Goal: Task Accomplishment & Management: Manage account settings

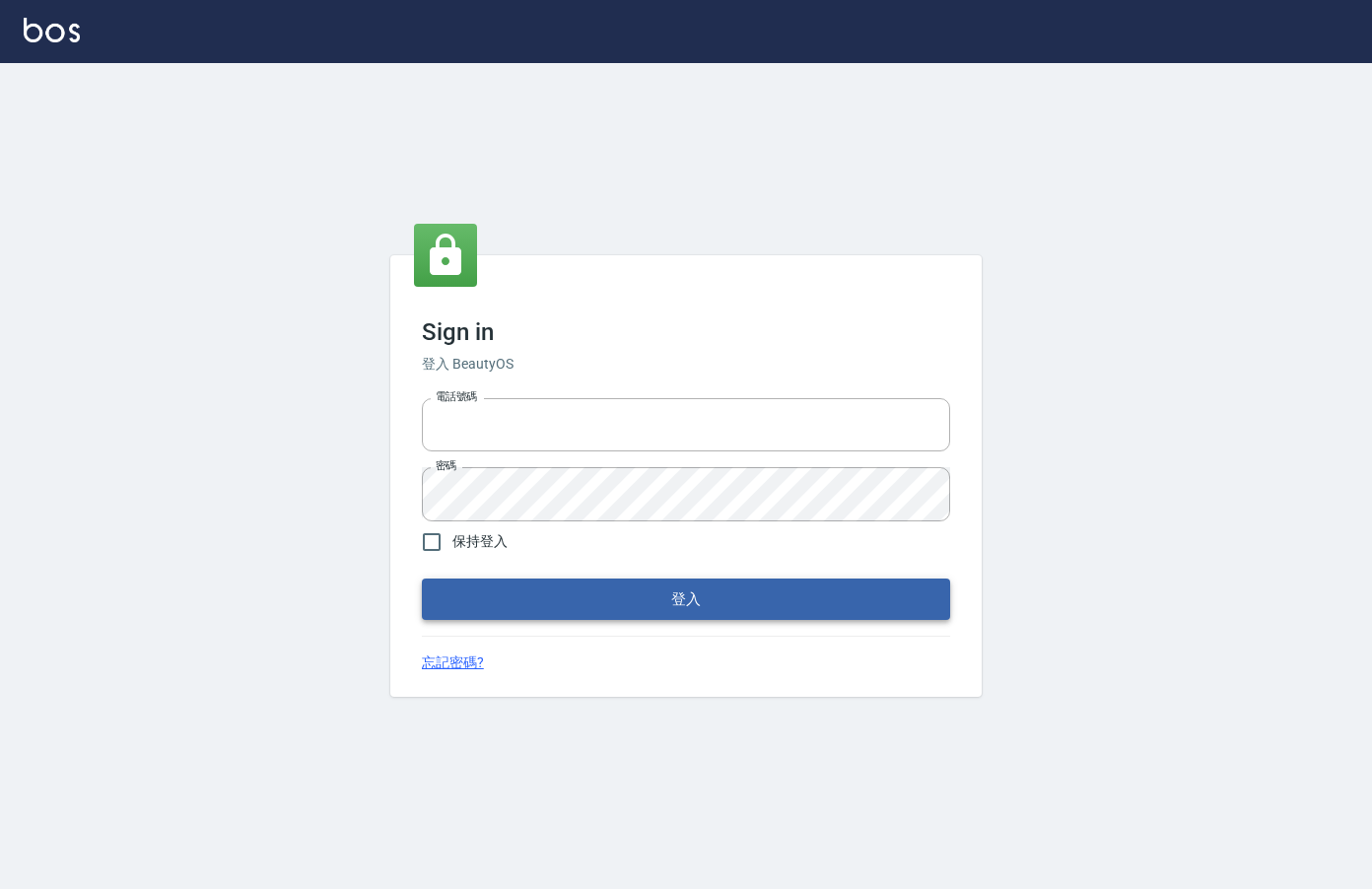
type input "0912850395"
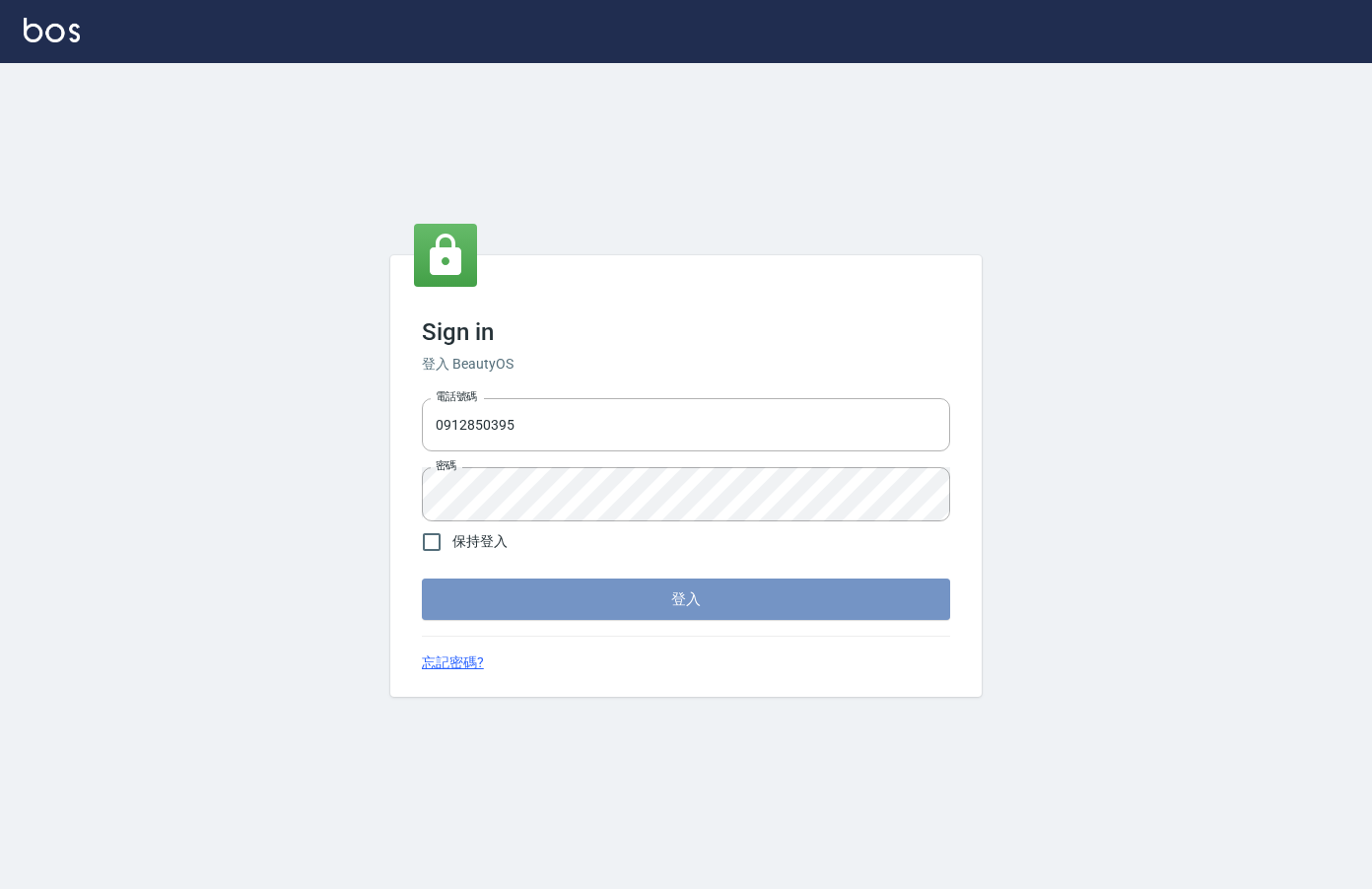
click at [722, 599] on button "登入" at bounding box center [686, 598] width 528 height 41
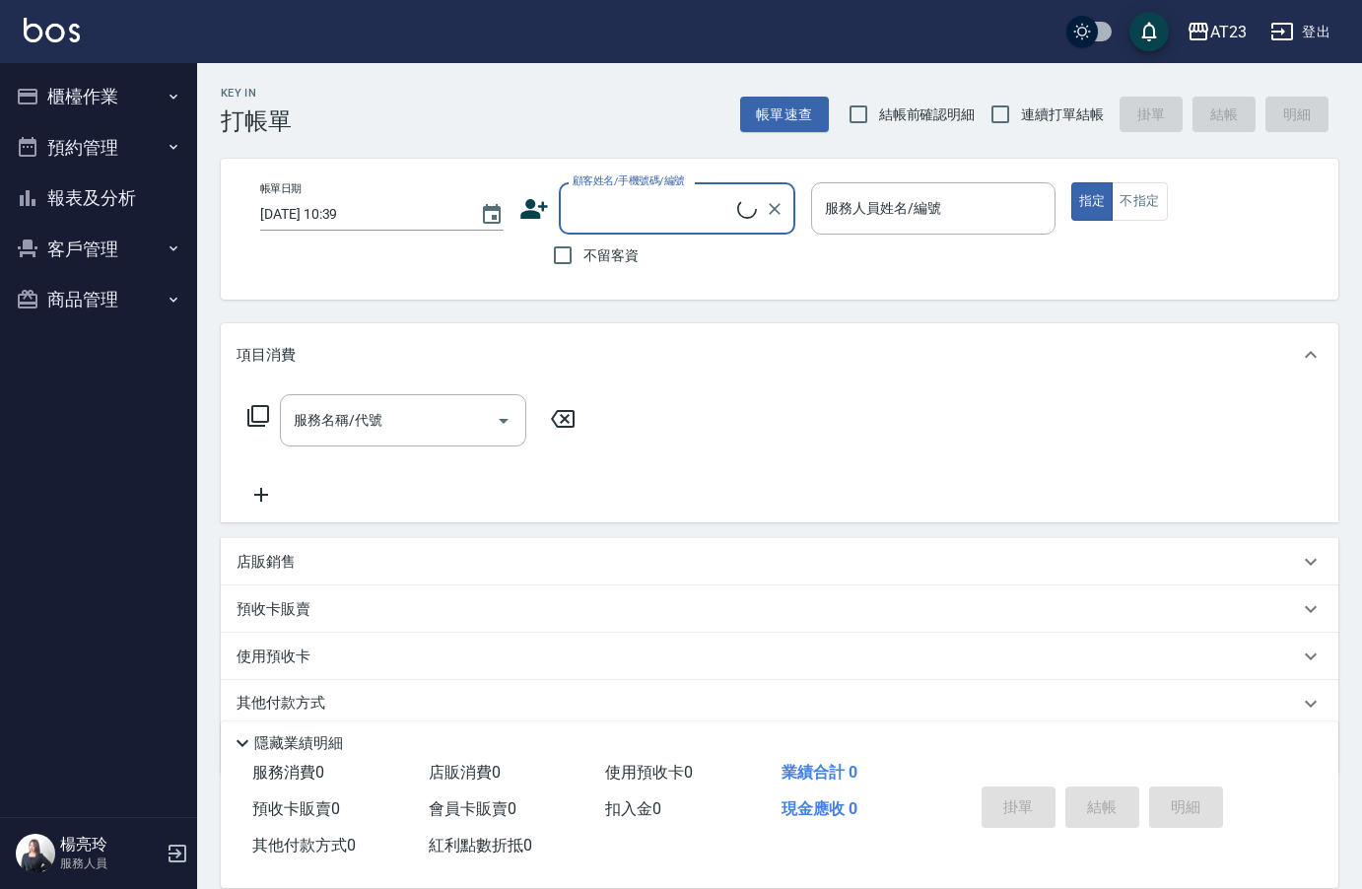
click at [90, 101] on button "櫃檯作業" at bounding box center [98, 96] width 181 height 51
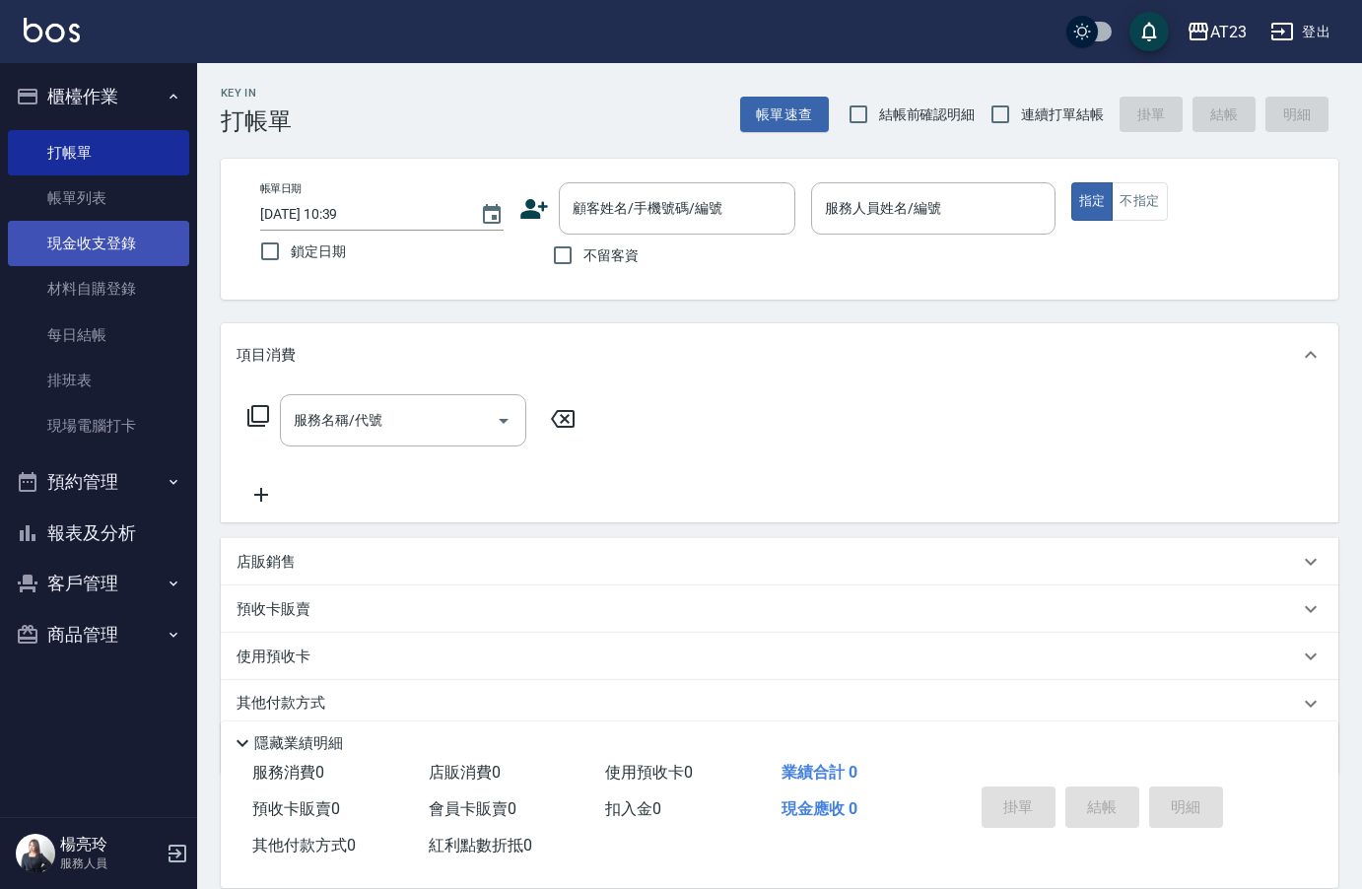
click at [126, 252] on link "現金收支登錄" at bounding box center [98, 243] width 181 height 45
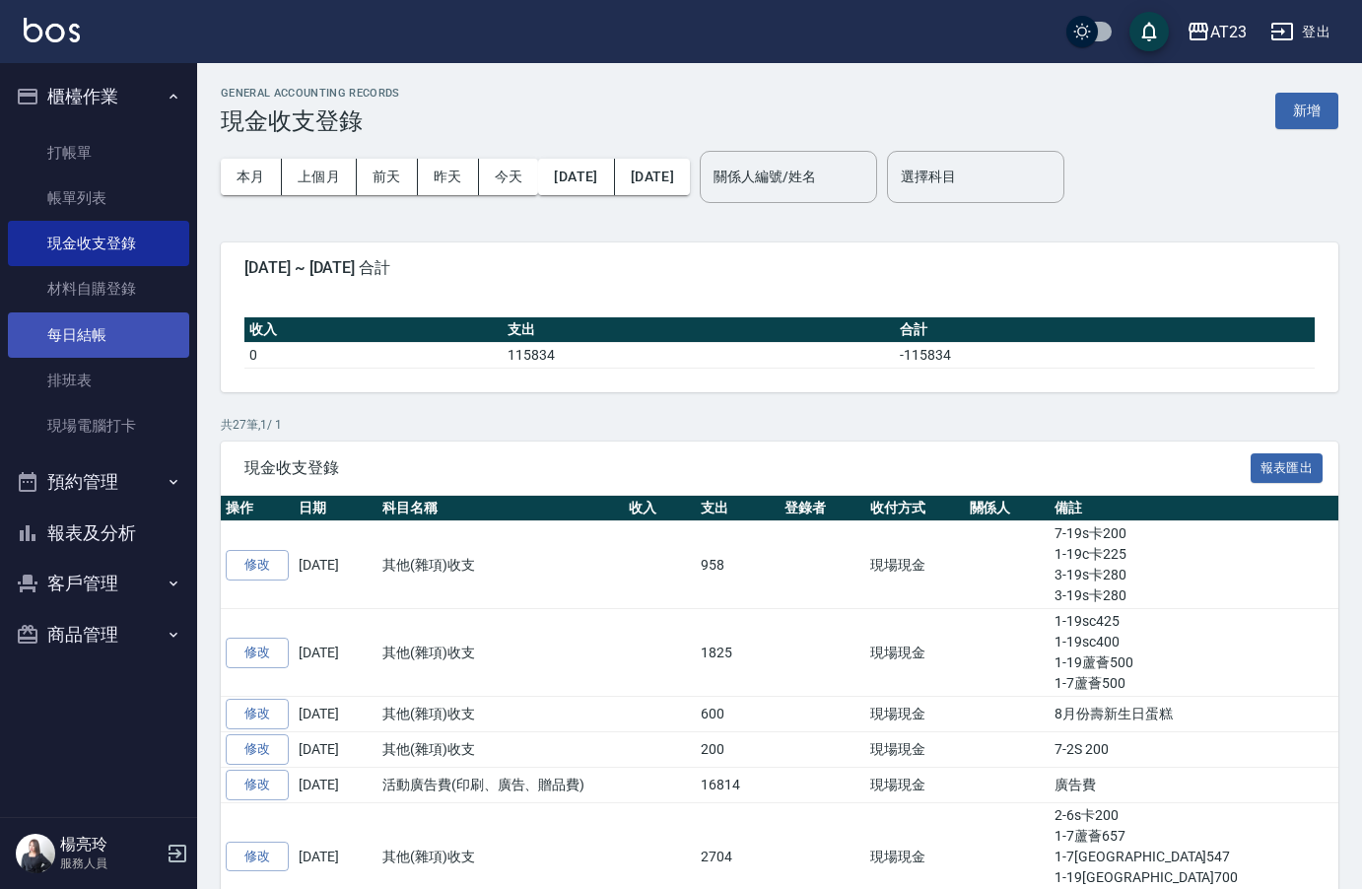
click at [119, 342] on link "每日結帳" at bounding box center [98, 334] width 181 height 45
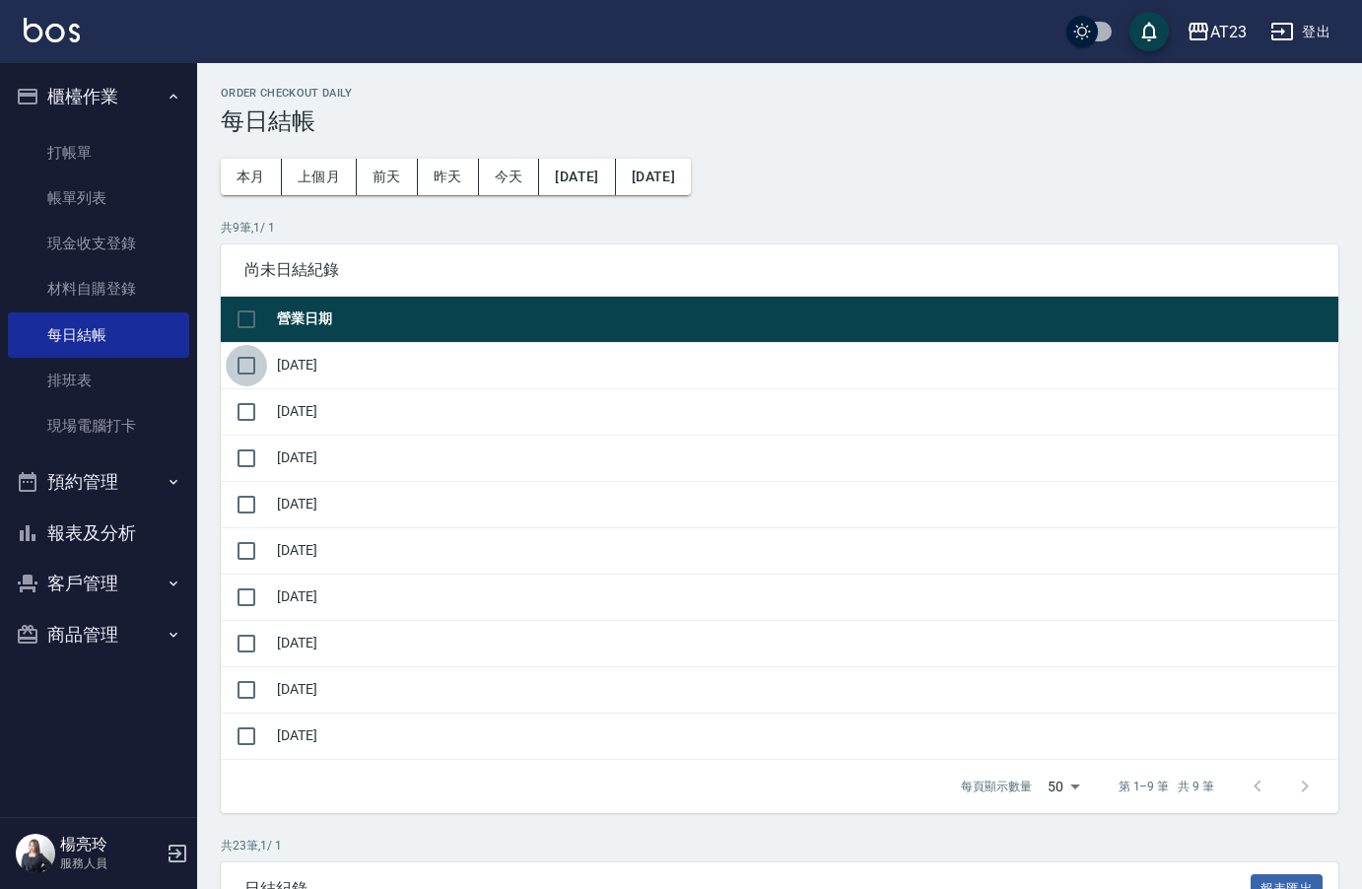
drag, startPoint x: 245, startPoint y: 363, endPoint x: 254, endPoint y: 400, distance: 38.5
click at [245, 365] on input "checkbox" at bounding box center [246, 365] width 41 height 41
checkbox input "true"
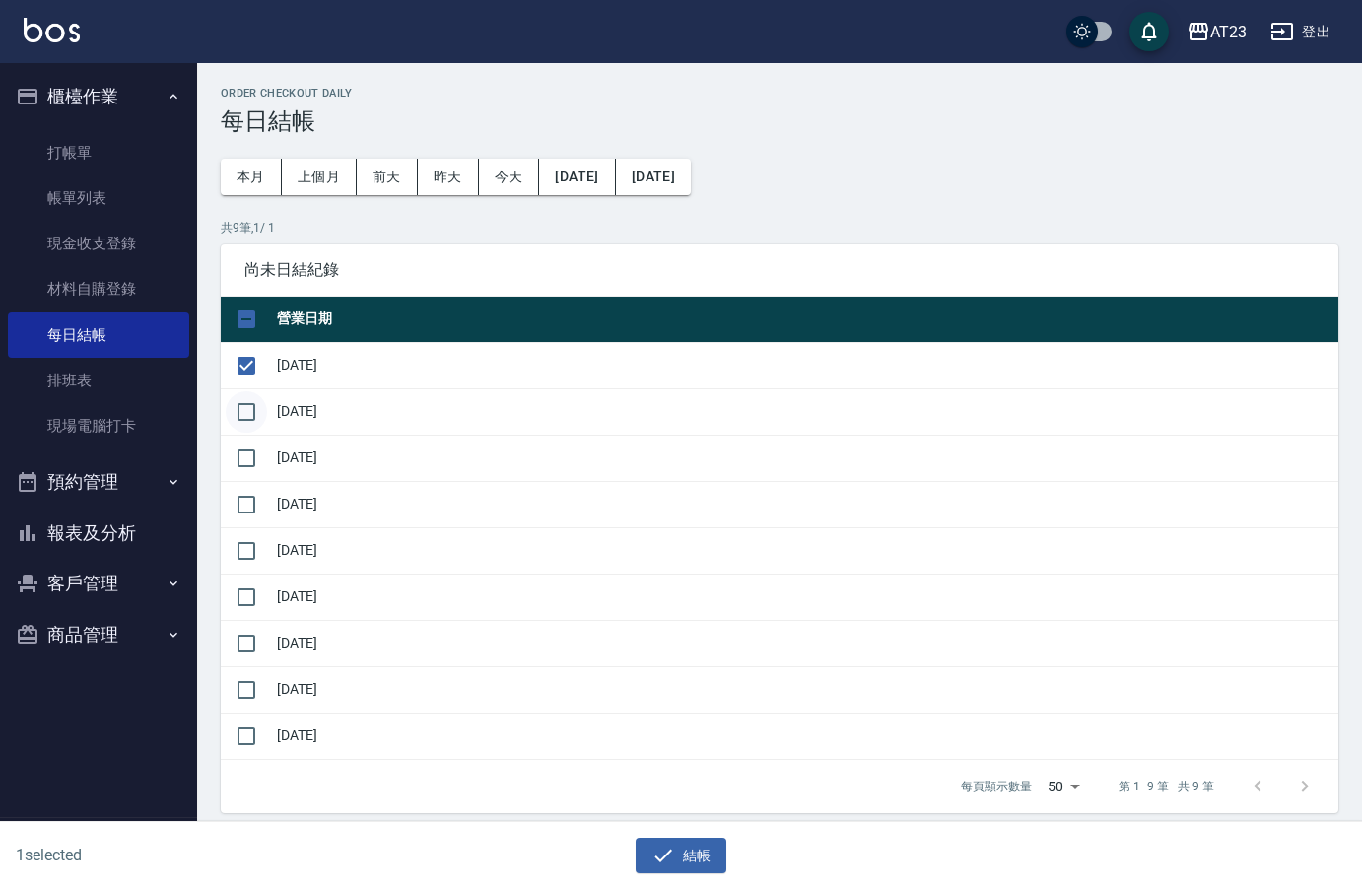
click at [251, 411] on input "checkbox" at bounding box center [246, 411] width 41 height 41
checkbox input "true"
drag, startPoint x: 252, startPoint y: 461, endPoint x: 253, endPoint y: 498, distance: 36.5
click at [252, 467] on input "checkbox" at bounding box center [246, 458] width 41 height 41
checkbox input "true"
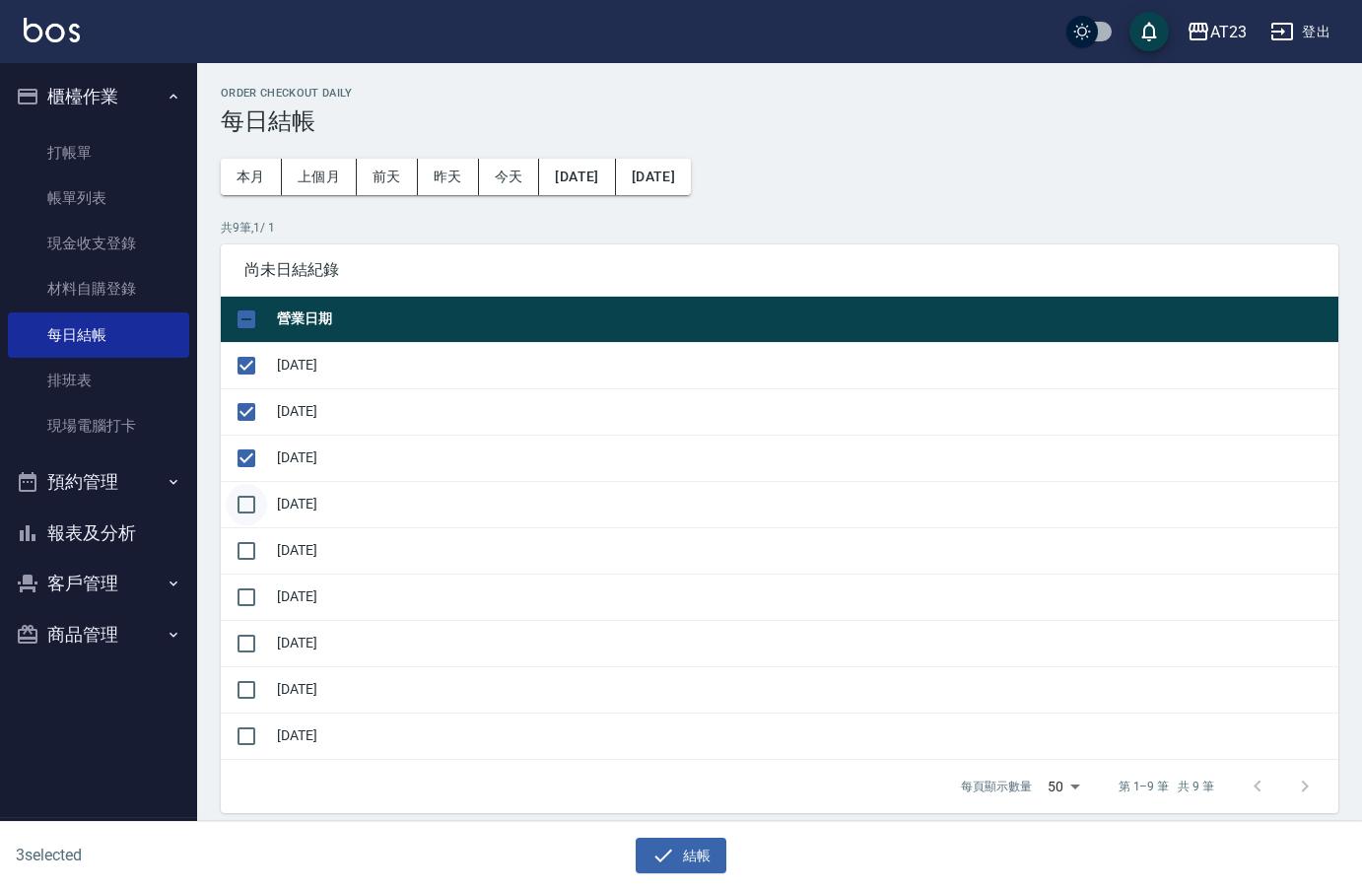
click at [250, 516] on input "checkbox" at bounding box center [246, 504] width 41 height 41
checkbox input "true"
click at [251, 561] on input "checkbox" at bounding box center [246, 550] width 41 height 41
checkbox input "true"
drag, startPoint x: 248, startPoint y: 618, endPoint x: 244, endPoint y: 634, distance: 16.3
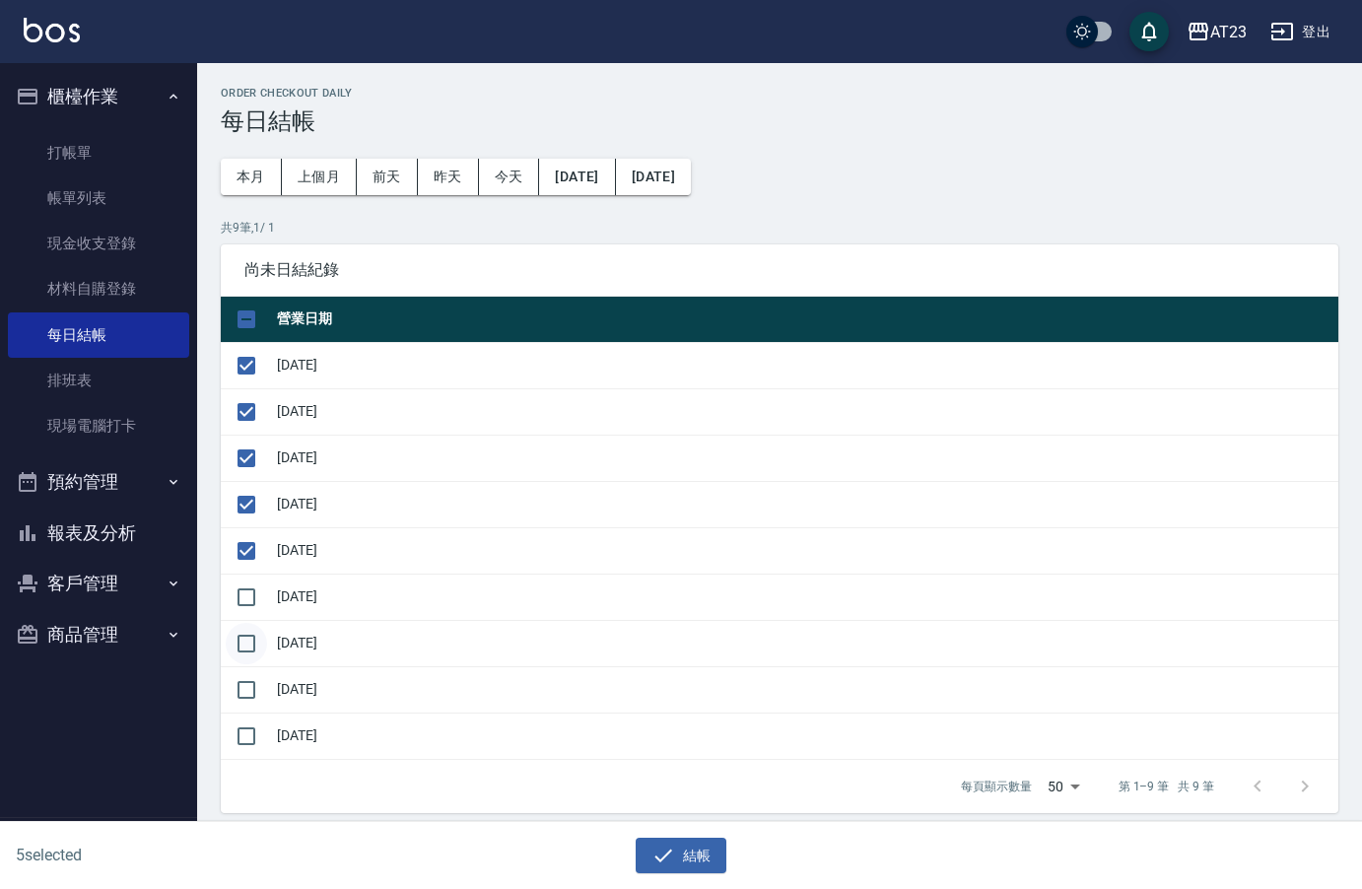
click at [247, 619] on td at bounding box center [246, 597] width 51 height 46
drag, startPoint x: 237, startPoint y: 593, endPoint x: 247, endPoint y: 642, distance: 49.3
click at [238, 595] on input "checkbox" at bounding box center [246, 596] width 41 height 41
checkbox input "true"
click at [245, 644] on input "checkbox" at bounding box center [246, 643] width 41 height 41
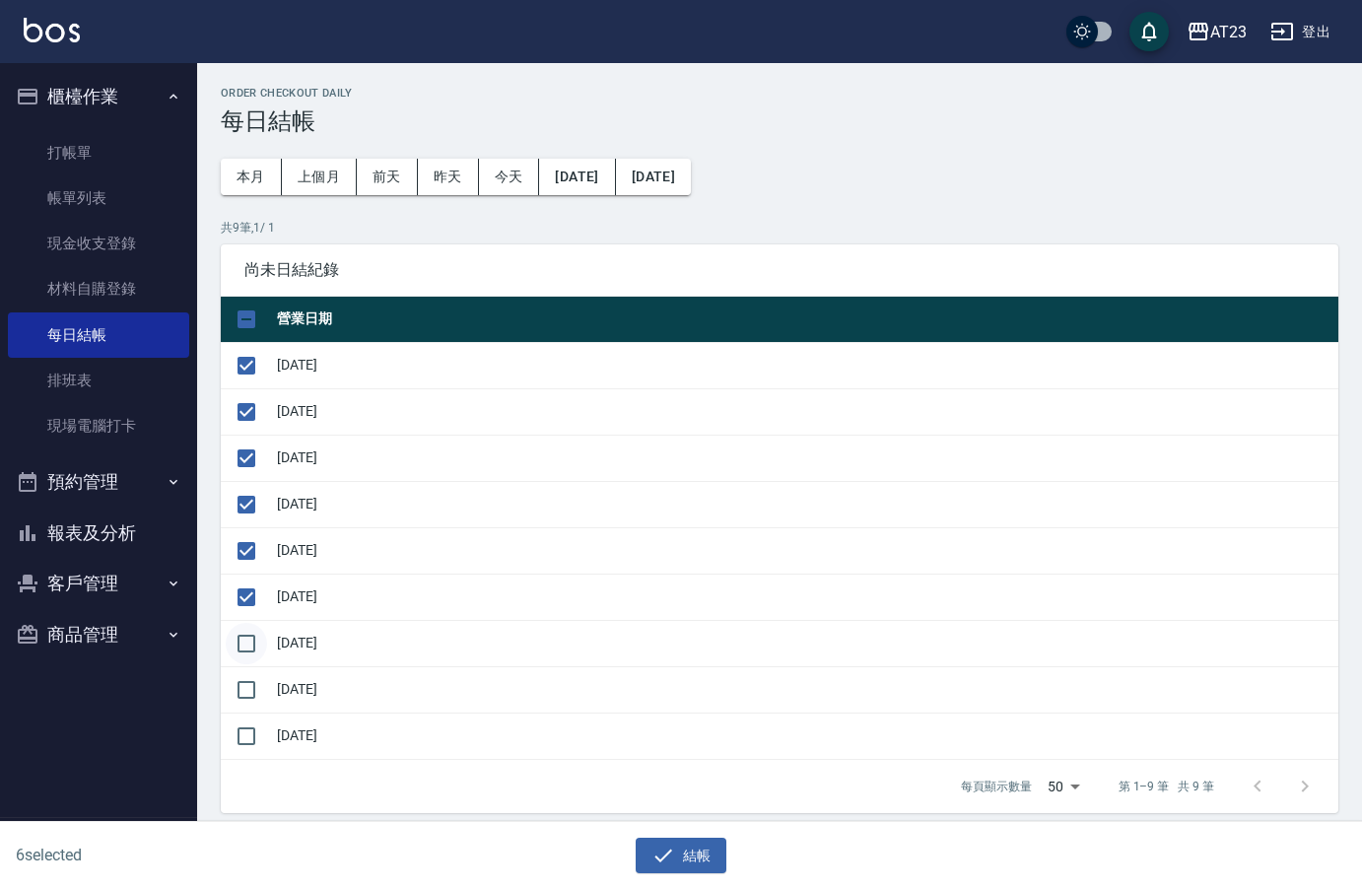
checkbox input "true"
click at [256, 695] on input "checkbox" at bounding box center [246, 689] width 41 height 41
checkbox input "true"
click at [663, 851] on icon "button" at bounding box center [663, 856] width 24 height 24
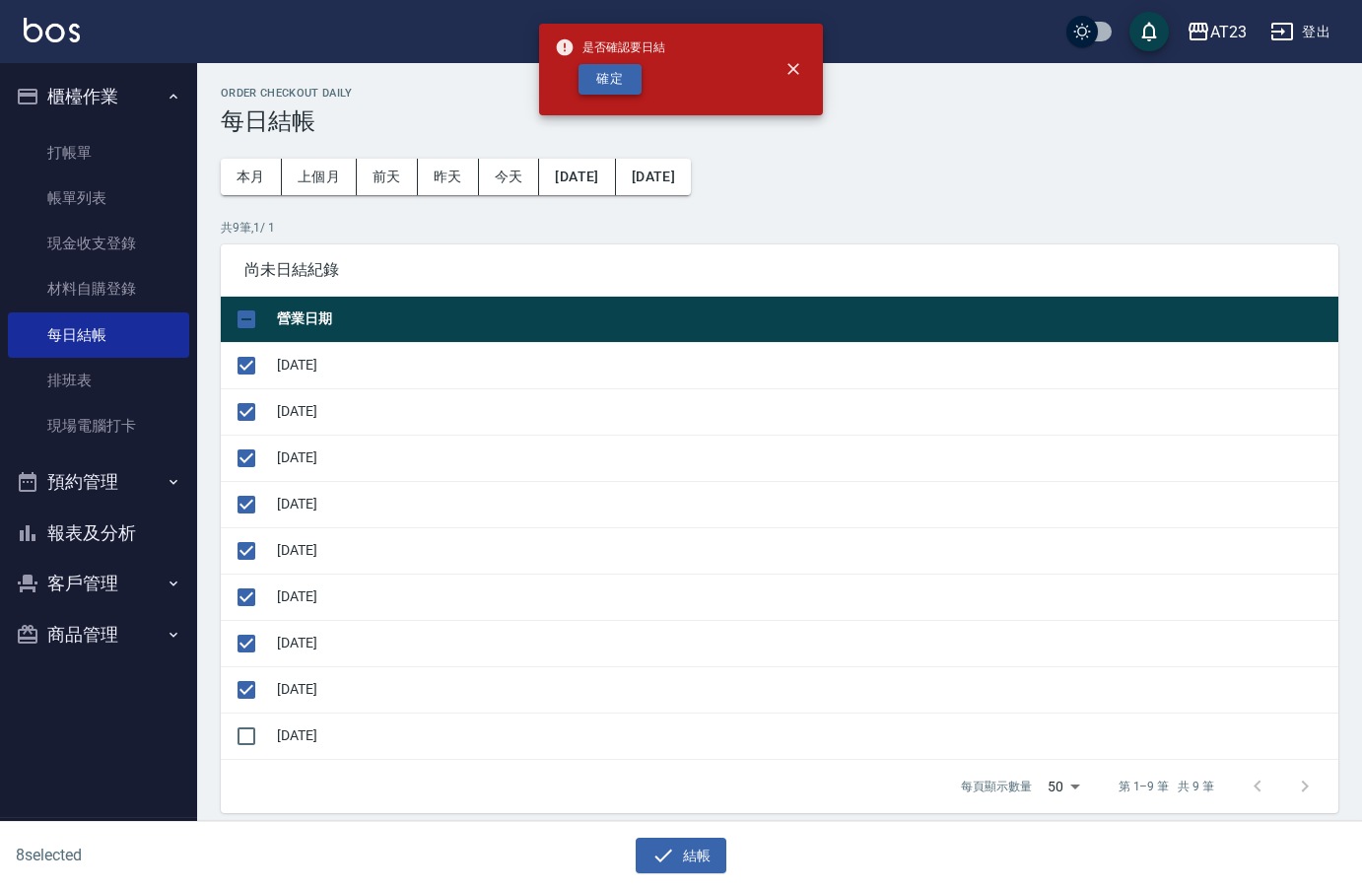
click at [592, 82] on button "確定" at bounding box center [609, 79] width 63 height 31
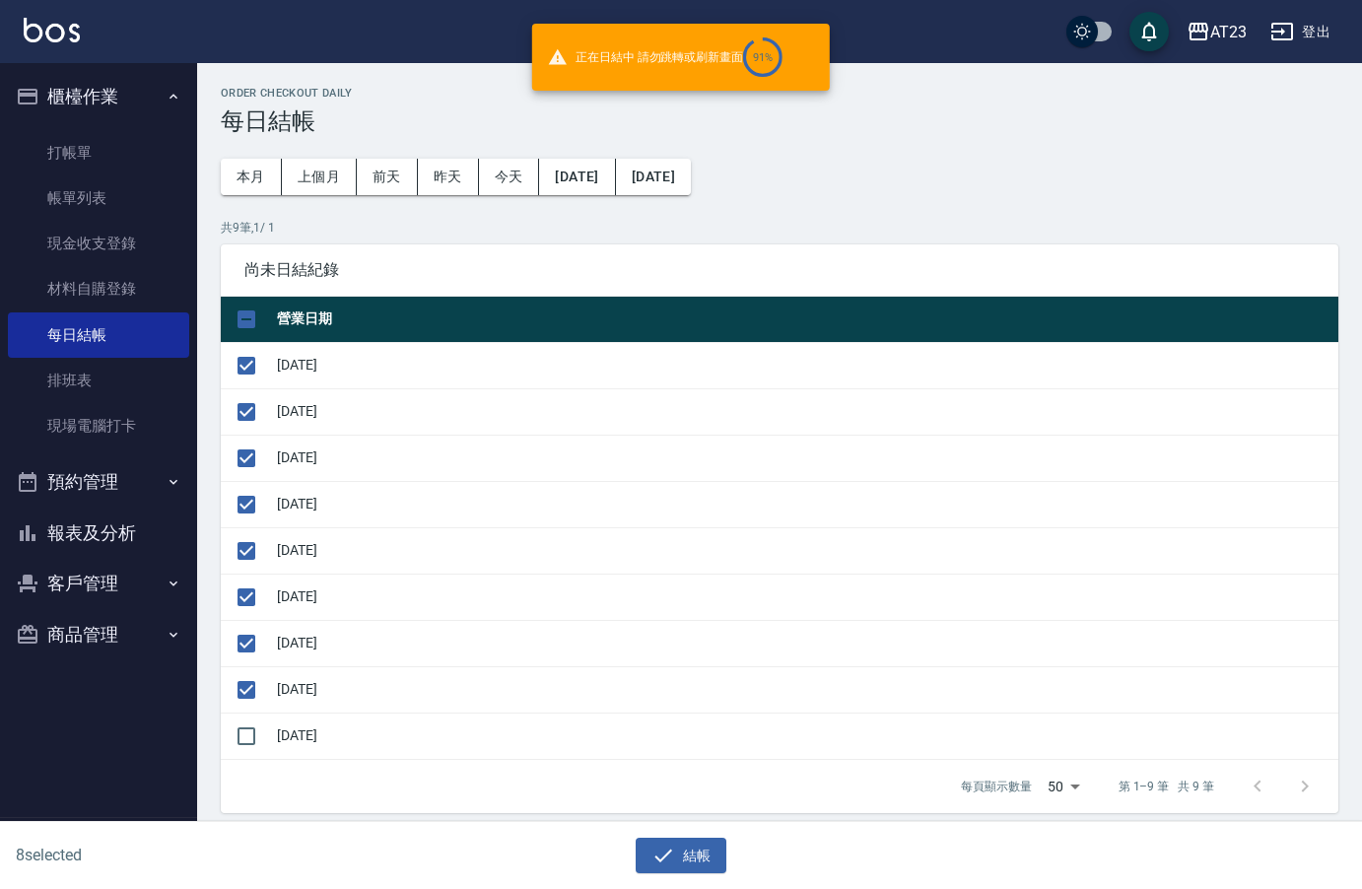
checkbox input "false"
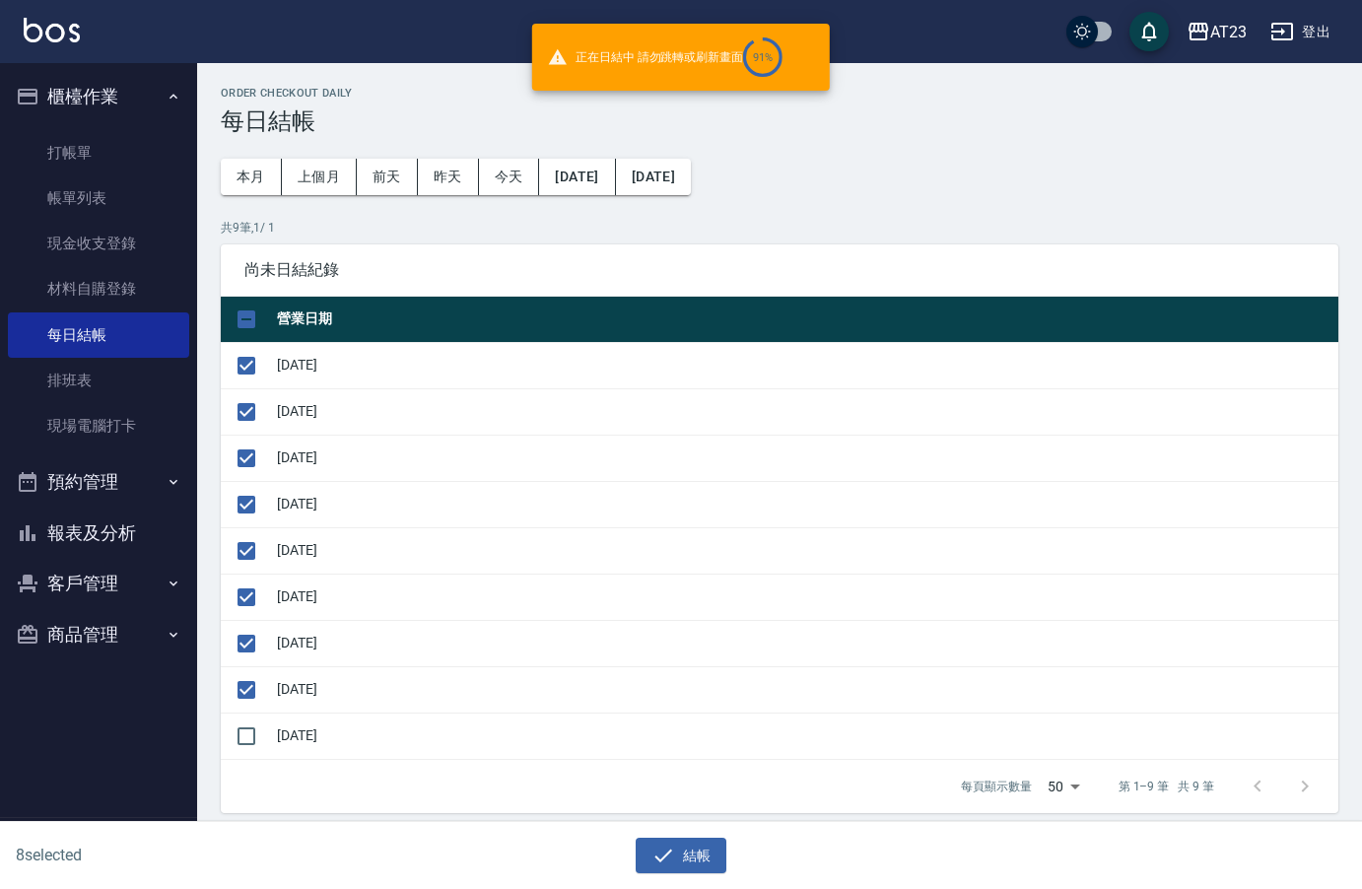
checkbox input "false"
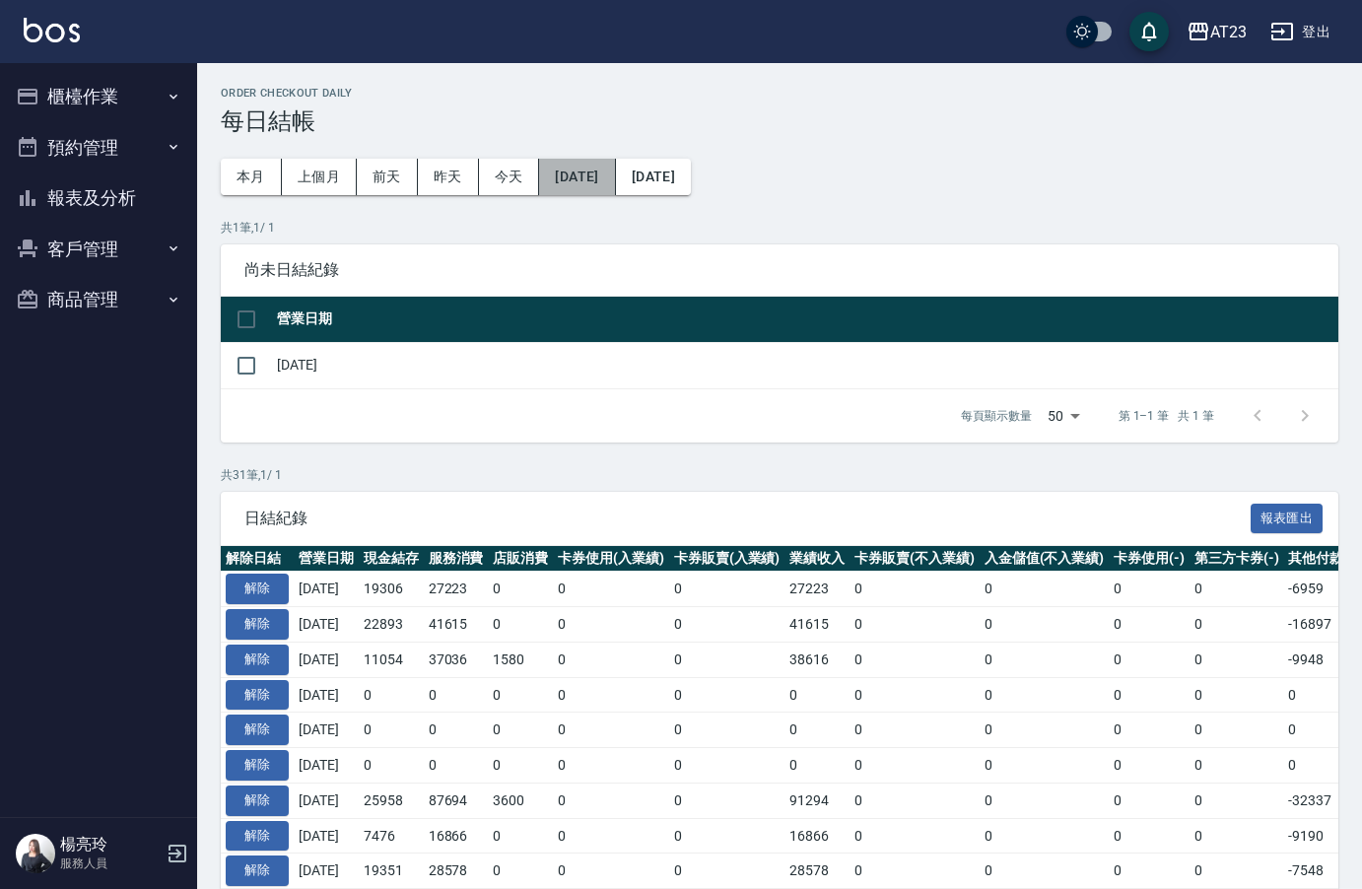
click at [615, 183] on button "[DATE]" at bounding box center [577, 177] width 76 height 36
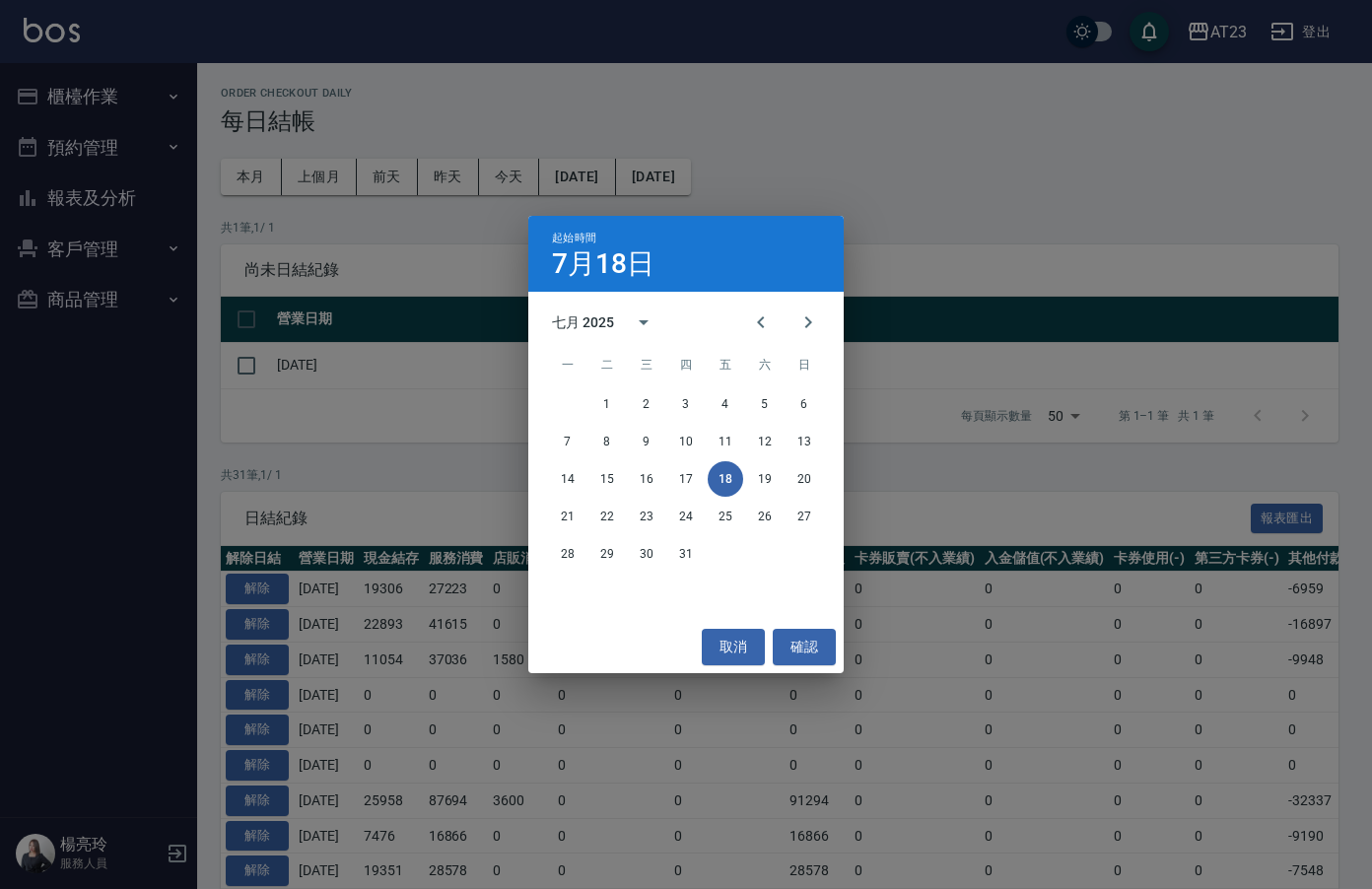
drag, startPoint x: 871, startPoint y: 175, endPoint x: 724, endPoint y: 176, distance: 146.8
click at [856, 177] on div "起始時間 [DATE] 七月 2025 一 二 三 四 五 六 日 1 2 3 4 5 6 7 8 9 10 11 12 13 14 15 16 17 18 …" at bounding box center [686, 444] width 1372 height 889
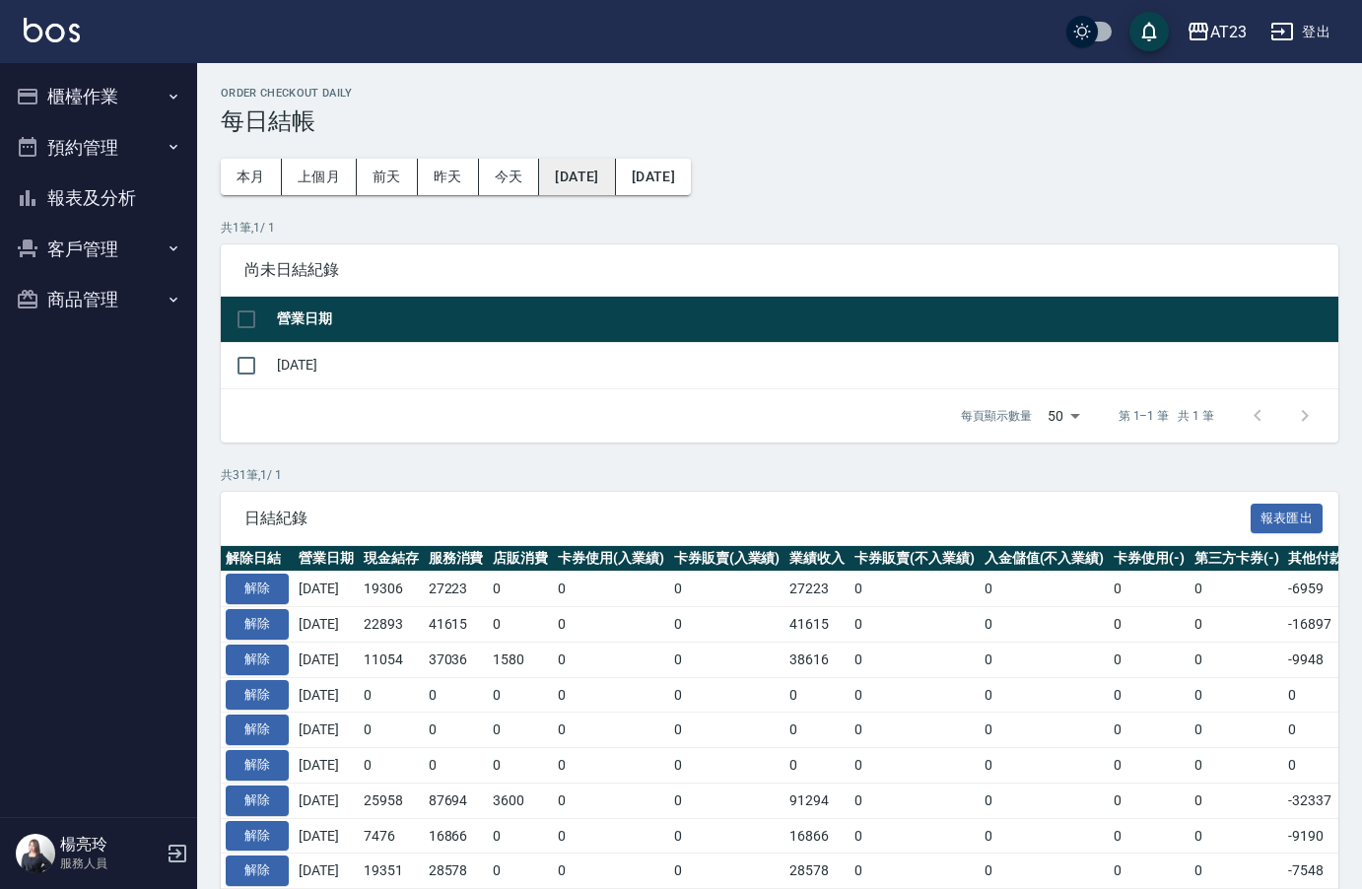
click at [615, 182] on button "[DATE]" at bounding box center [577, 177] width 76 height 36
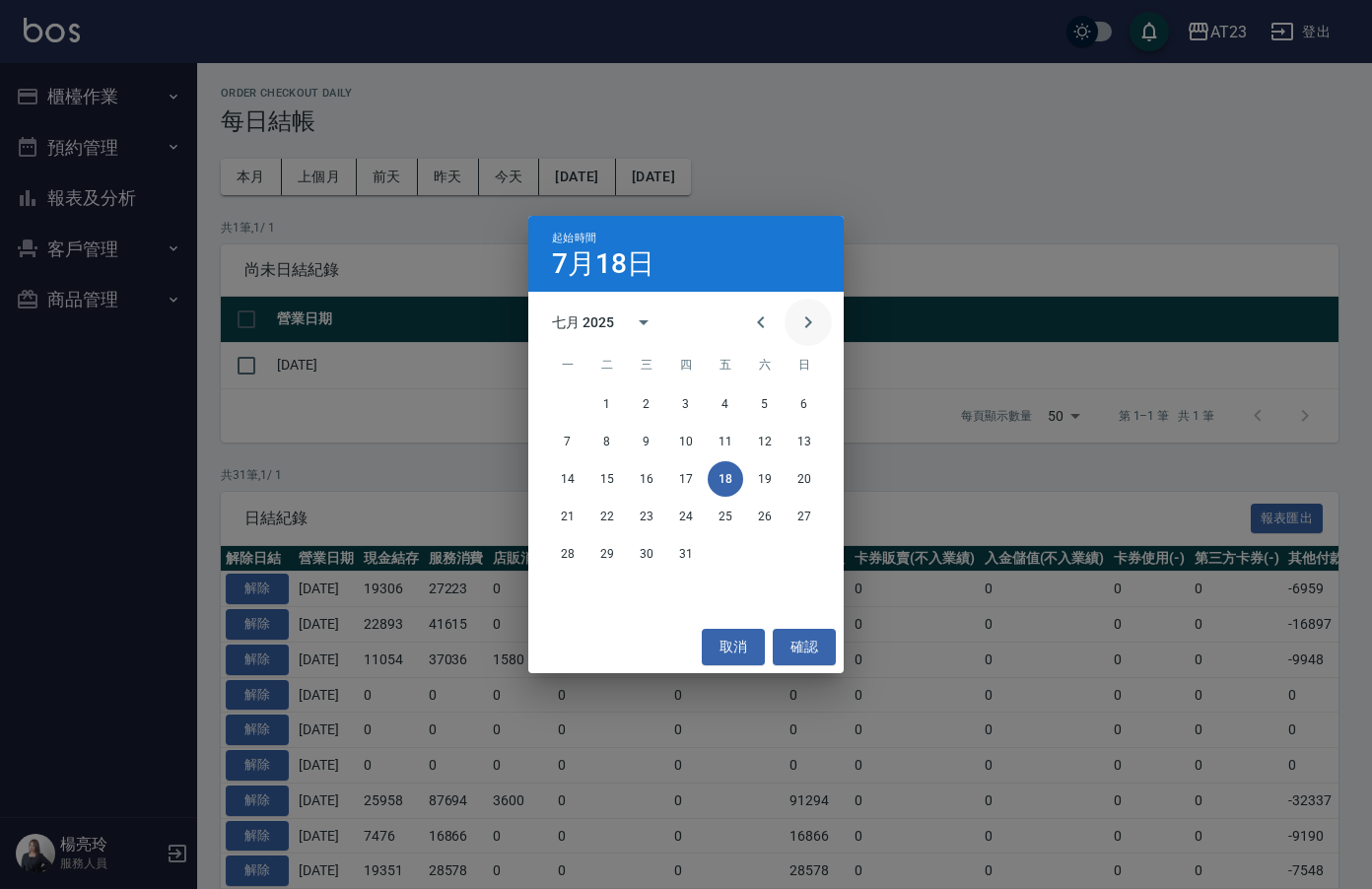
click at [807, 318] on icon "Next month" at bounding box center [808, 322] width 7 height 12
click at [573, 477] on button "11" at bounding box center [567, 478] width 35 height 35
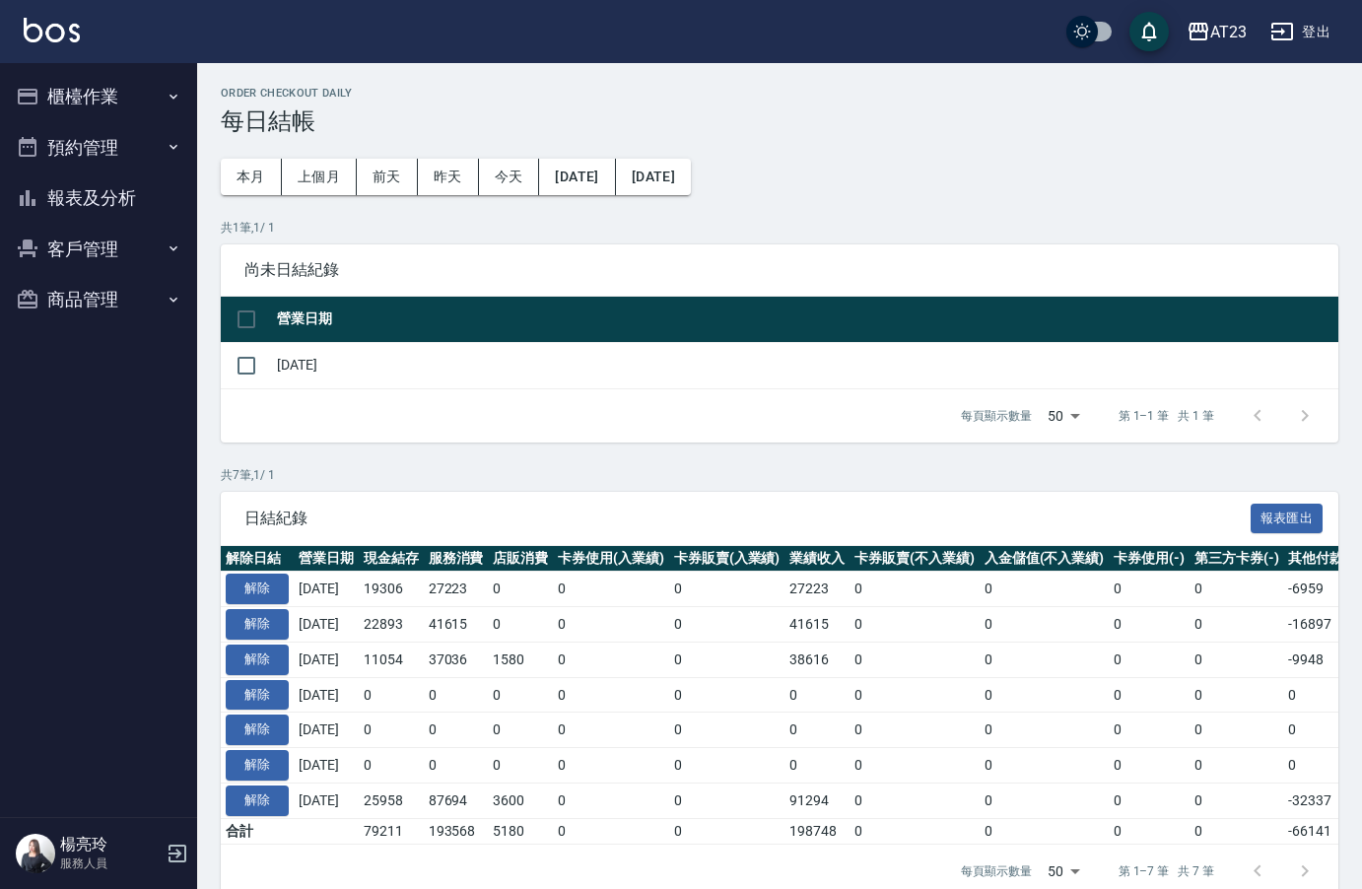
scroll to position [47, 0]
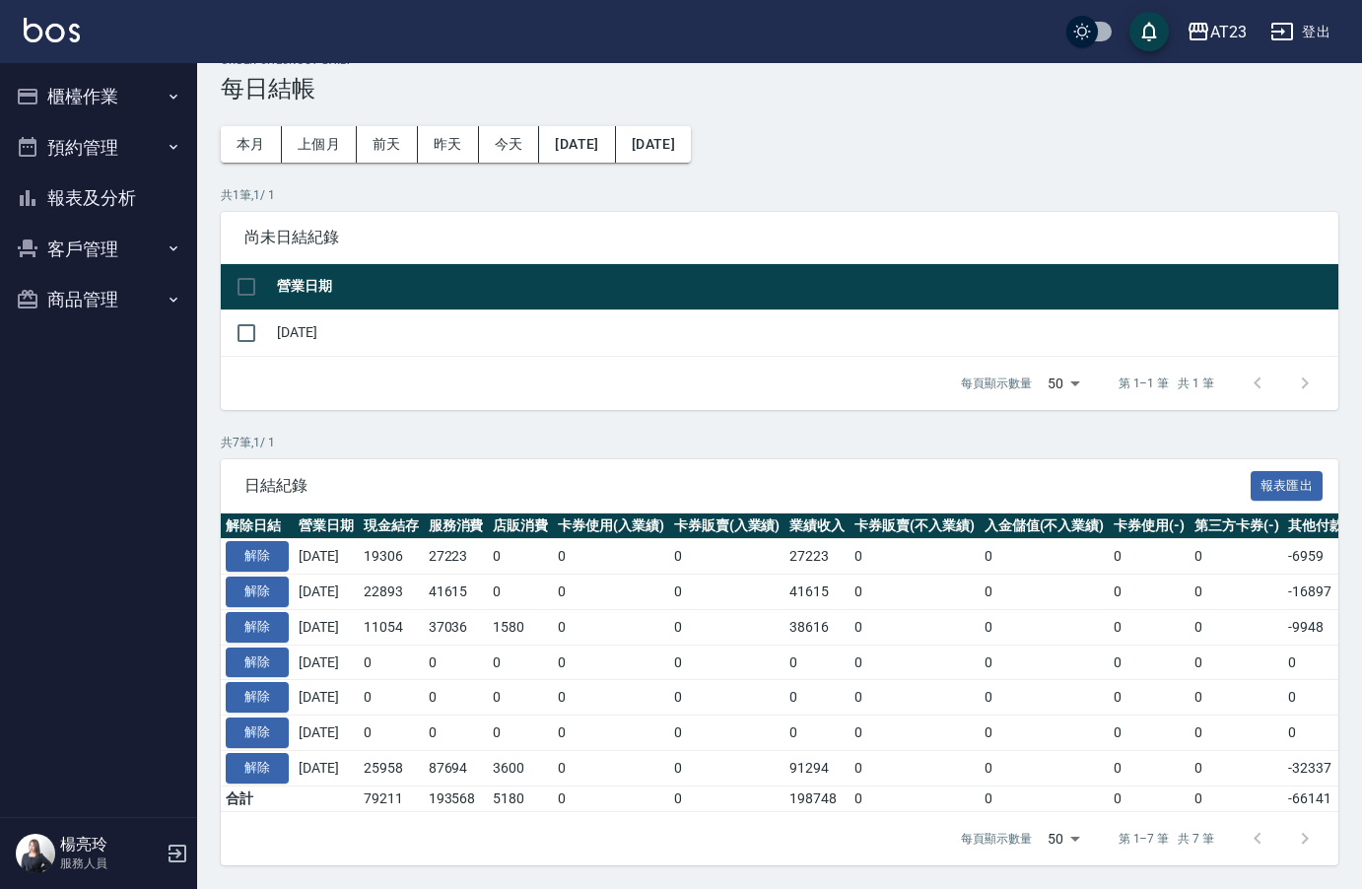
click at [100, 102] on button "櫃檯作業" at bounding box center [98, 96] width 181 height 51
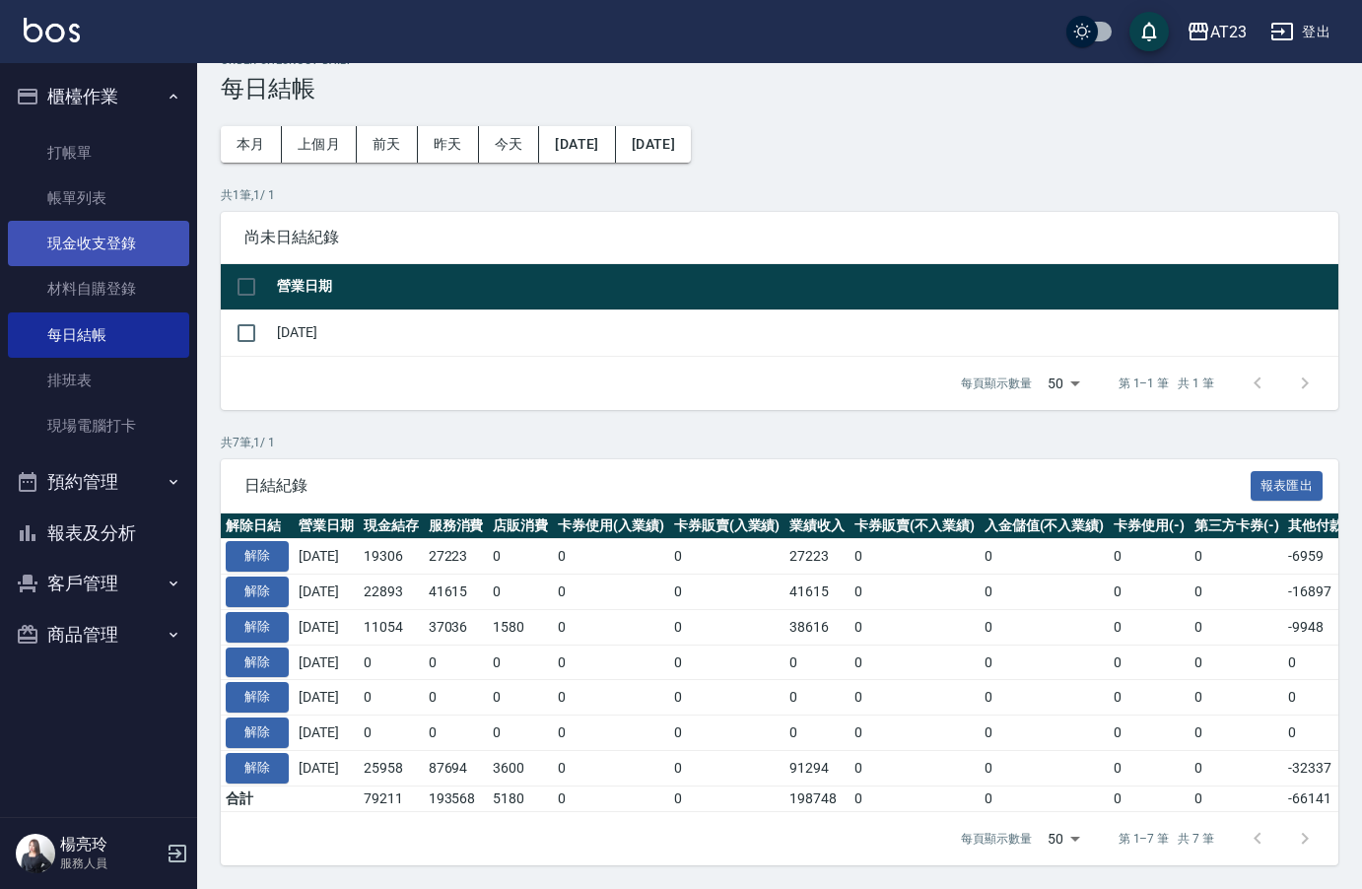
click at [123, 227] on link "現金收支登錄" at bounding box center [98, 243] width 181 height 45
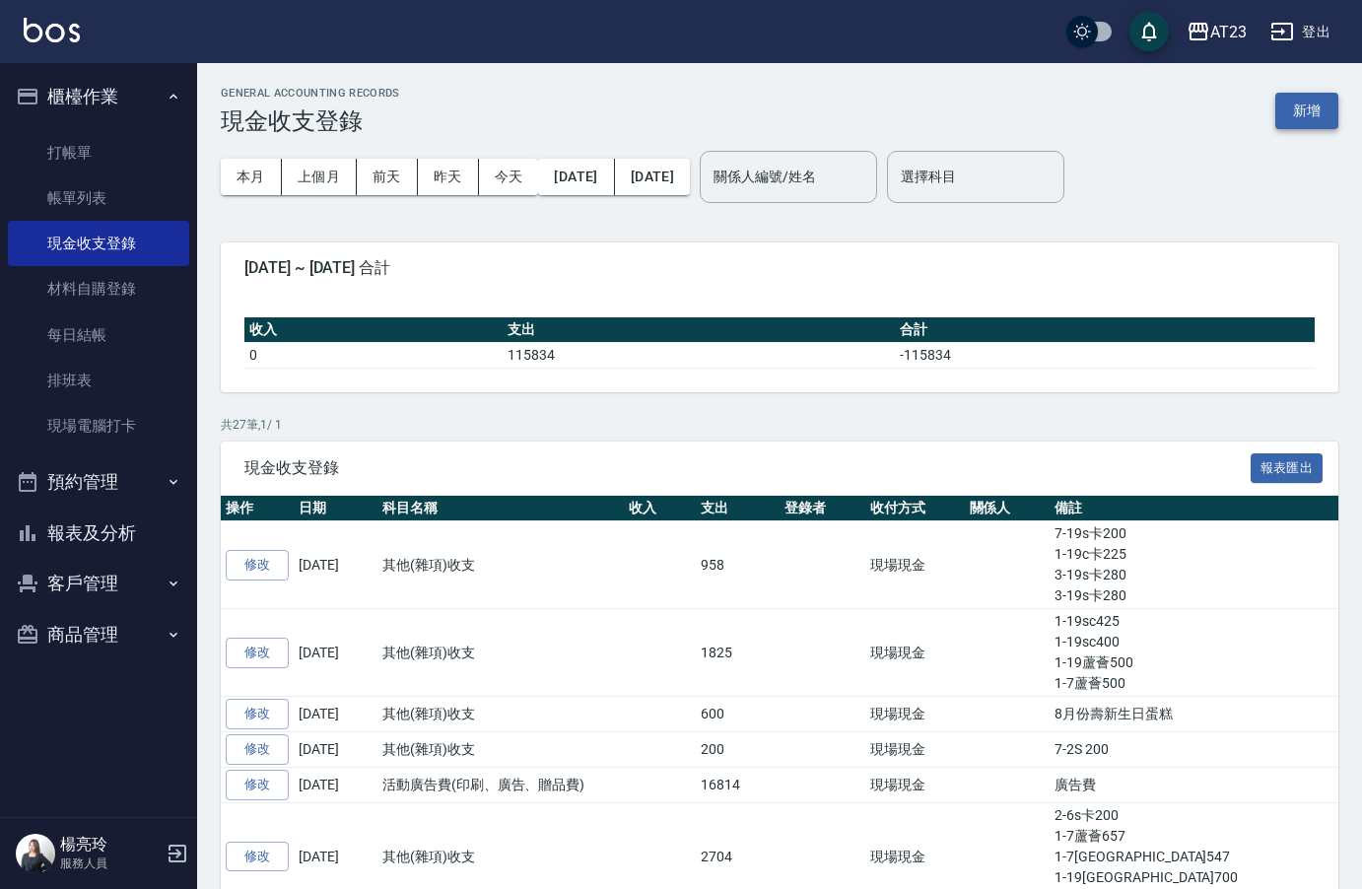
click at [1313, 105] on button "新增" at bounding box center [1306, 111] width 63 height 36
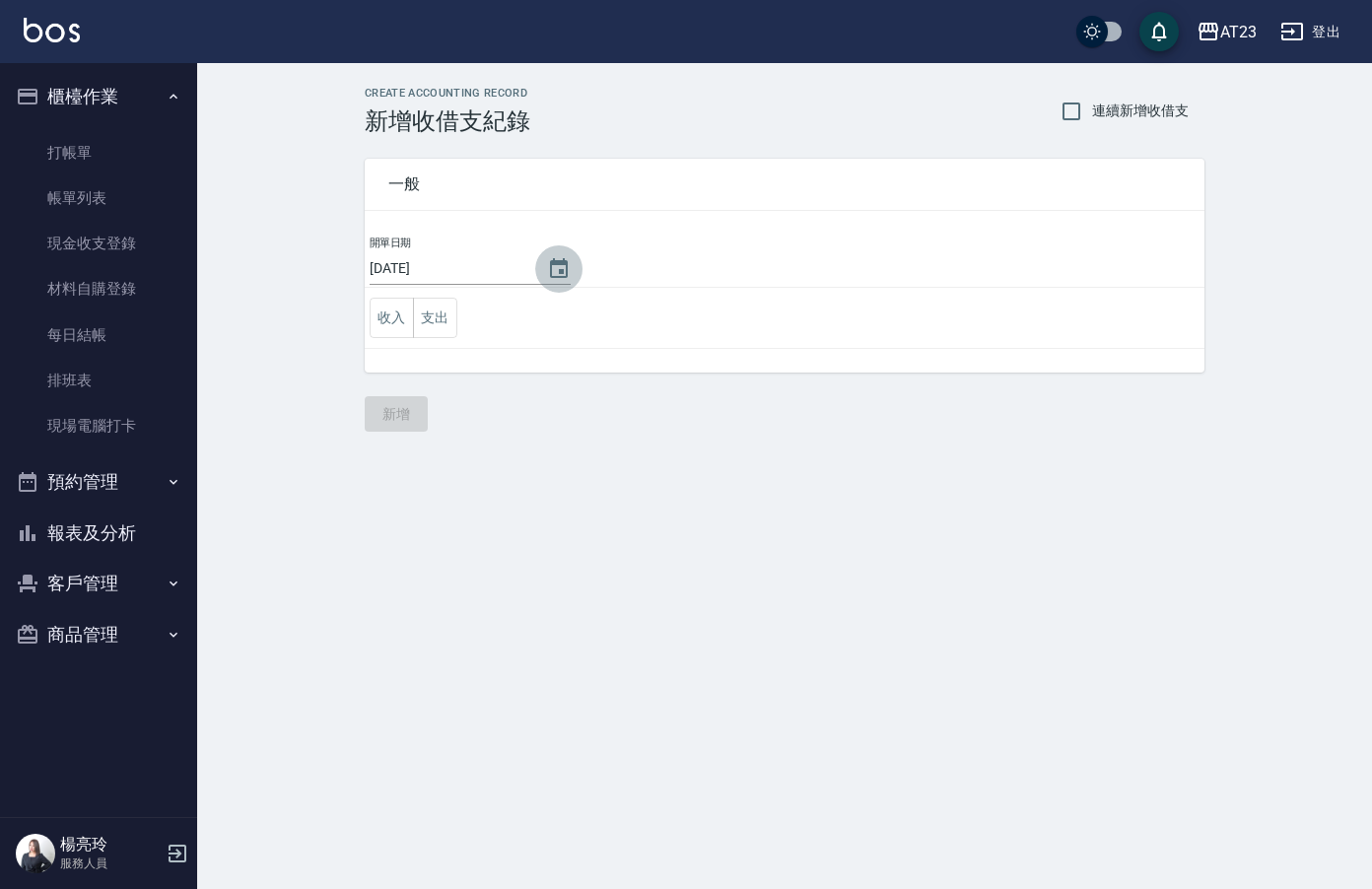
click at [549, 274] on icon "Choose date, selected date is 2025-08-18" at bounding box center [559, 269] width 24 height 24
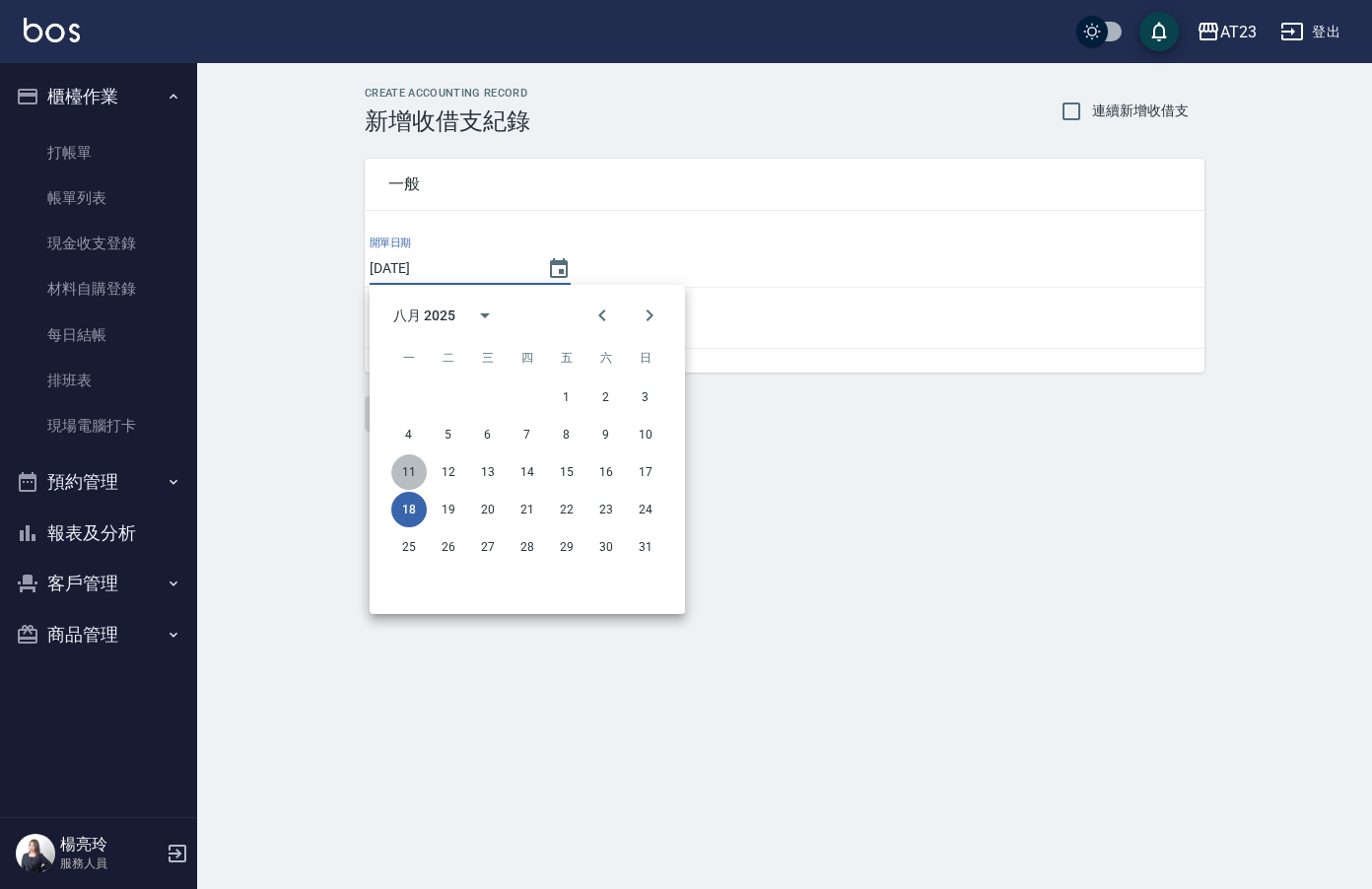
click at [403, 471] on button "11" at bounding box center [408, 471] width 35 height 35
type input "[DATE]"
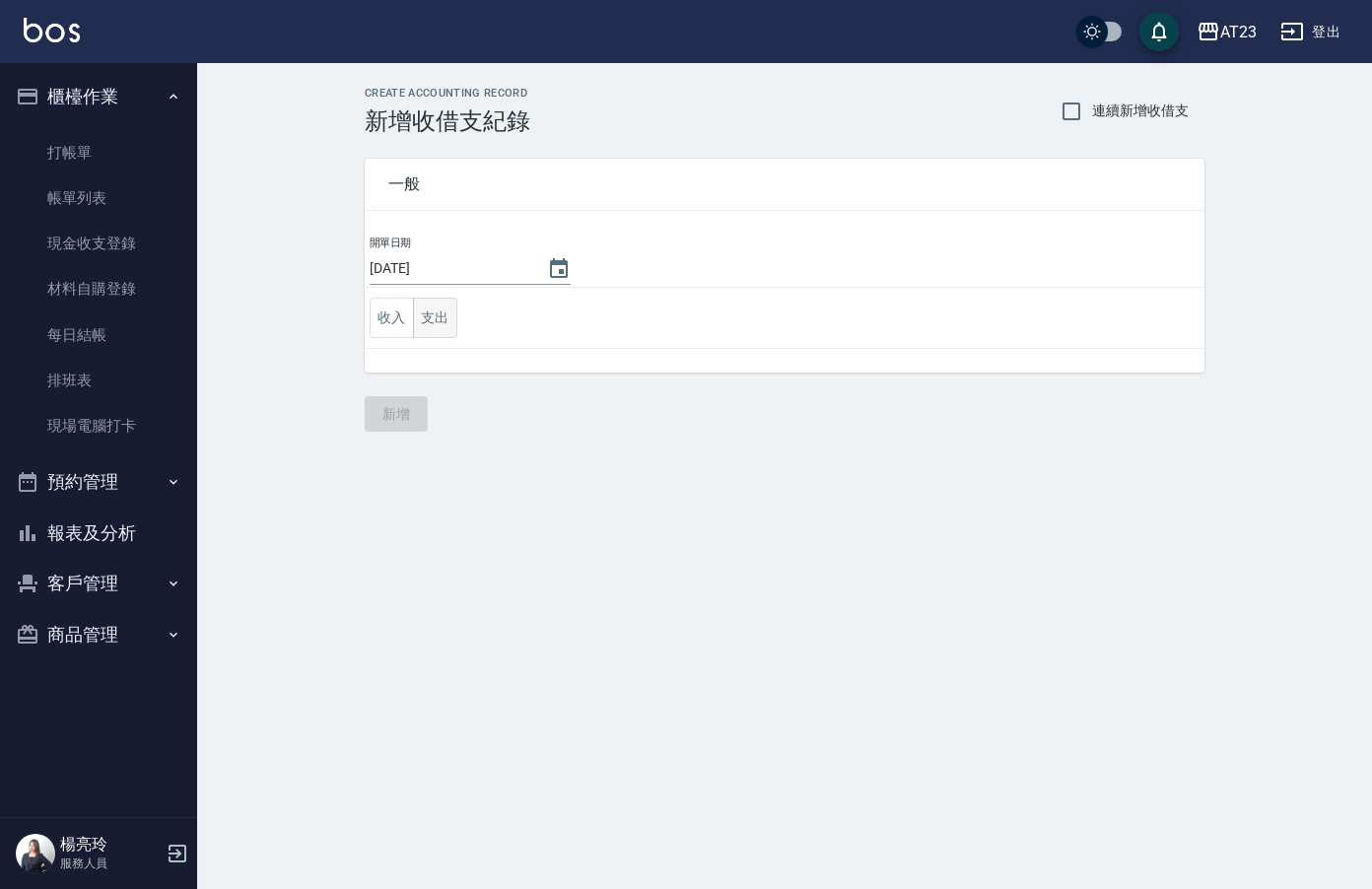
click at [444, 319] on button "支出" at bounding box center [435, 318] width 44 height 40
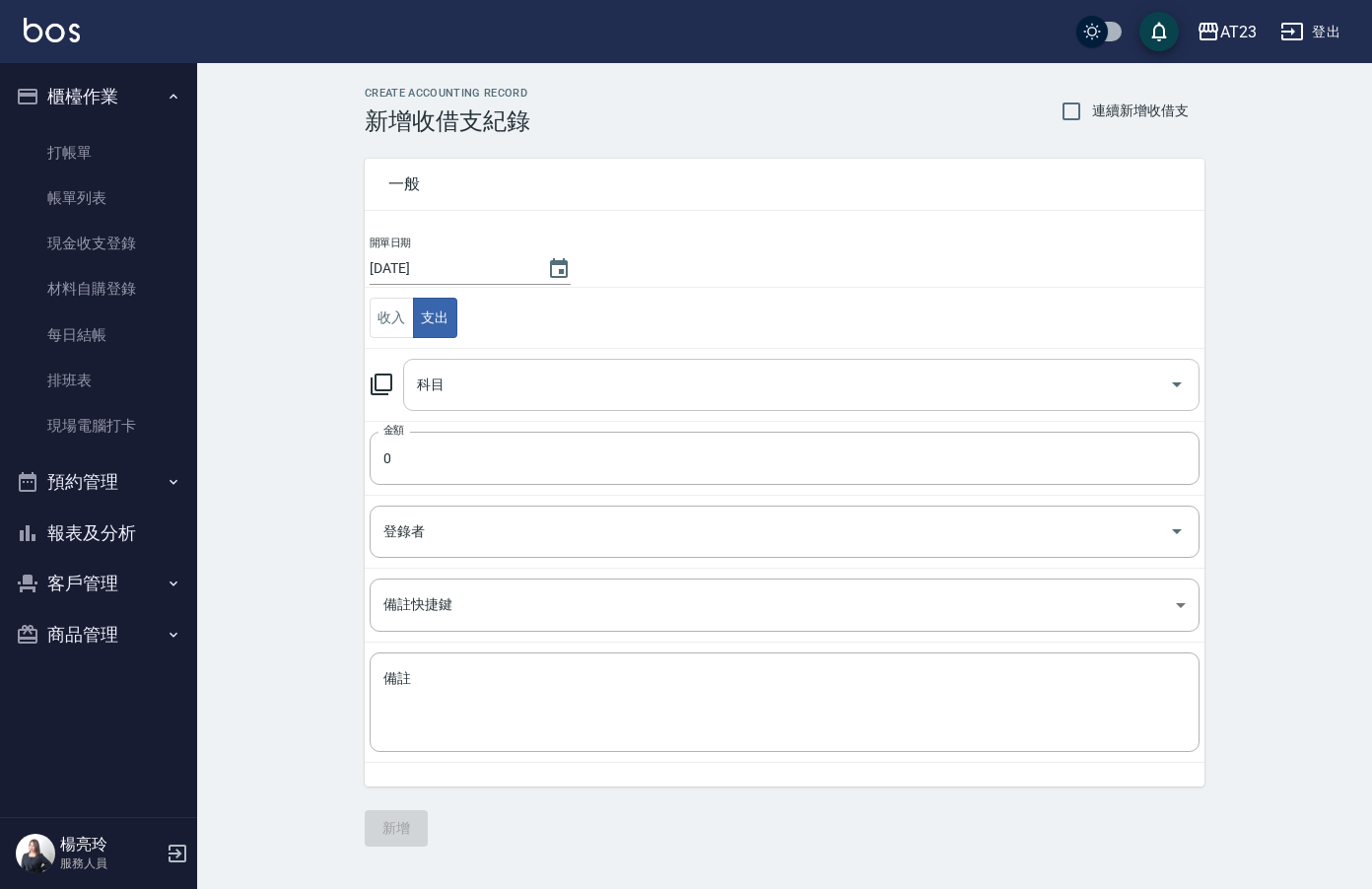
click at [476, 390] on input "科目" at bounding box center [786, 385] width 749 height 34
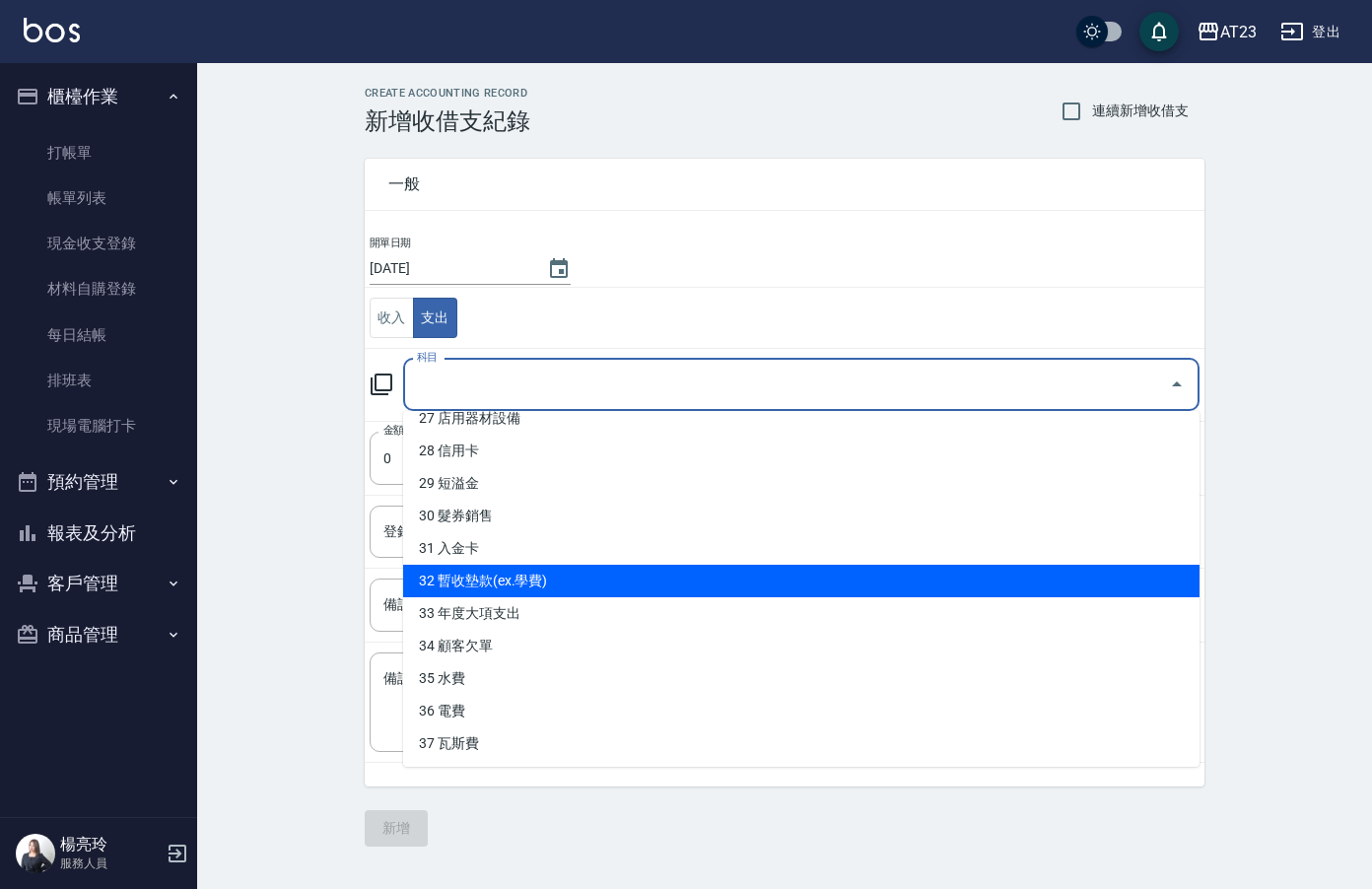
scroll to position [896, 0]
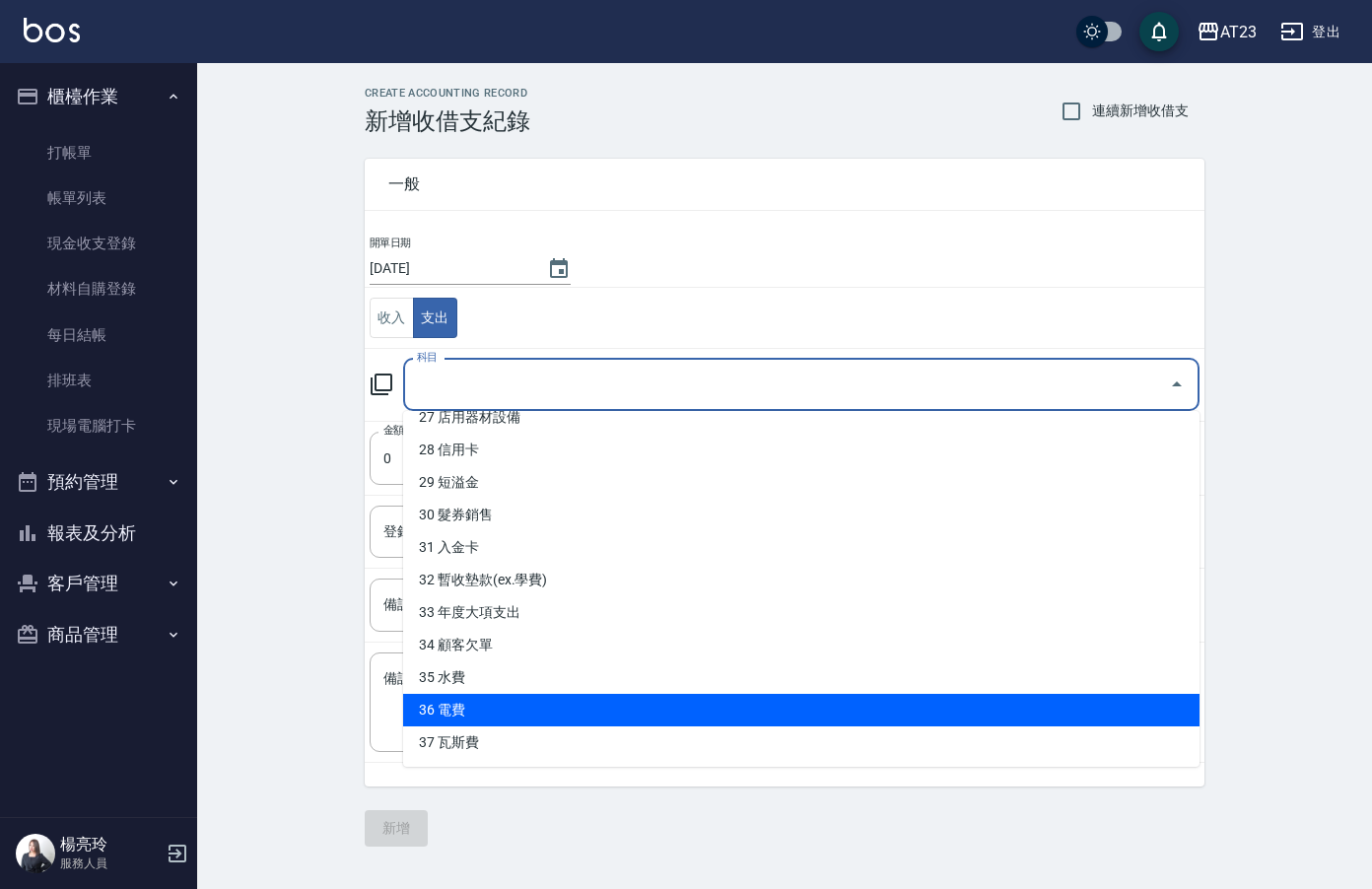
click at [724, 711] on li "36 電費" at bounding box center [801, 710] width 796 height 33
type input "36 電費"
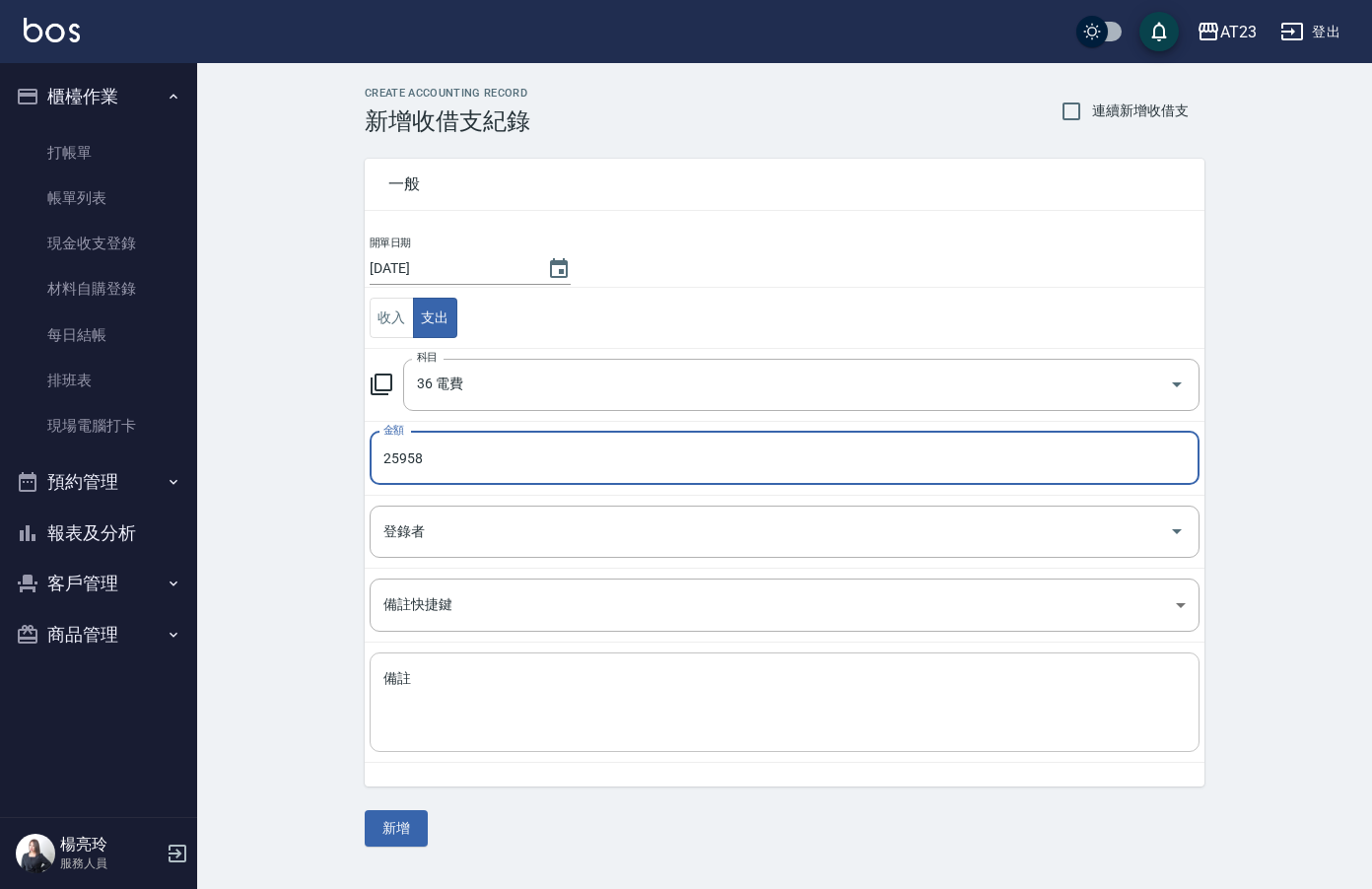
type input "25958"
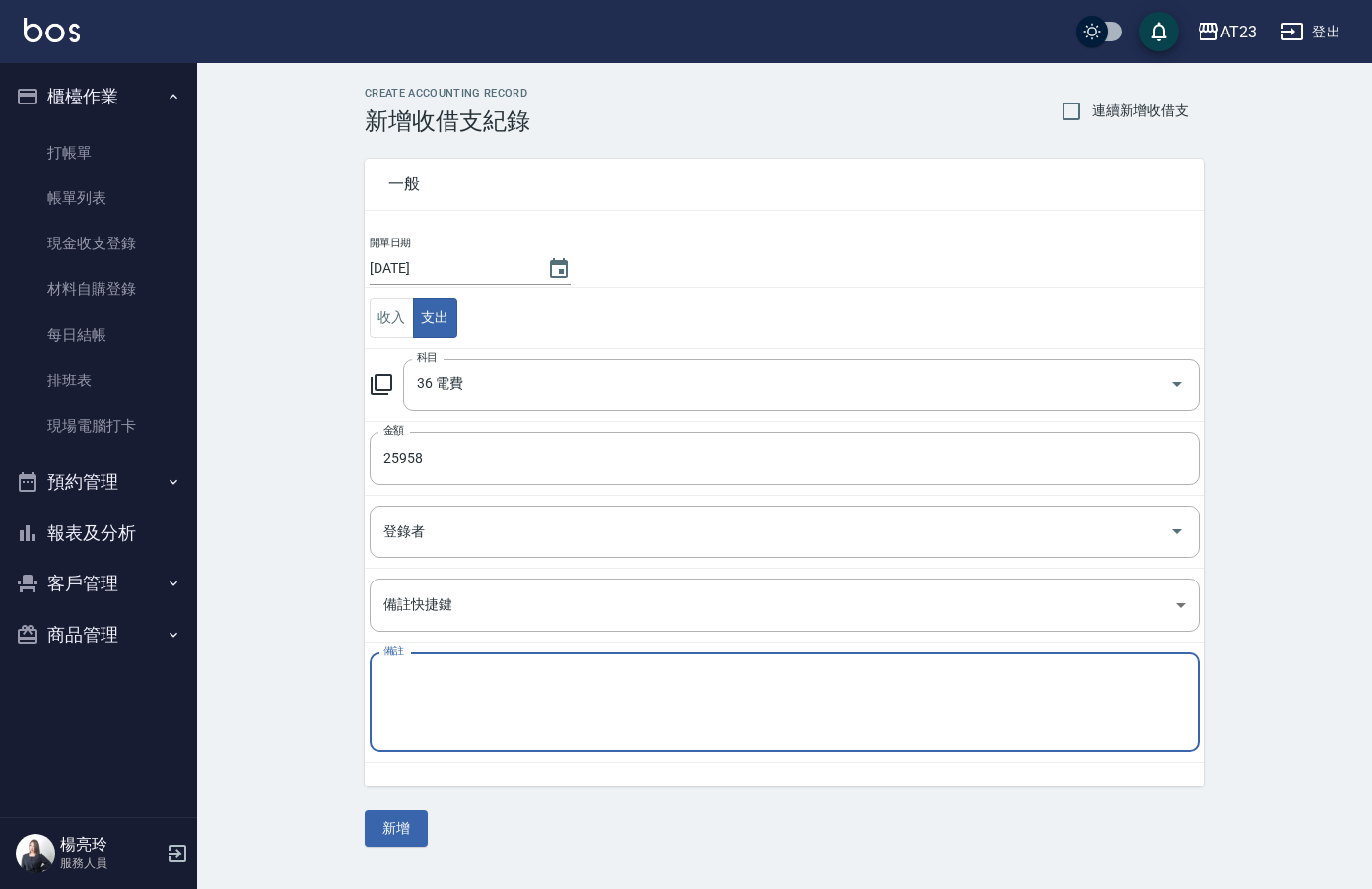
click at [809, 701] on textarea "備註" at bounding box center [784, 702] width 802 height 67
type textarea "2"
drag, startPoint x: 397, startPoint y: 666, endPoint x: 372, endPoint y: 663, distance: 25.8
click at [372, 663] on div "電費7月共69113元 x 備註" at bounding box center [785, 702] width 830 height 100
type textarea "電費7月共69113元"
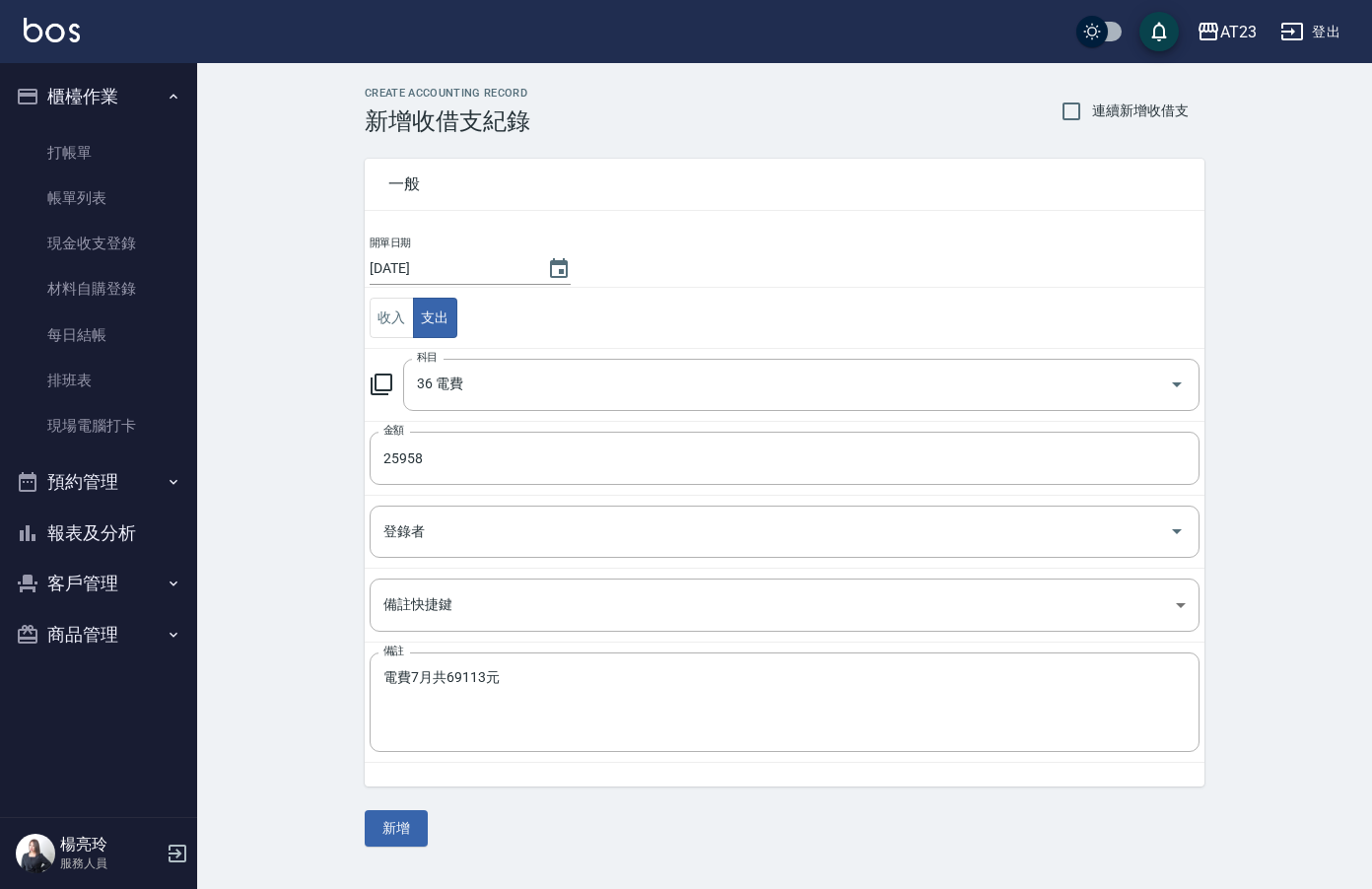
click at [398, 848] on div "CREATE ACCOUNTING RECORD 新增收借支紀錄 連續新增收借支 一般 開單日期 [DATE] 收入 支出 科目 36 電費 科目 金額 25…" at bounding box center [784, 466] width 1175 height 807
click at [398, 833] on button "新增" at bounding box center [396, 828] width 63 height 36
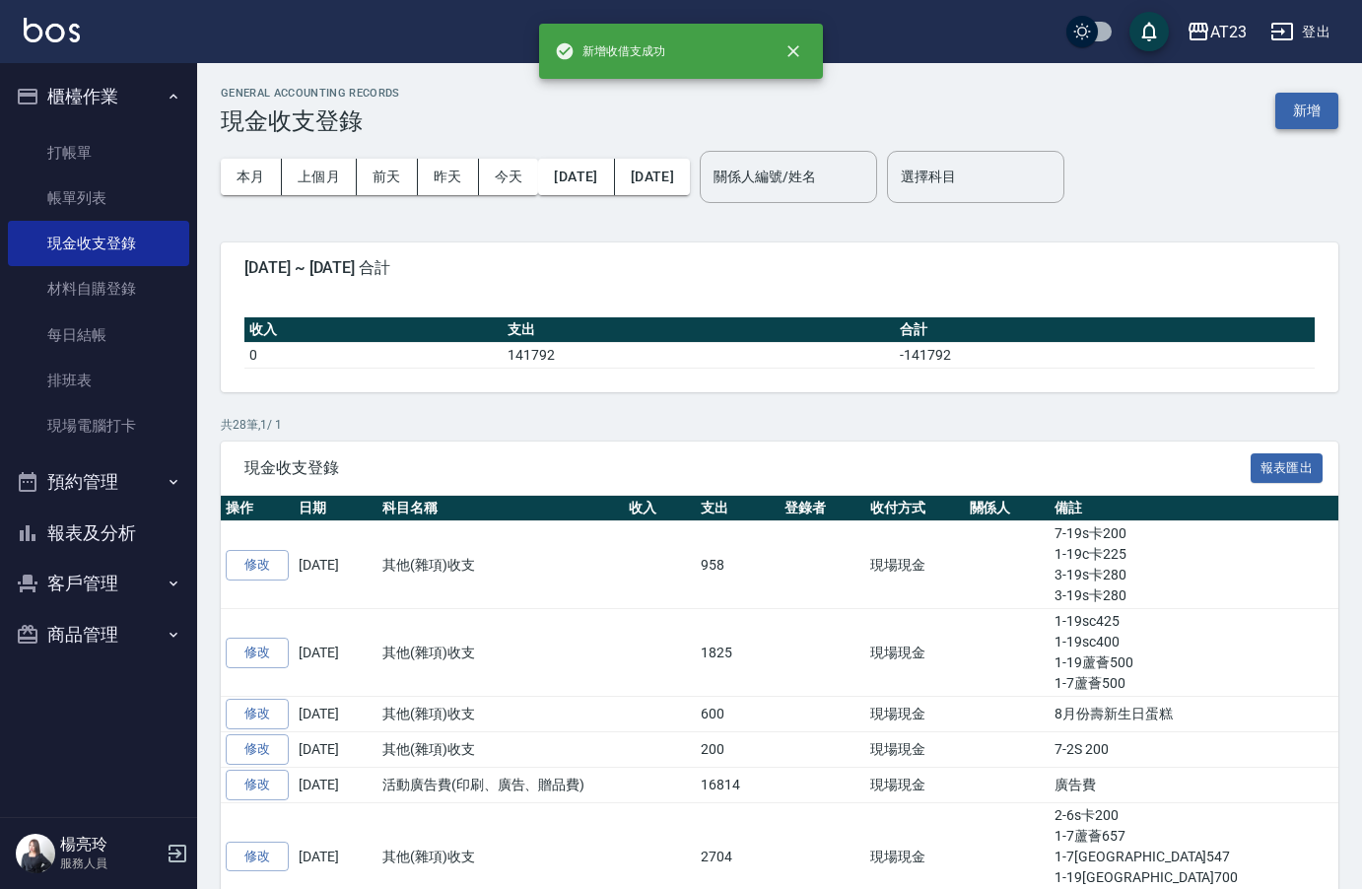
click at [1303, 120] on button "新增" at bounding box center [1306, 111] width 63 height 36
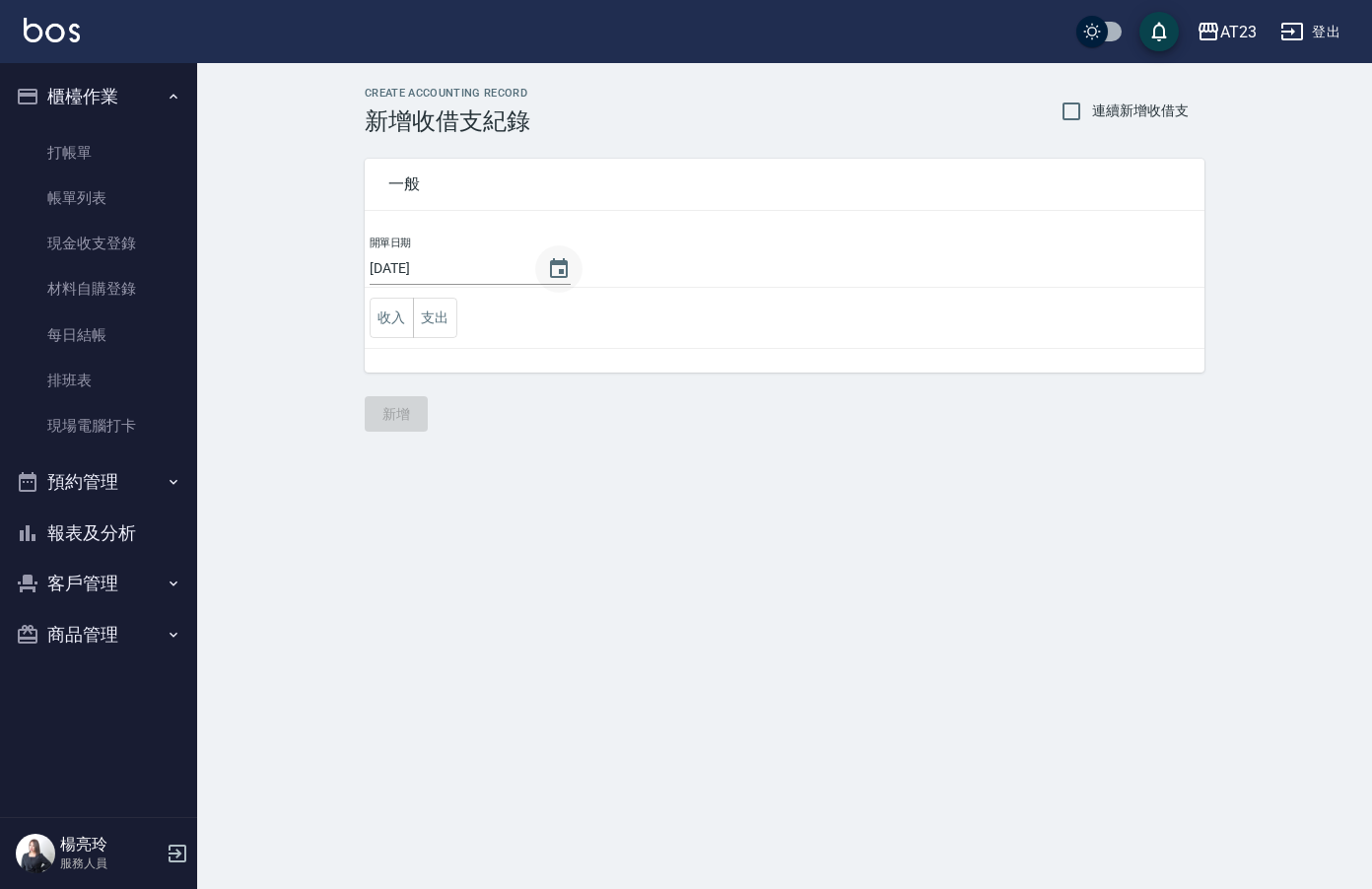
click at [562, 275] on icon "Choose date, selected date is 2025-08-18" at bounding box center [559, 269] width 24 height 24
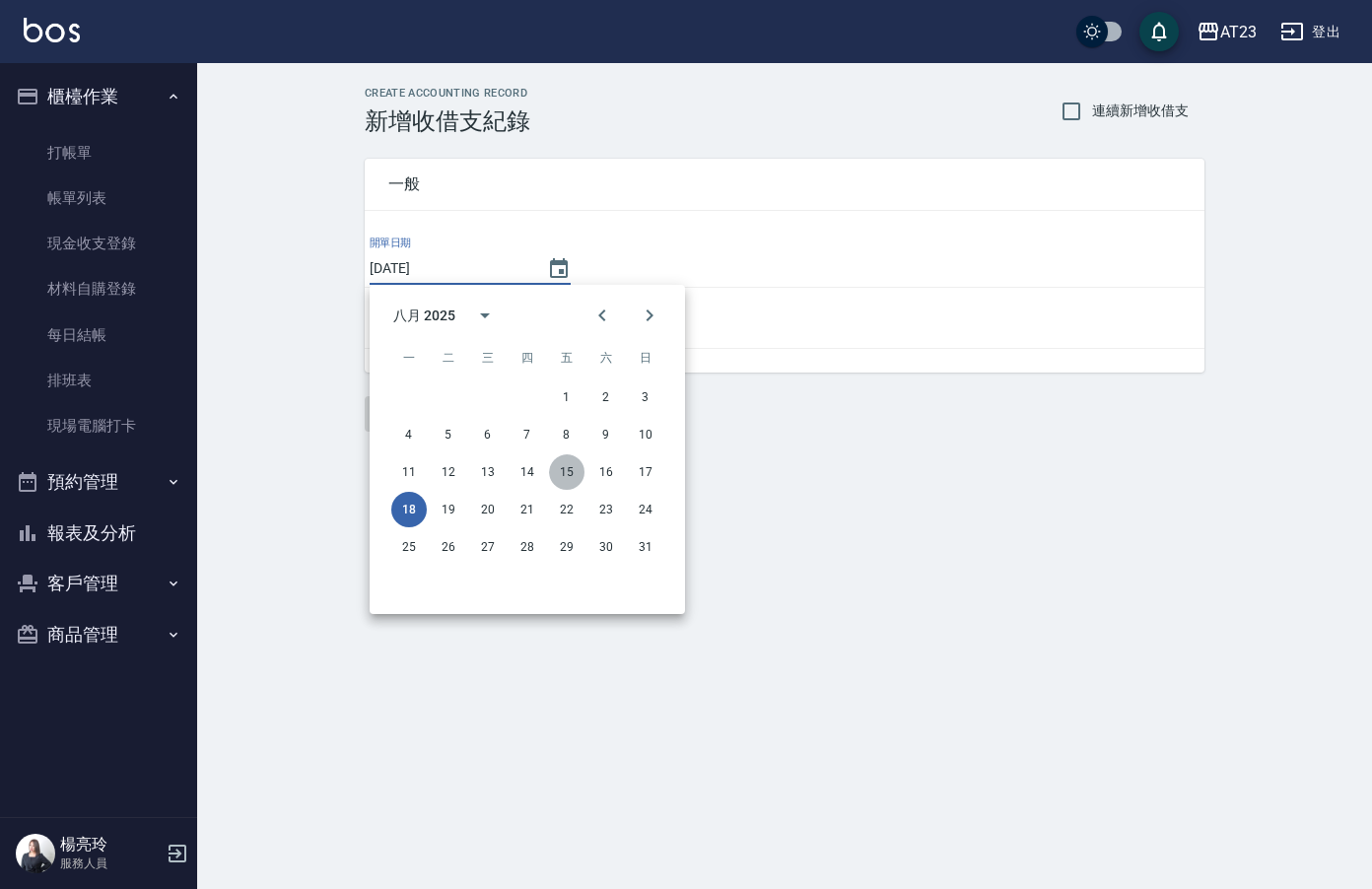
click at [560, 472] on button "15" at bounding box center [566, 471] width 35 height 35
type input "[DATE]"
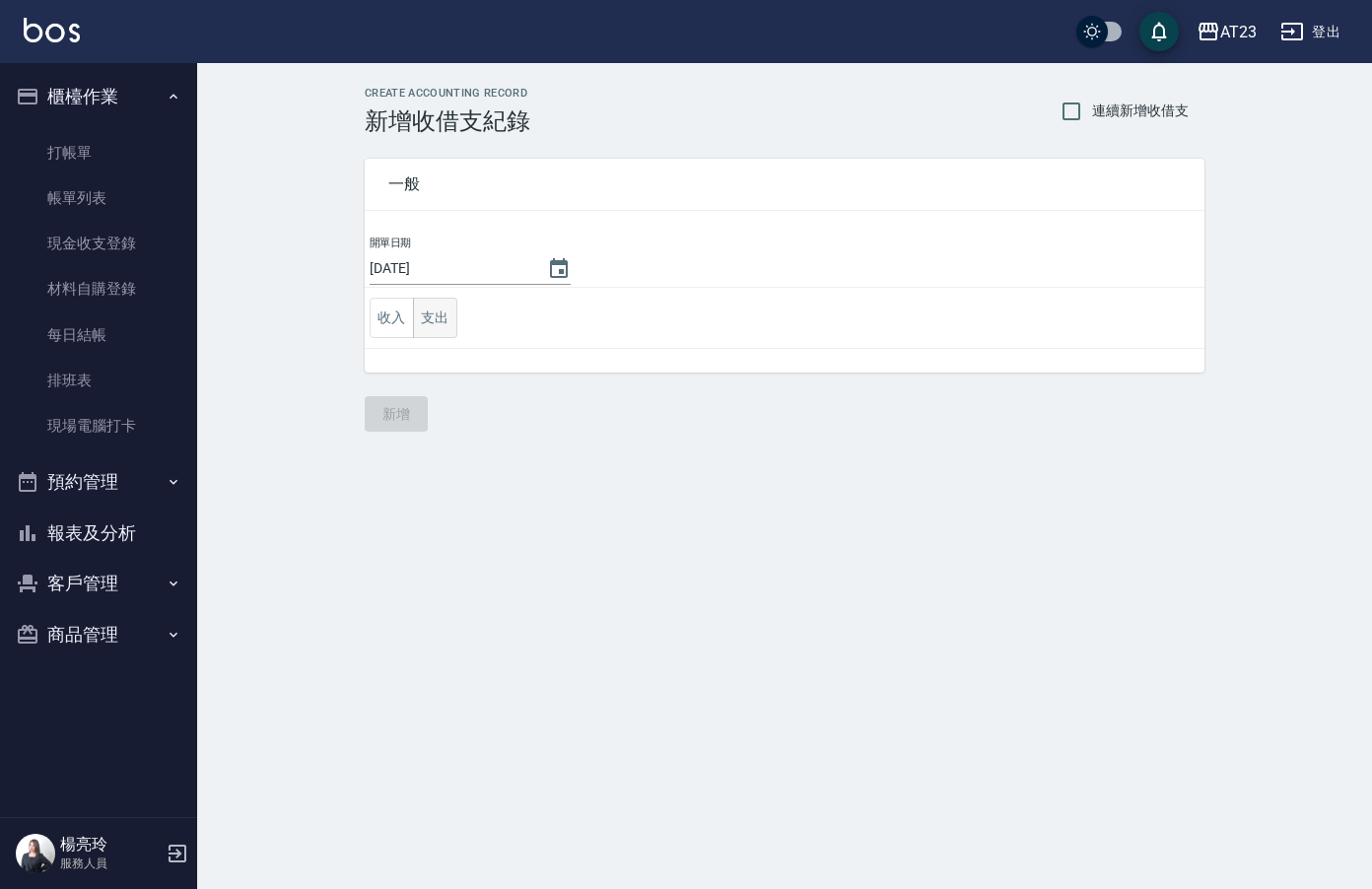
click at [438, 322] on button "支出" at bounding box center [435, 318] width 44 height 40
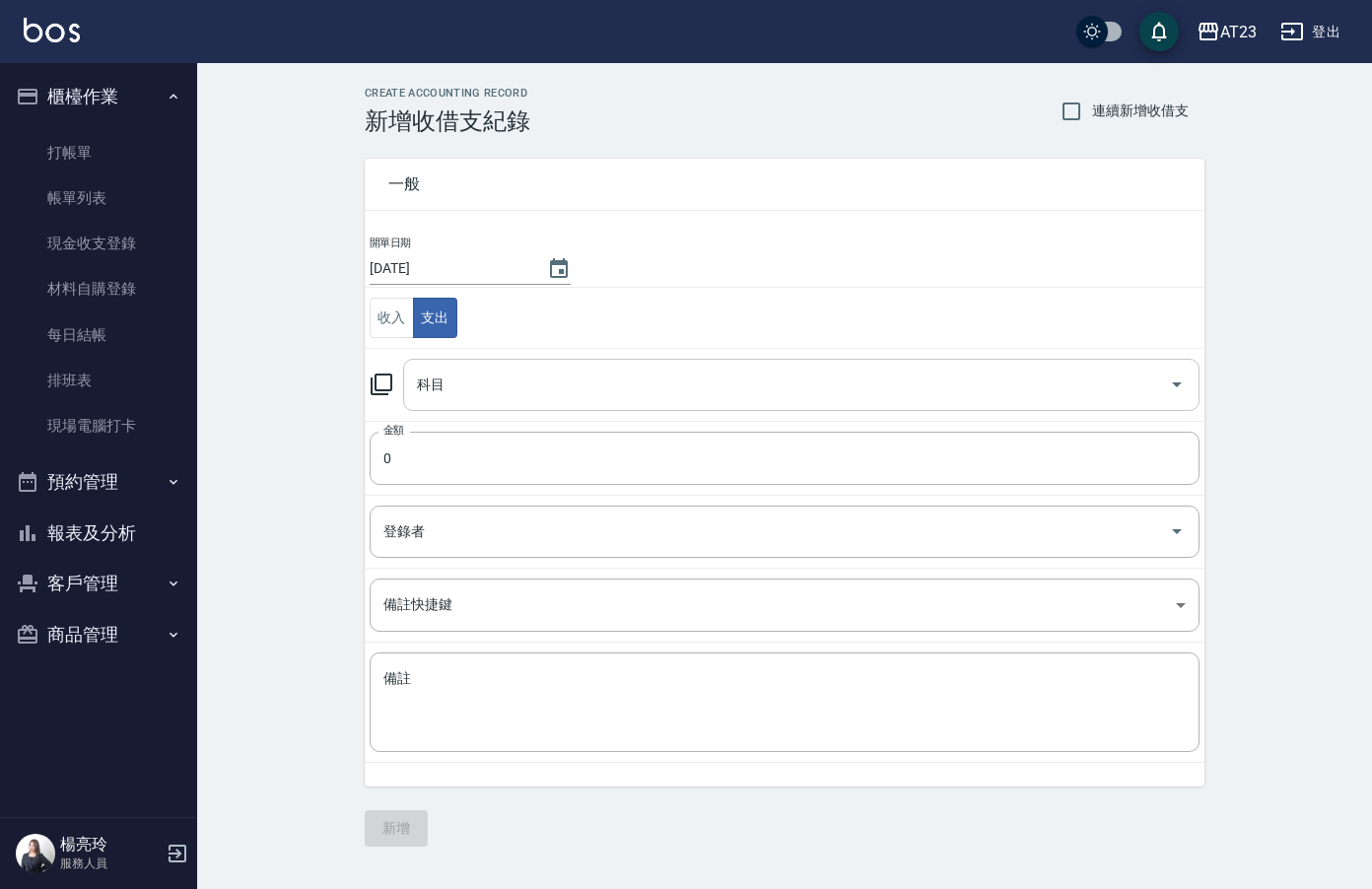
click at [485, 379] on input "科目" at bounding box center [786, 385] width 749 height 34
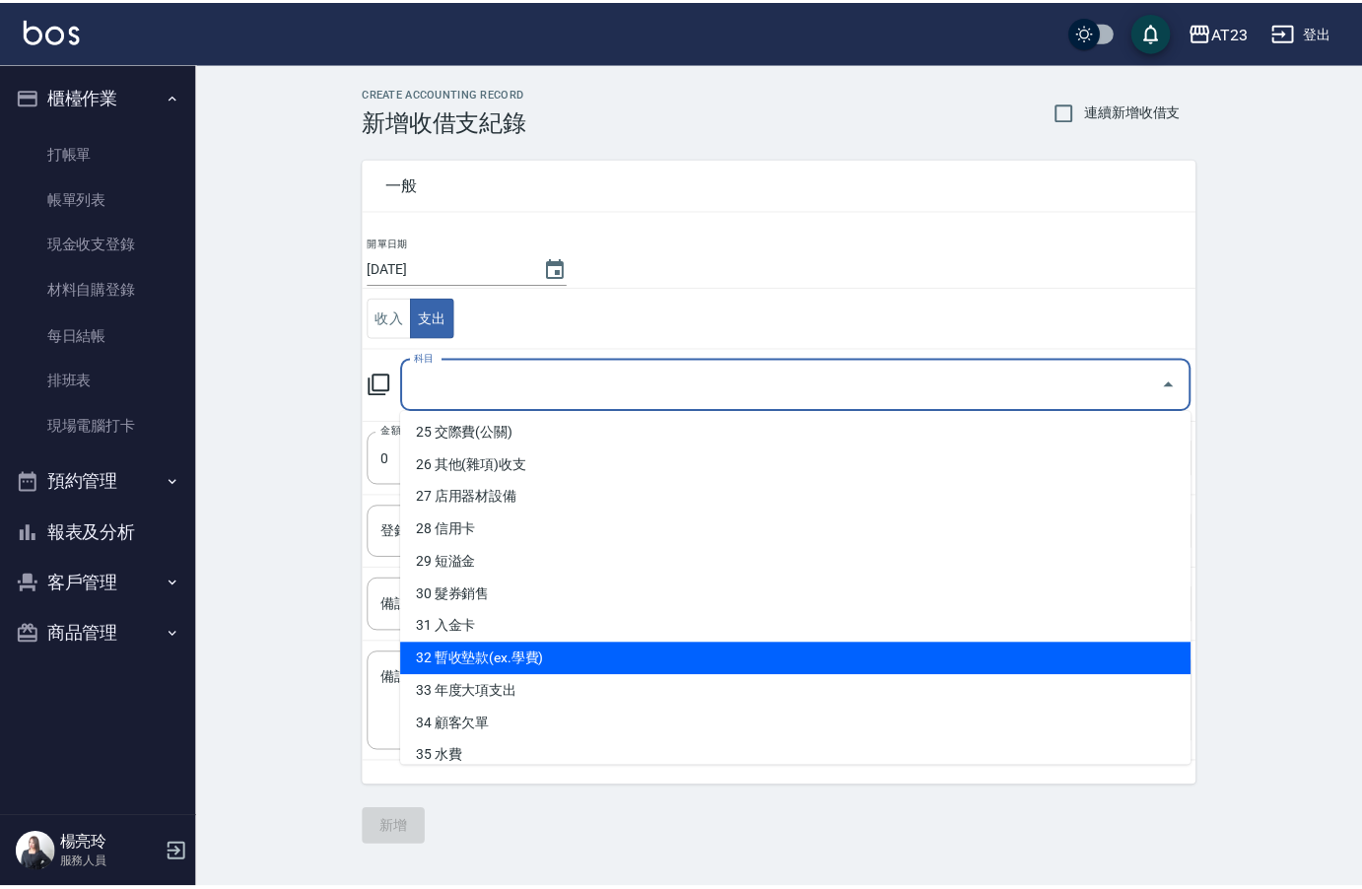
scroll to position [896, 0]
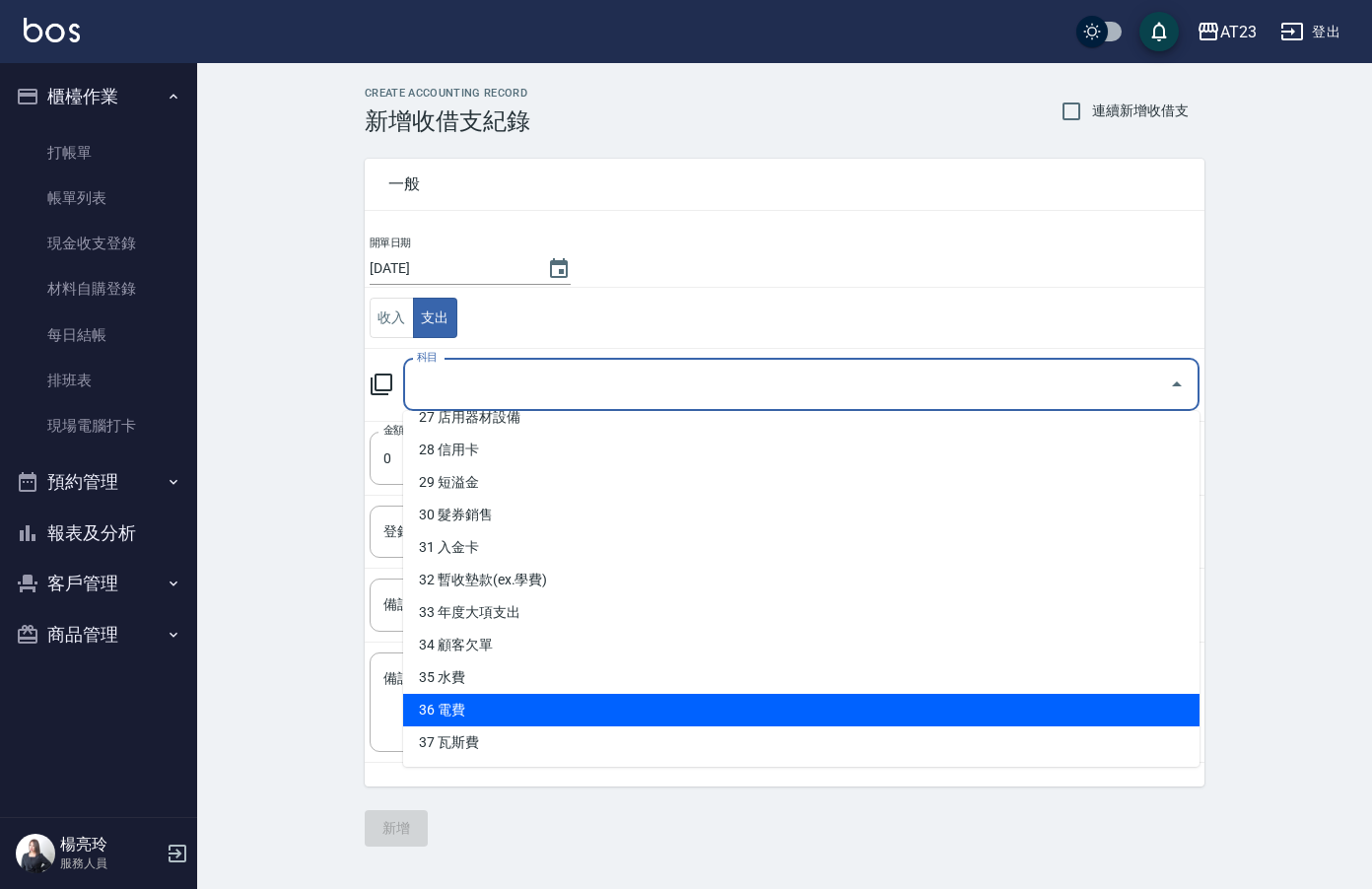
click at [621, 702] on li "36 電費" at bounding box center [801, 710] width 796 height 33
type input "36 電費"
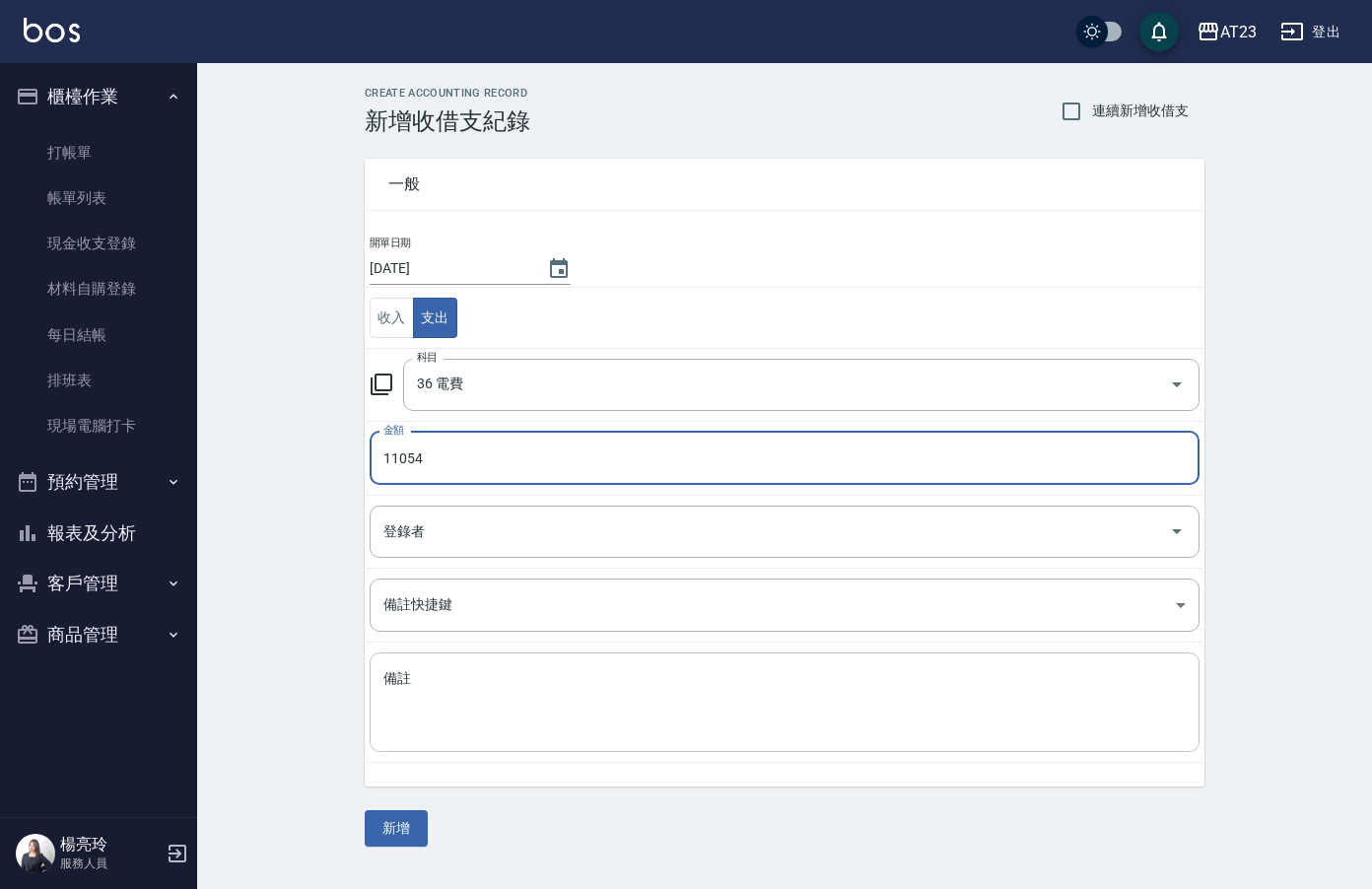
type input "11054"
click at [523, 723] on textarea "備註" at bounding box center [784, 702] width 802 height 67
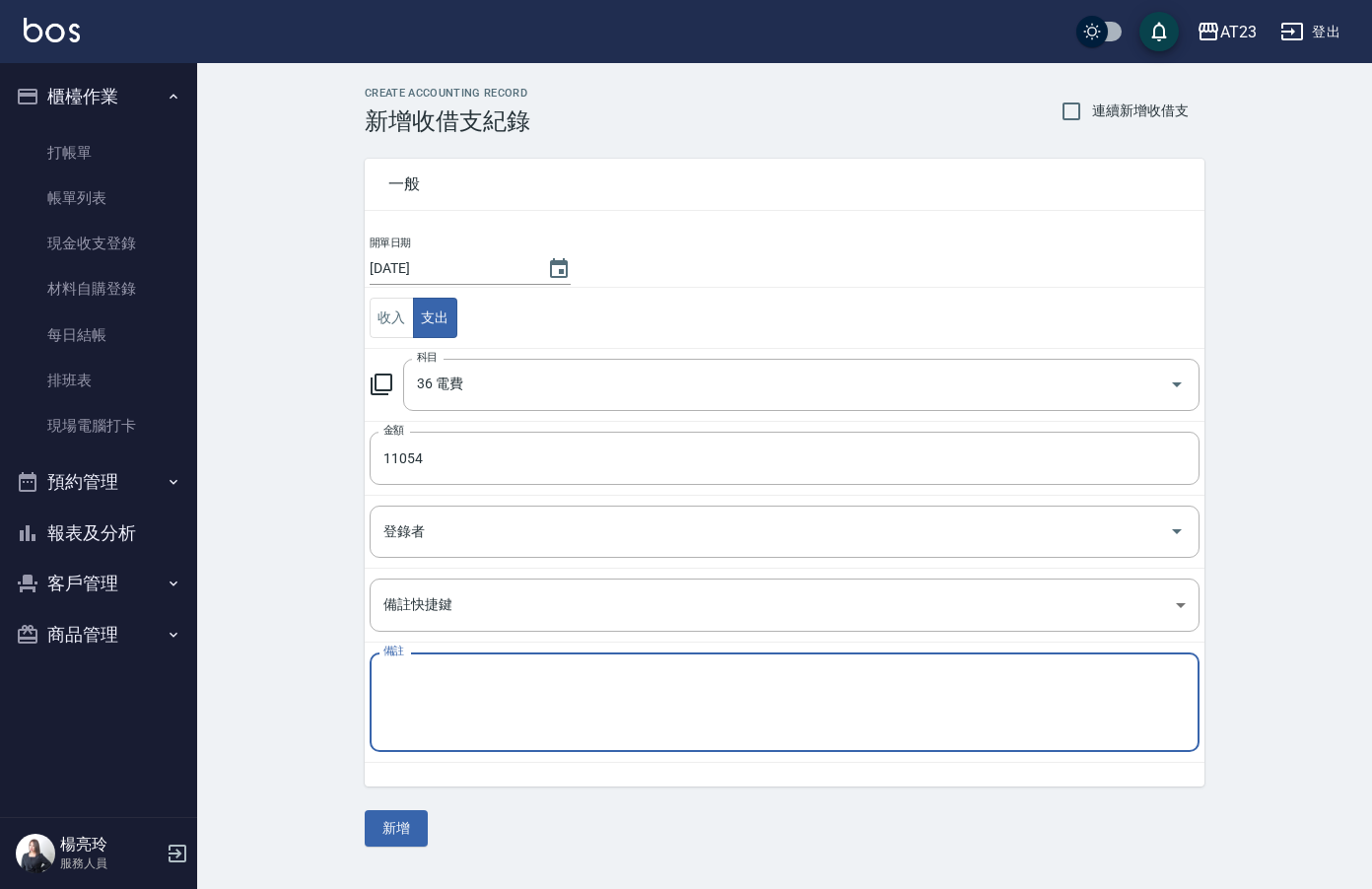
paste textarea "電費7月共69113元"
type textarea "電費7月共69113元"
click at [412, 822] on button "新增" at bounding box center [396, 828] width 63 height 36
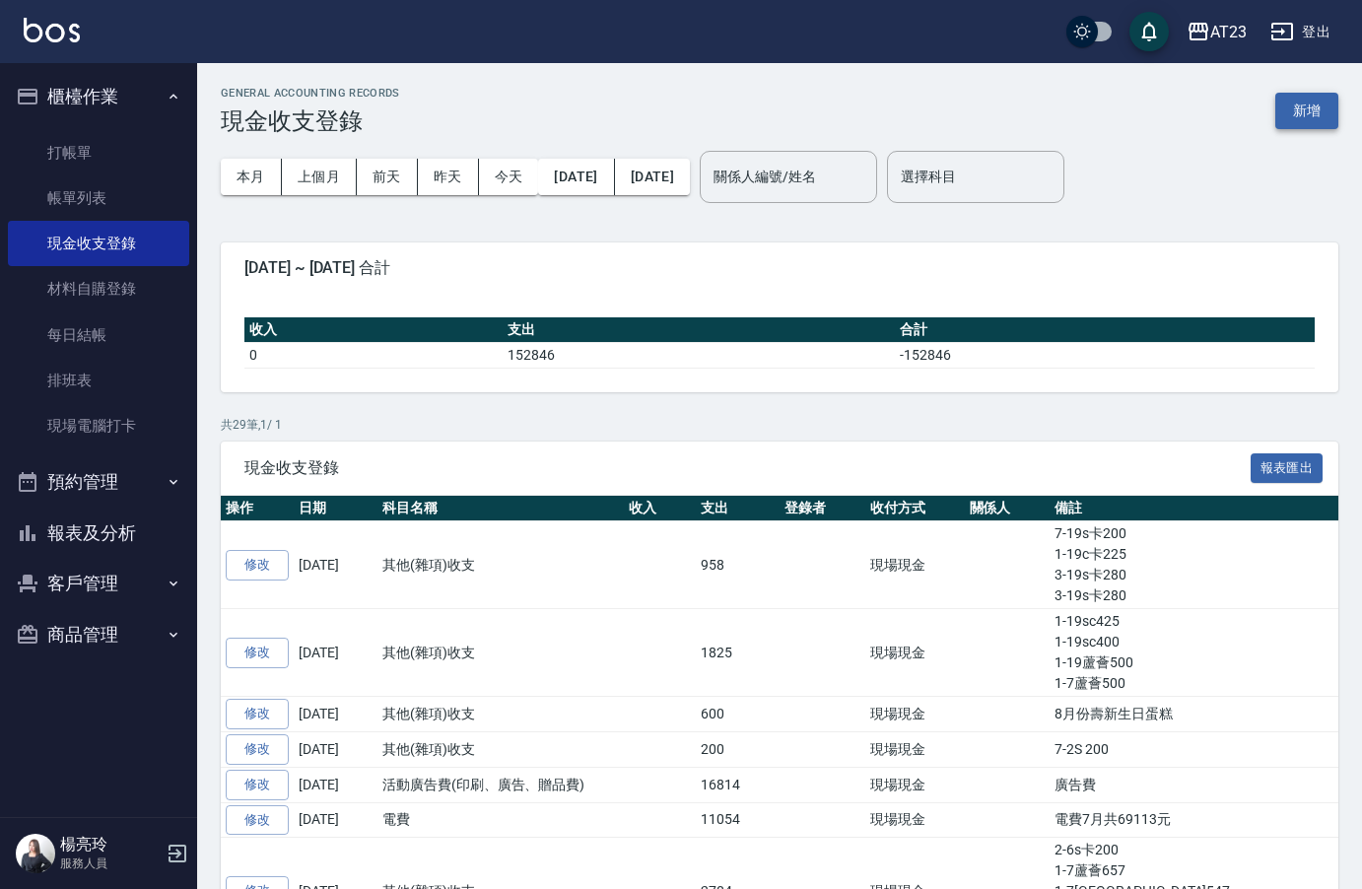
click at [1302, 104] on button "新增" at bounding box center [1306, 111] width 63 height 36
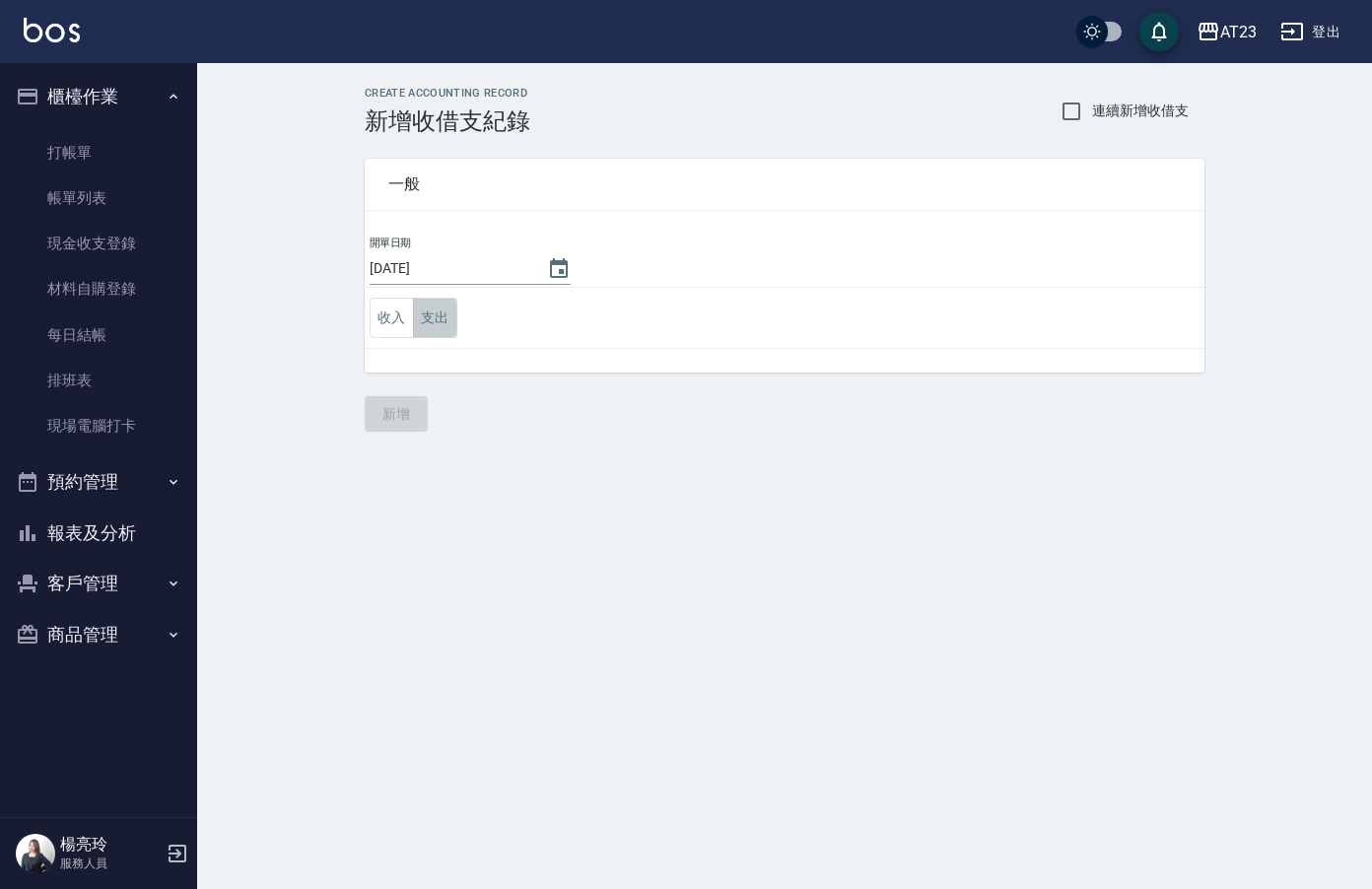
click at [434, 317] on button "支出" at bounding box center [435, 318] width 44 height 40
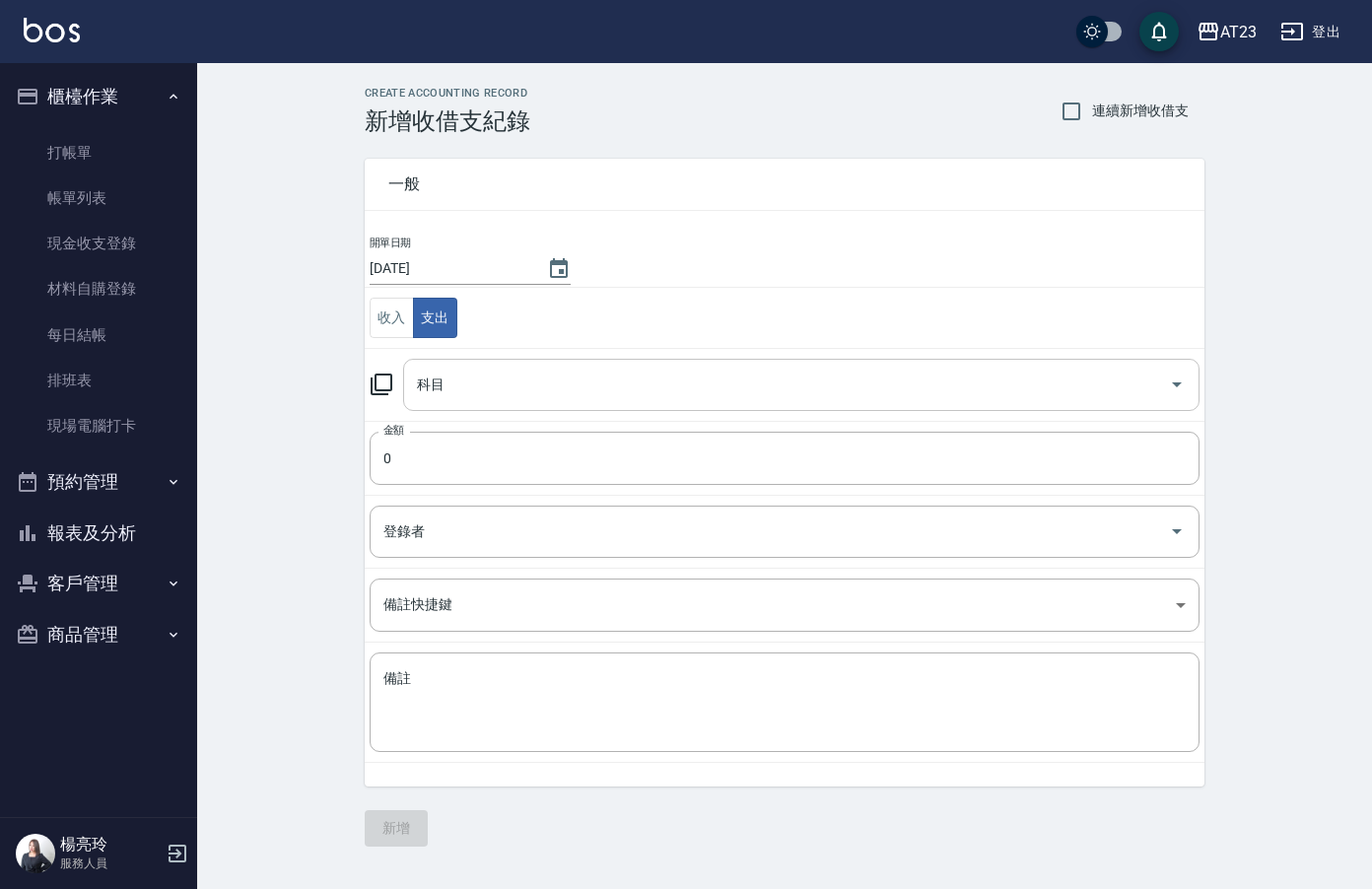
click at [493, 379] on input "科目" at bounding box center [786, 385] width 749 height 34
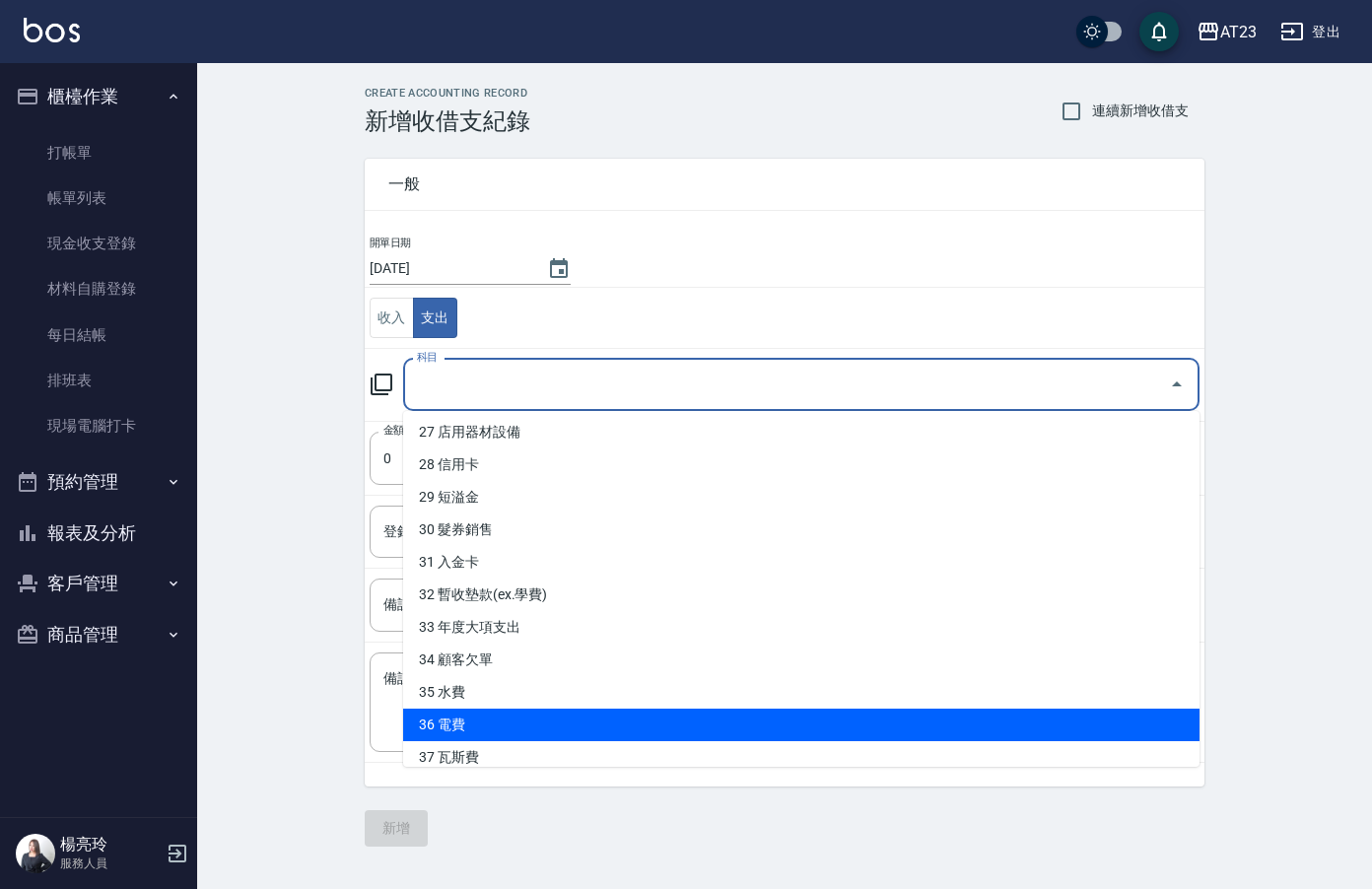
scroll to position [896, 0]
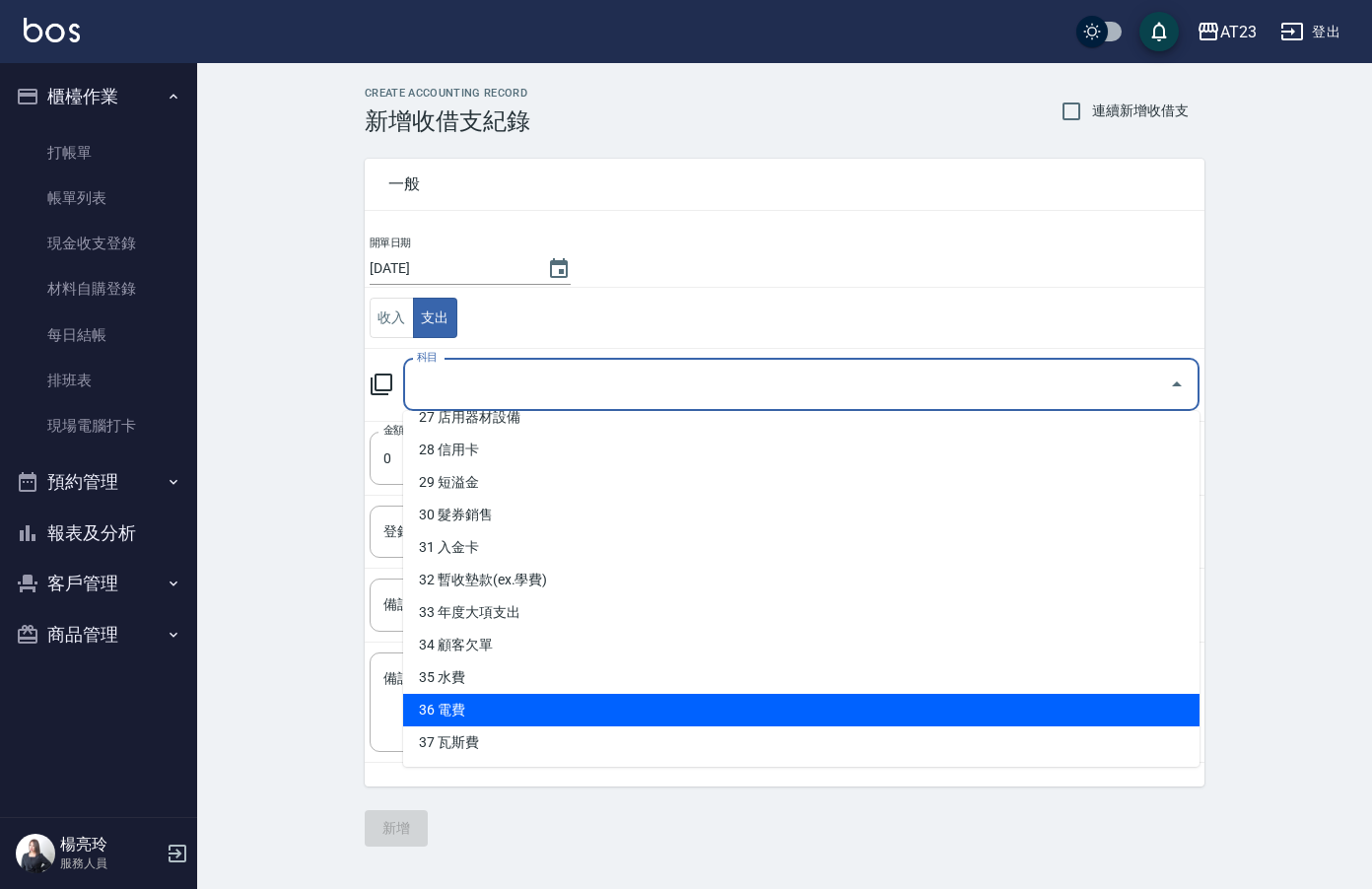
click at [593, 712] on li "36 電費" at bounding box center [801, 710] width 796 height 33
type input "36 電費"
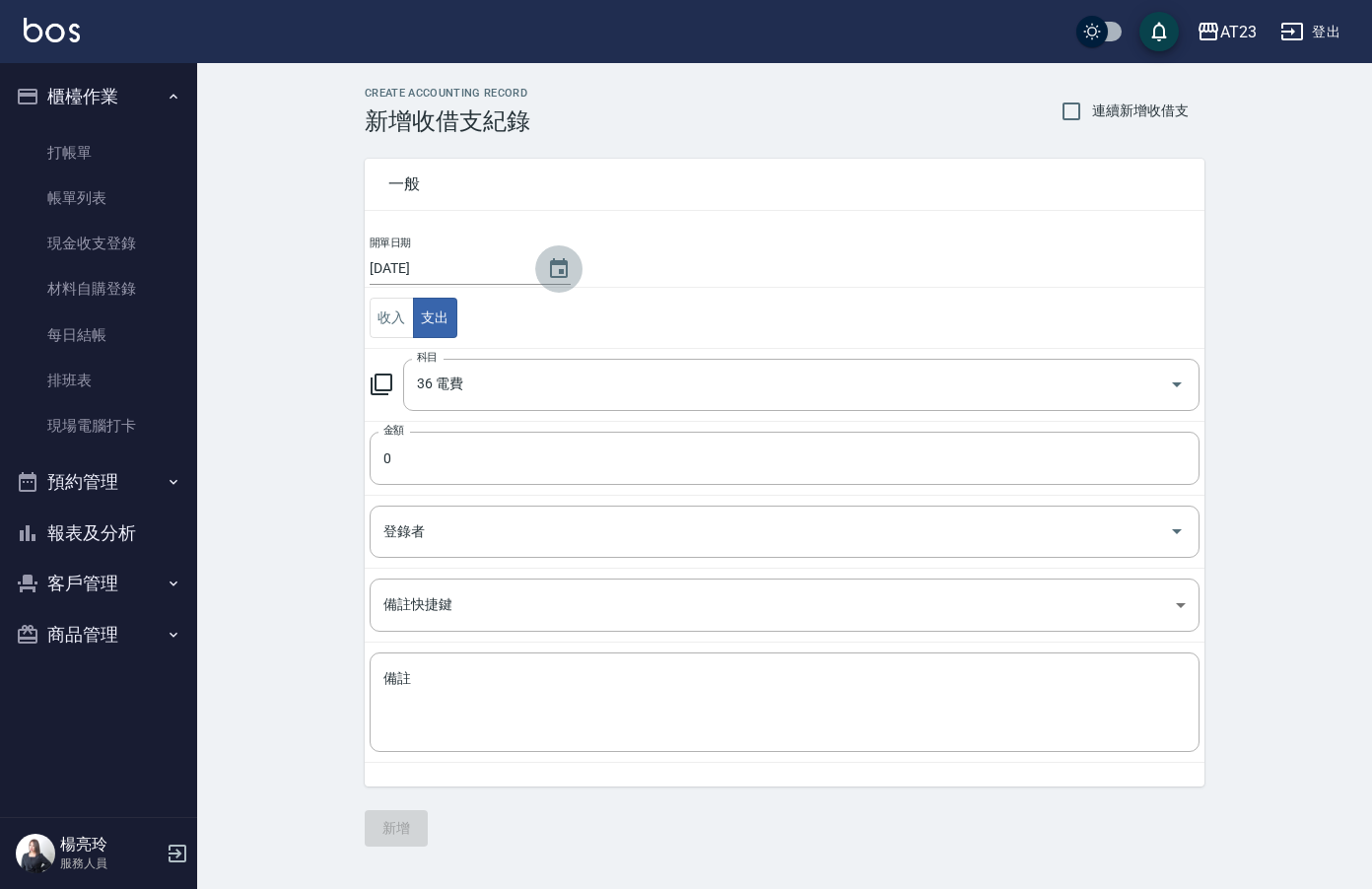
click at [535, 263] on button "Choose date, selected date is 2025-08-18" at bounding box center [558, 268] width 47 height 47
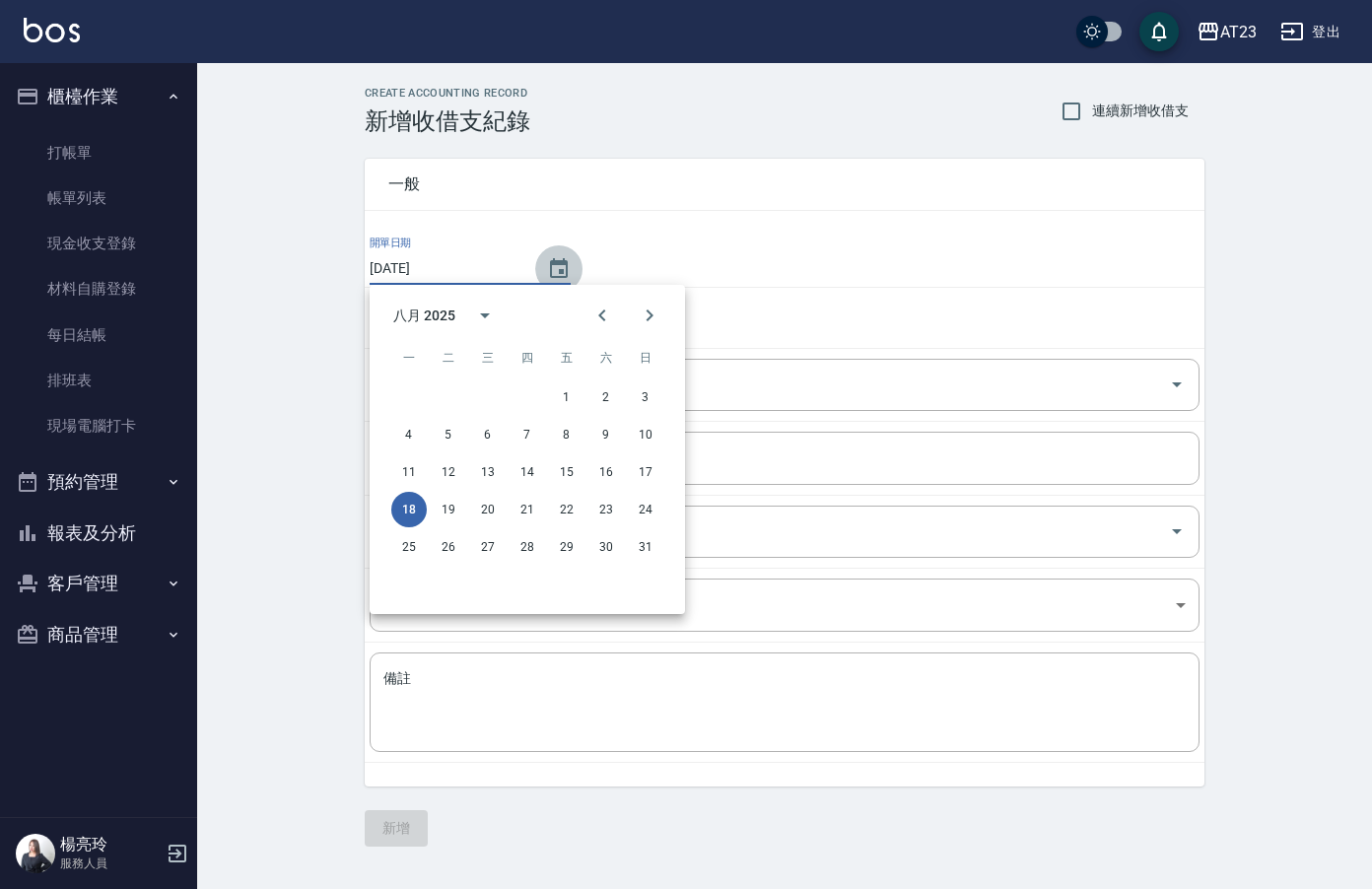
click at [550, 263] on icon "Choose date, selected date is 2025-08-18" at bounding box center [559, 268] width 18 height 20
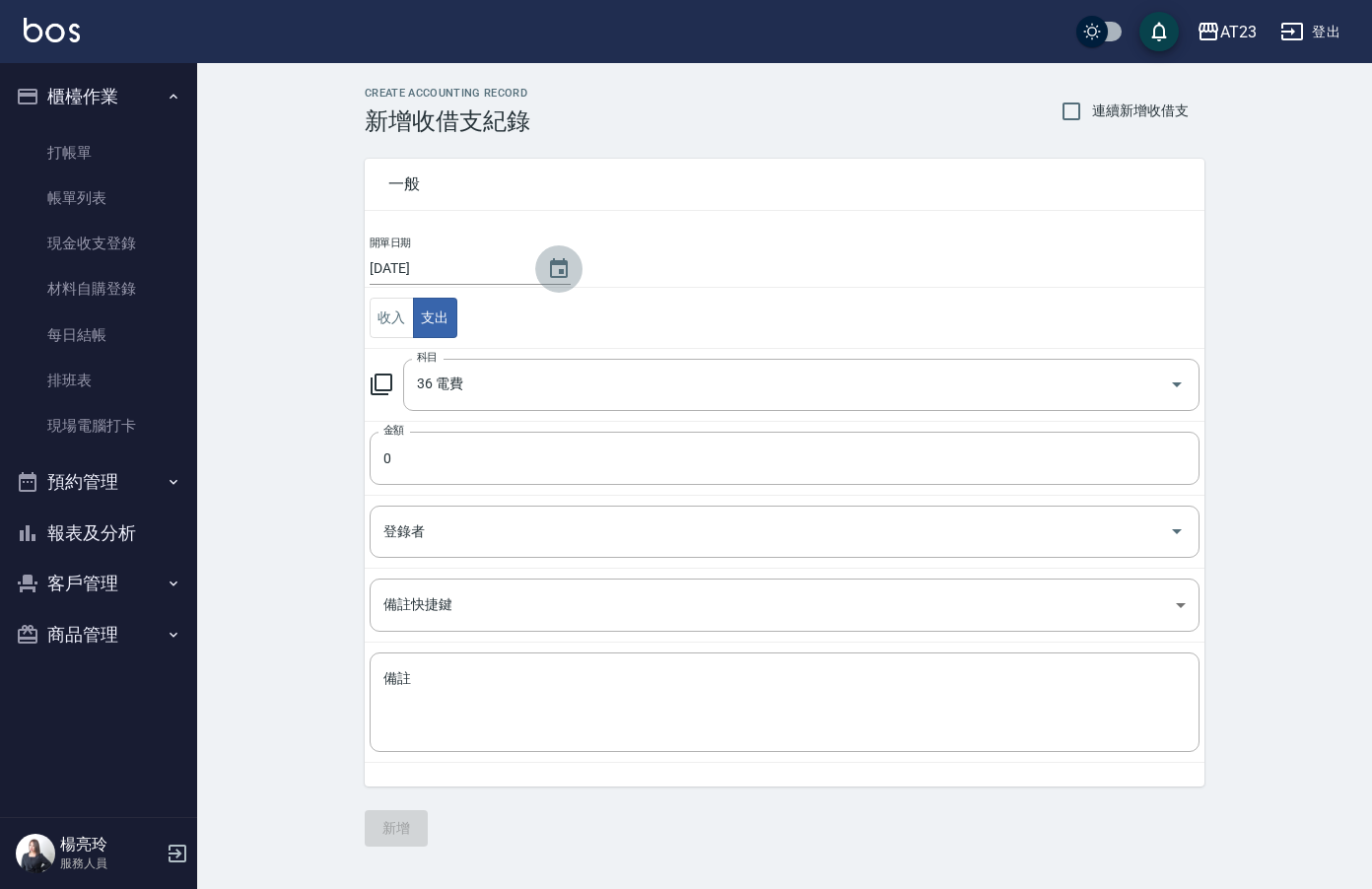
click at [550, 262] on icon "Choose date, selected date is 2025-08-18" at bounding box center [559, 268] width 18 height 20
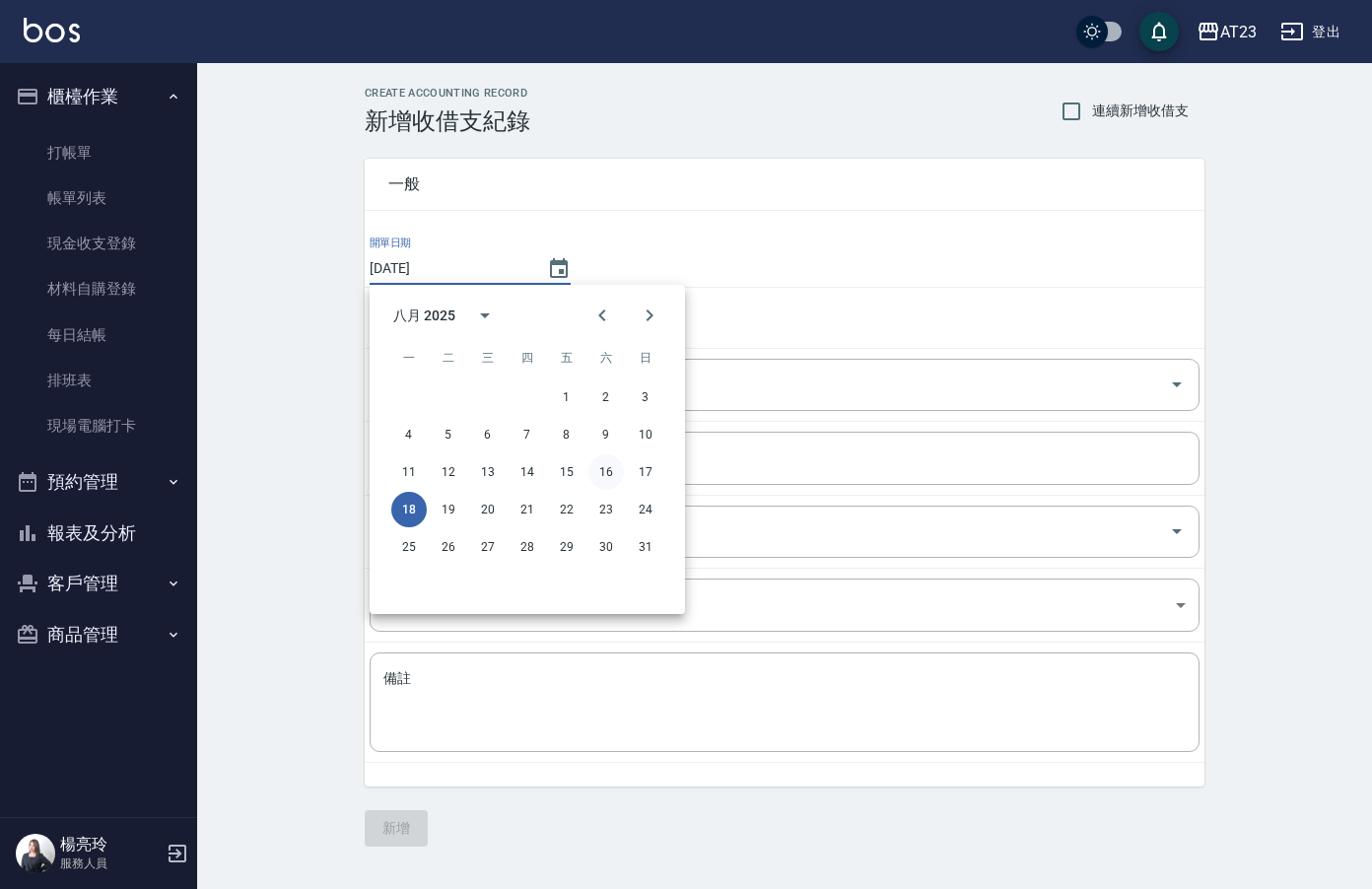
click at [601, 470] on button "16" at bounding box center [605, 471] width 35 height 35
type input "[DATE]"
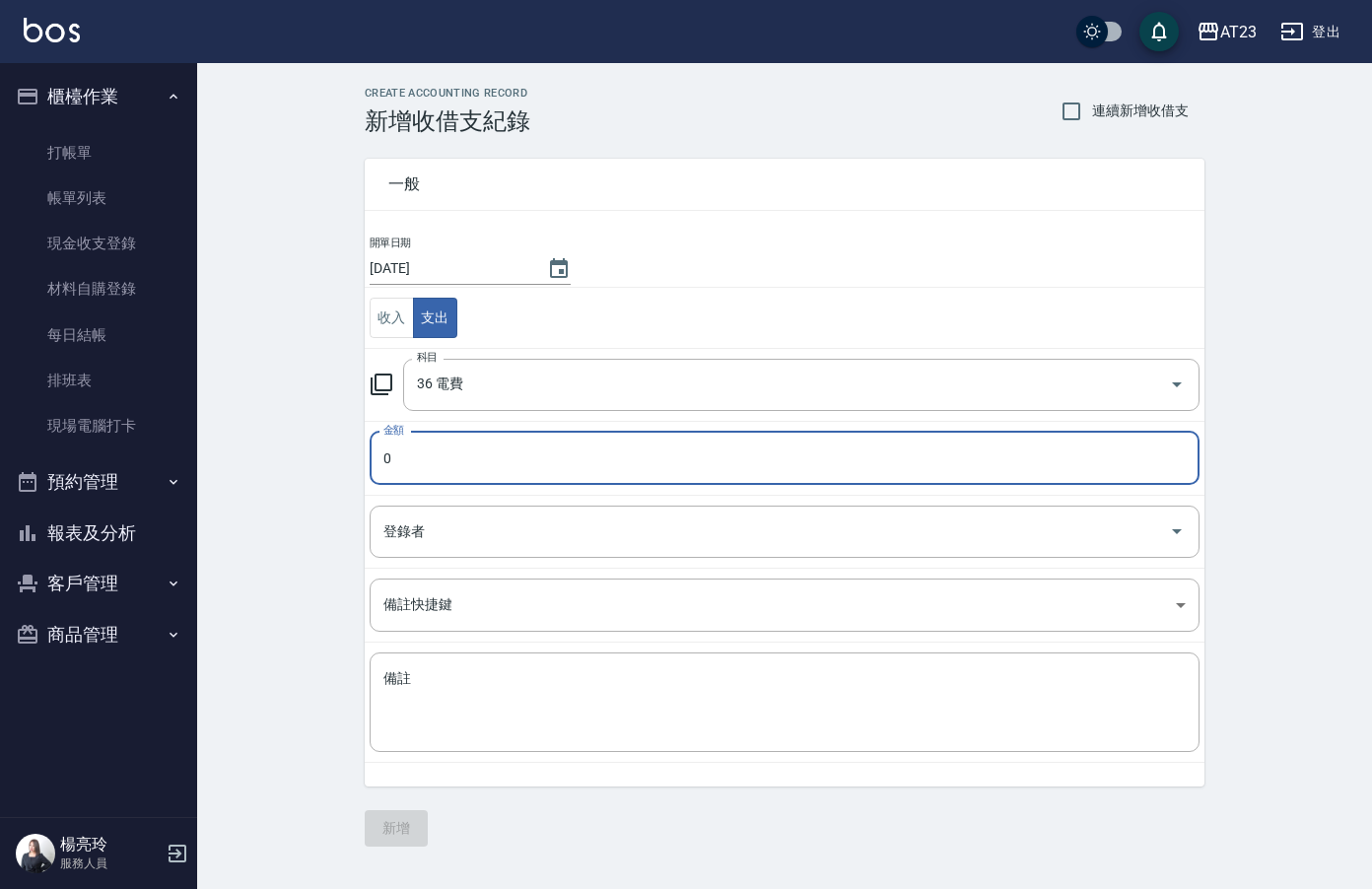
click at [500, 472] on input "0" at bounding box center [785, 458] width 830 height 53
click at [382, 464] on input "0" at bounding box center [785, 458] width 830 height 53
type input "22893"
click at [488, 702] on textarea "備註" at bounding box center [784, 702] width 802 height 67
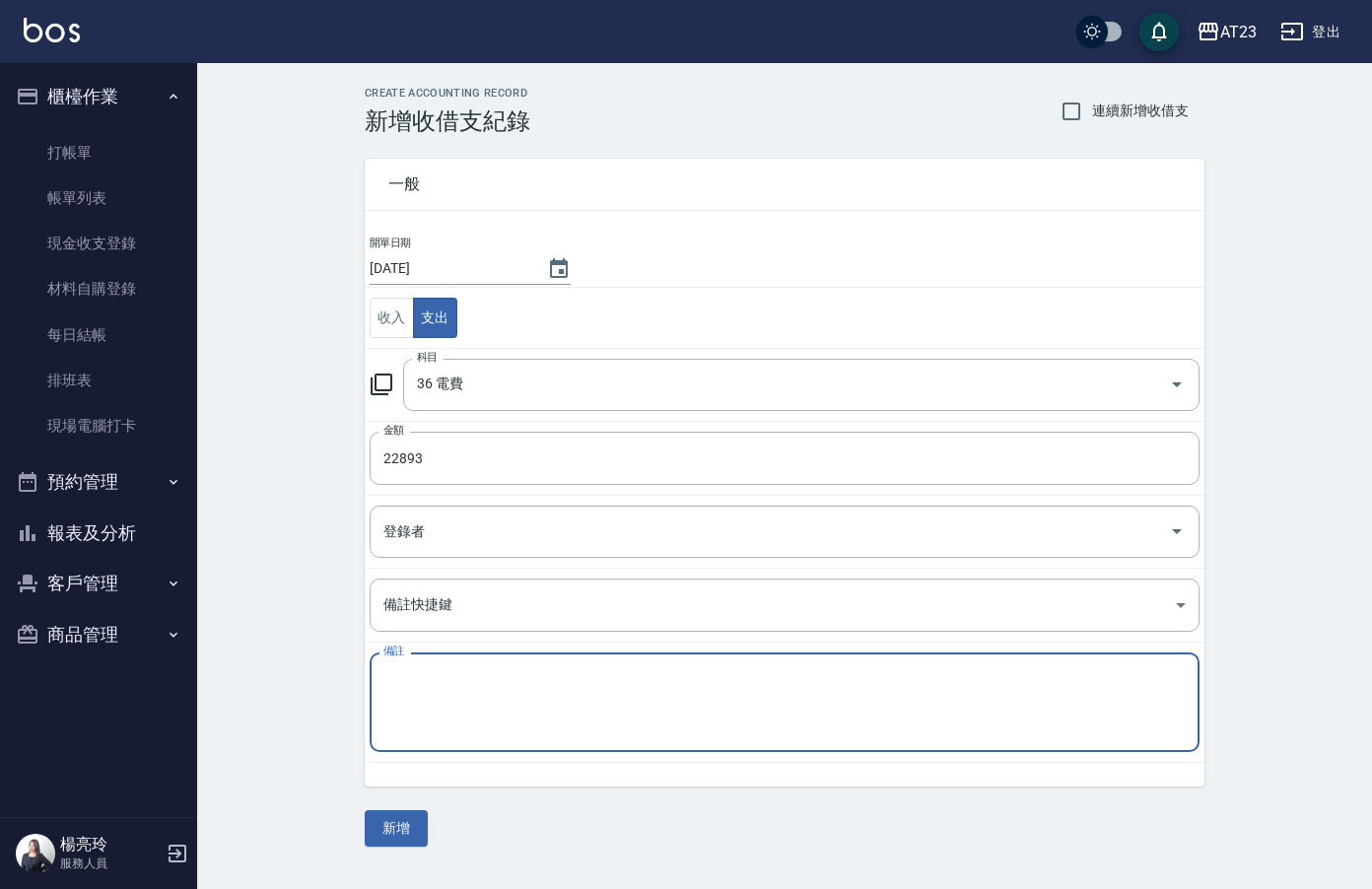
paste textarea "電費7月共69113元"
type textarea "電費7月共69113元"
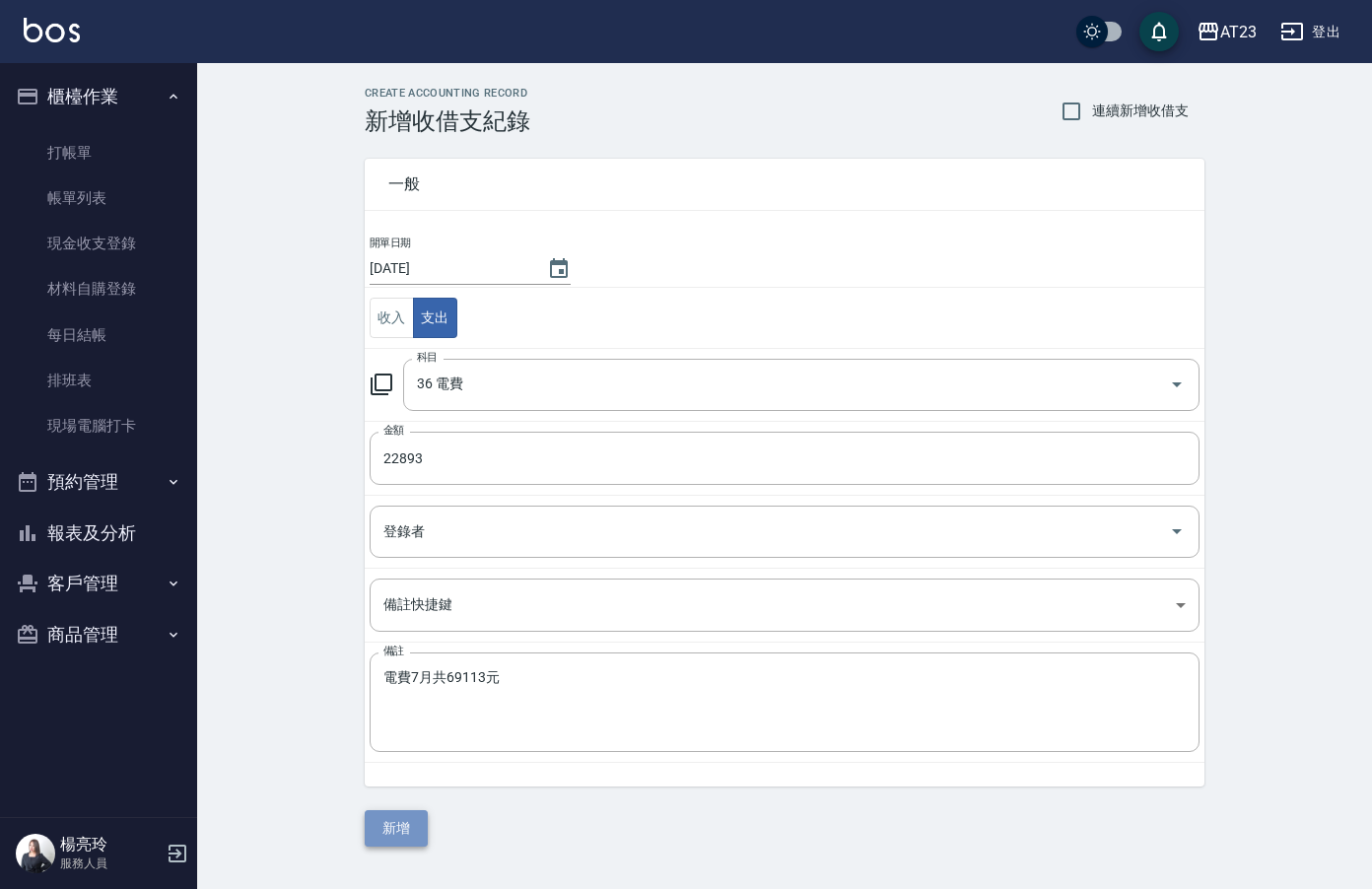
click at [392, 819] on button "新增" at bounding box center [396, 828] width 63 height 36
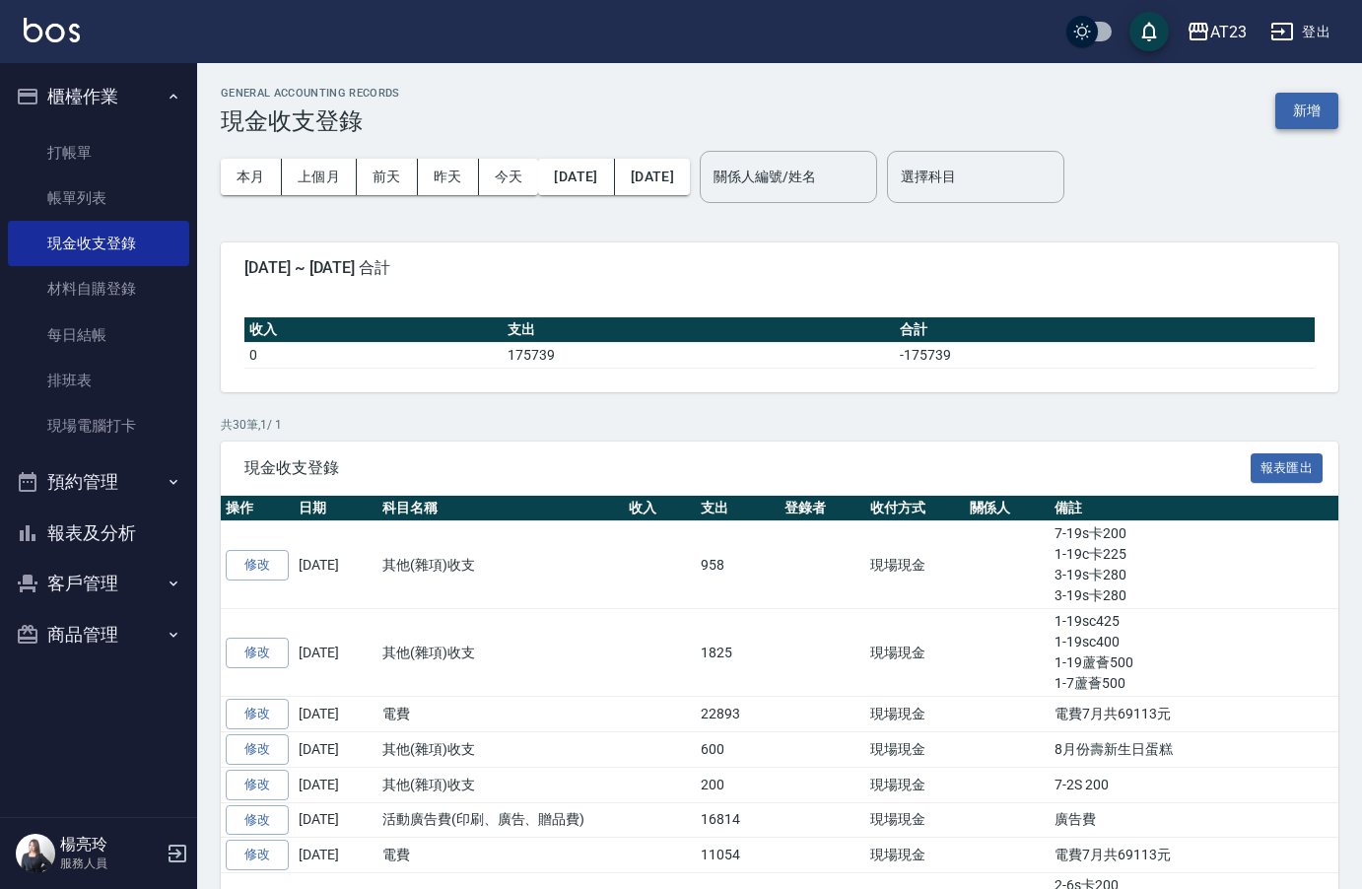
click at [1316, 122] on button "新增" at bounding box center [1306, 111] width 63 height 36
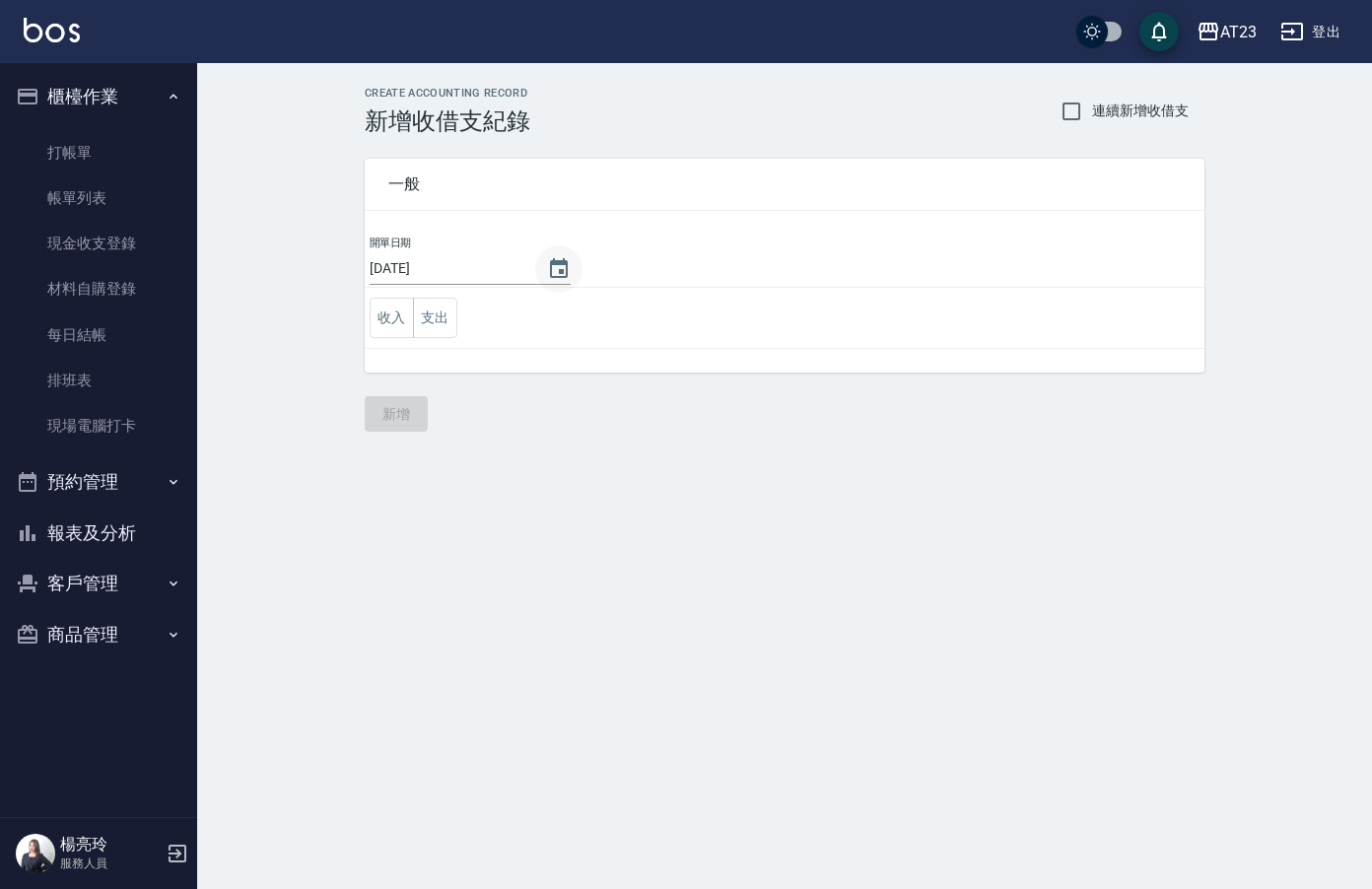
click at [562, 265] on icon "Choose date, selected date is 2025-08-18" at bounding box center [559, 269] width 24 height 24
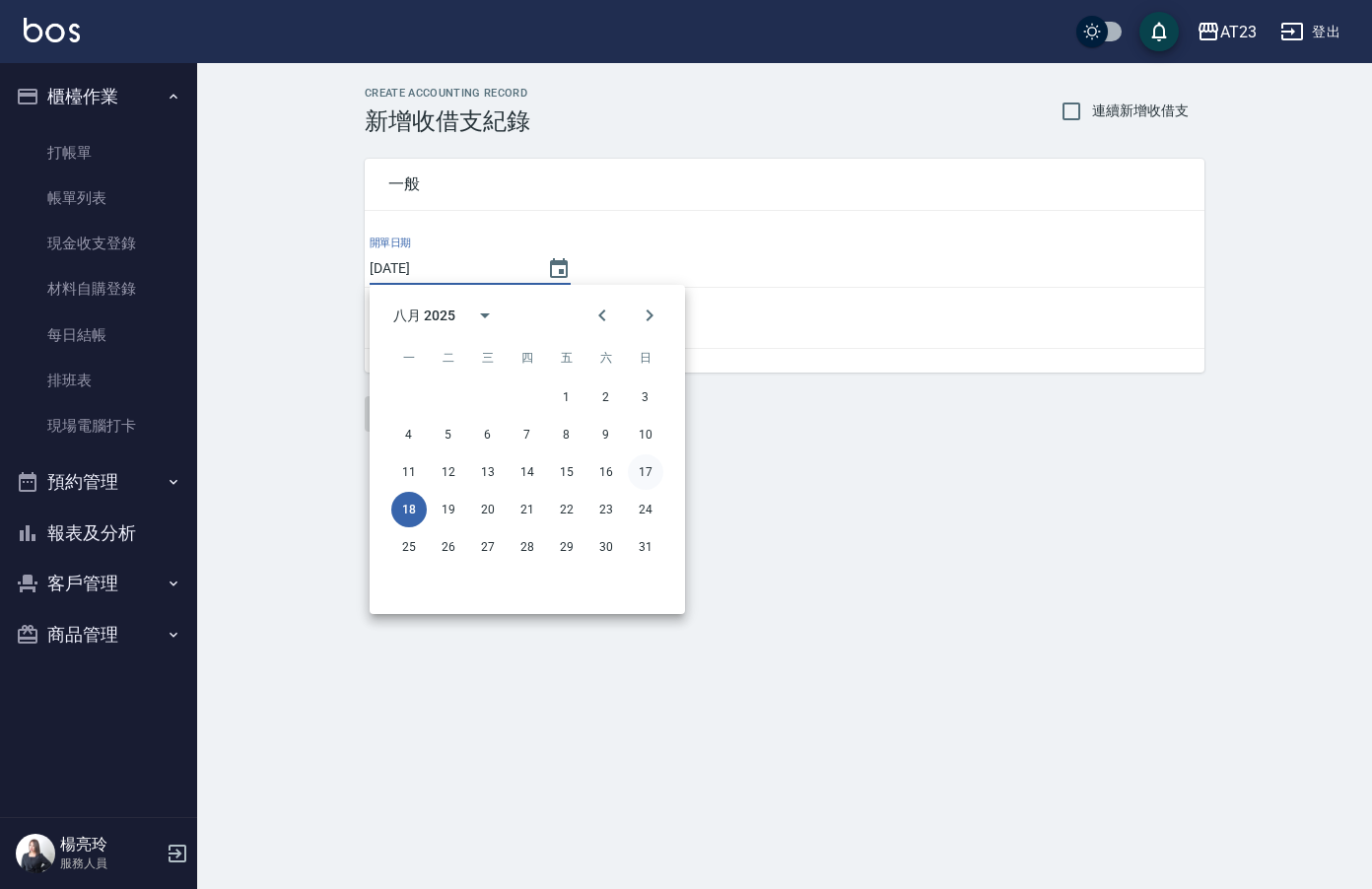
click at [652, 476] on button "17" at bounding box center [645, 471] width 35 height 35
type input "[DATE]"
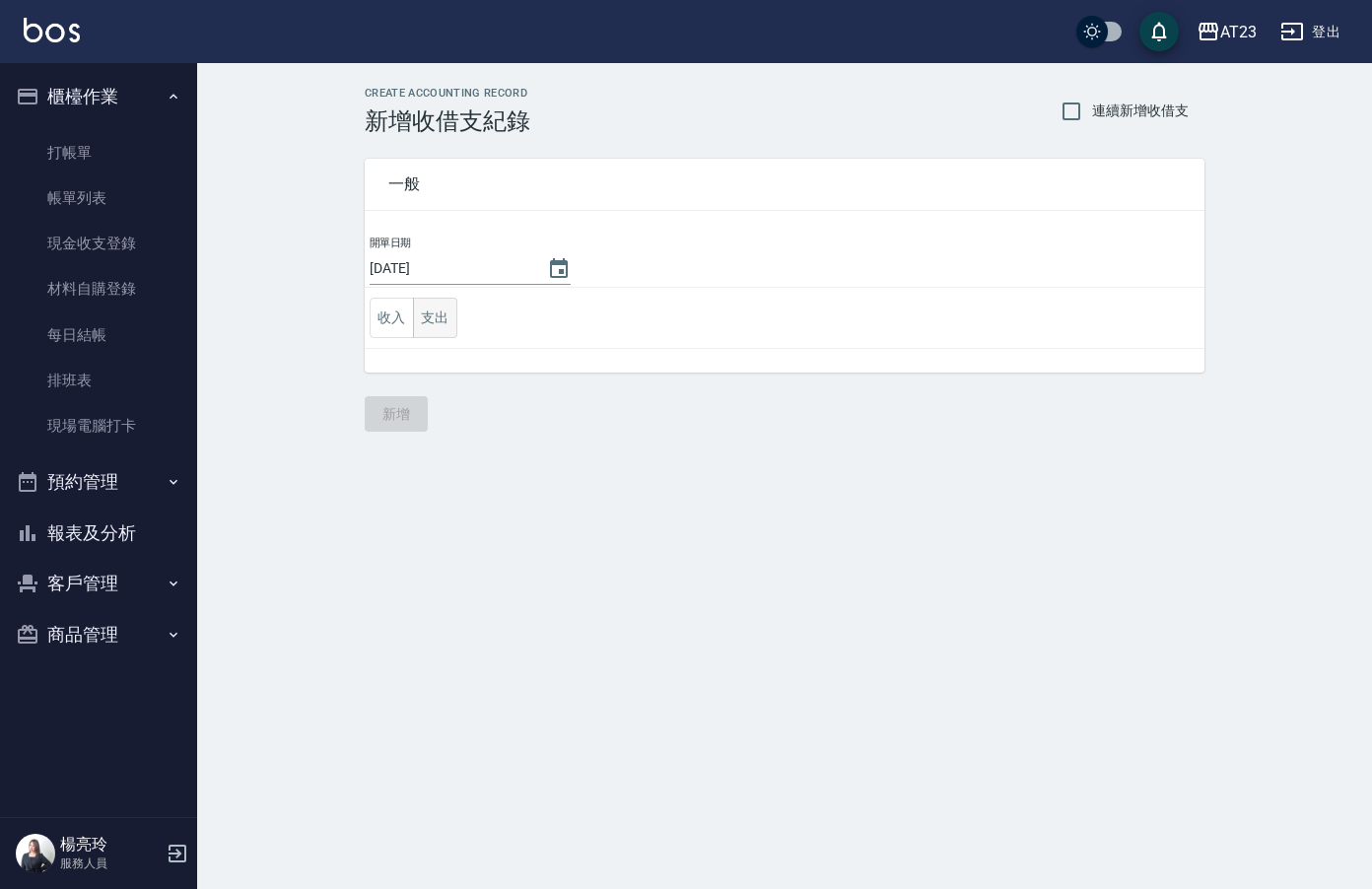
click at [441, 311] on button "支出" at bounding box center [435, 318] width 44 height 40
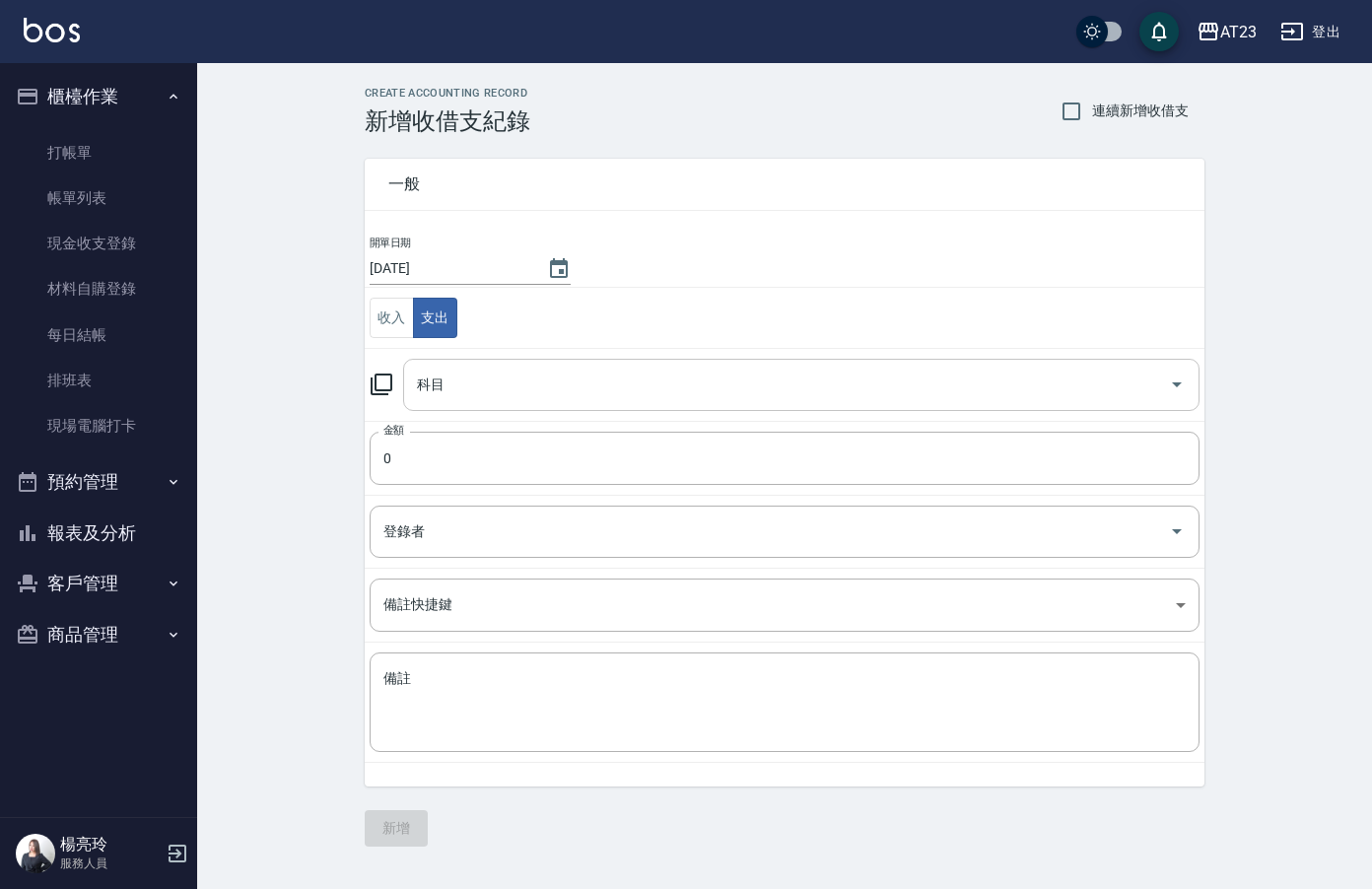
click at [457, 371] on input "科目" at bounding box center [786, 385] width 749 height 34
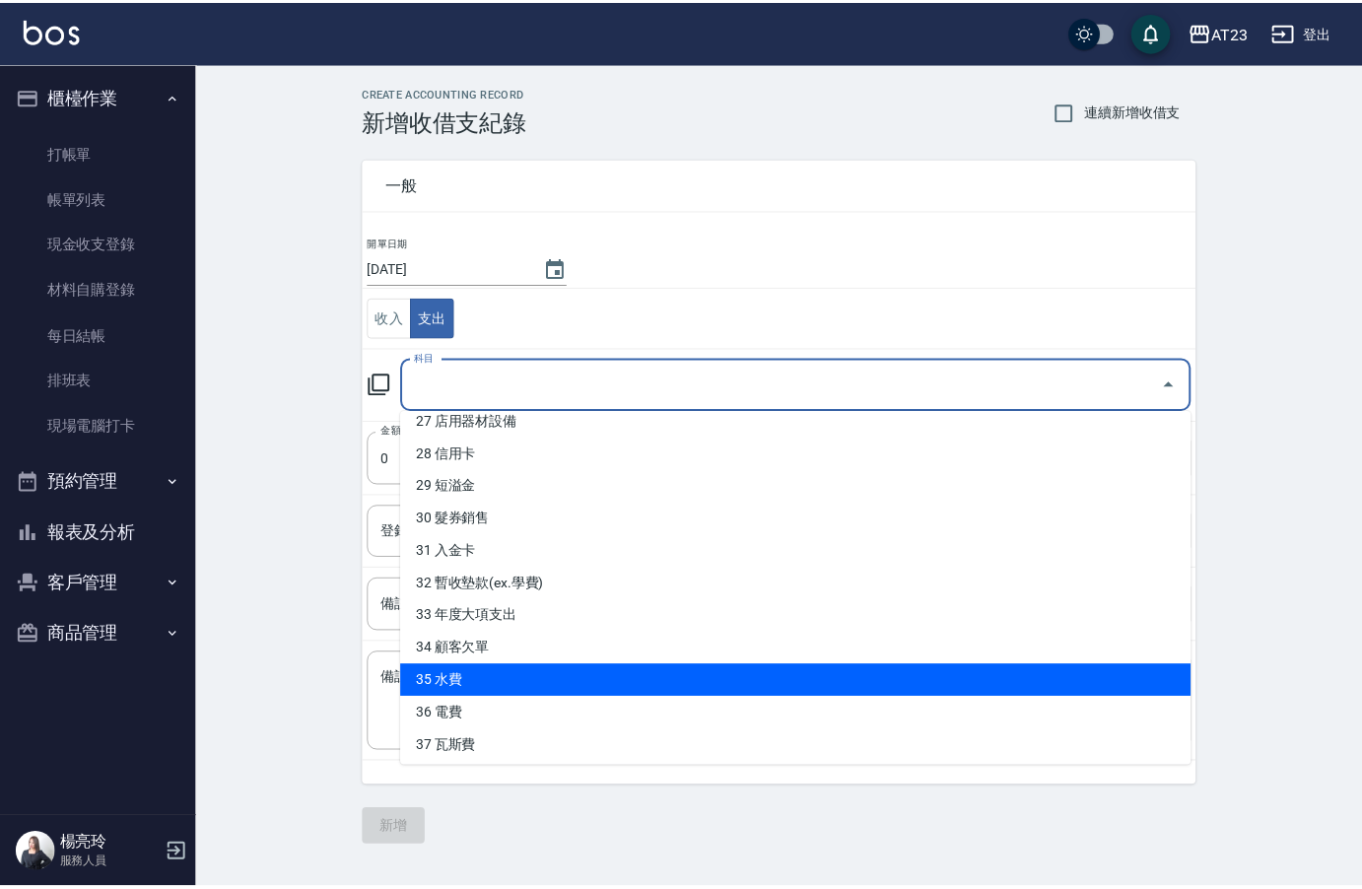
scroll to position [896, 0]
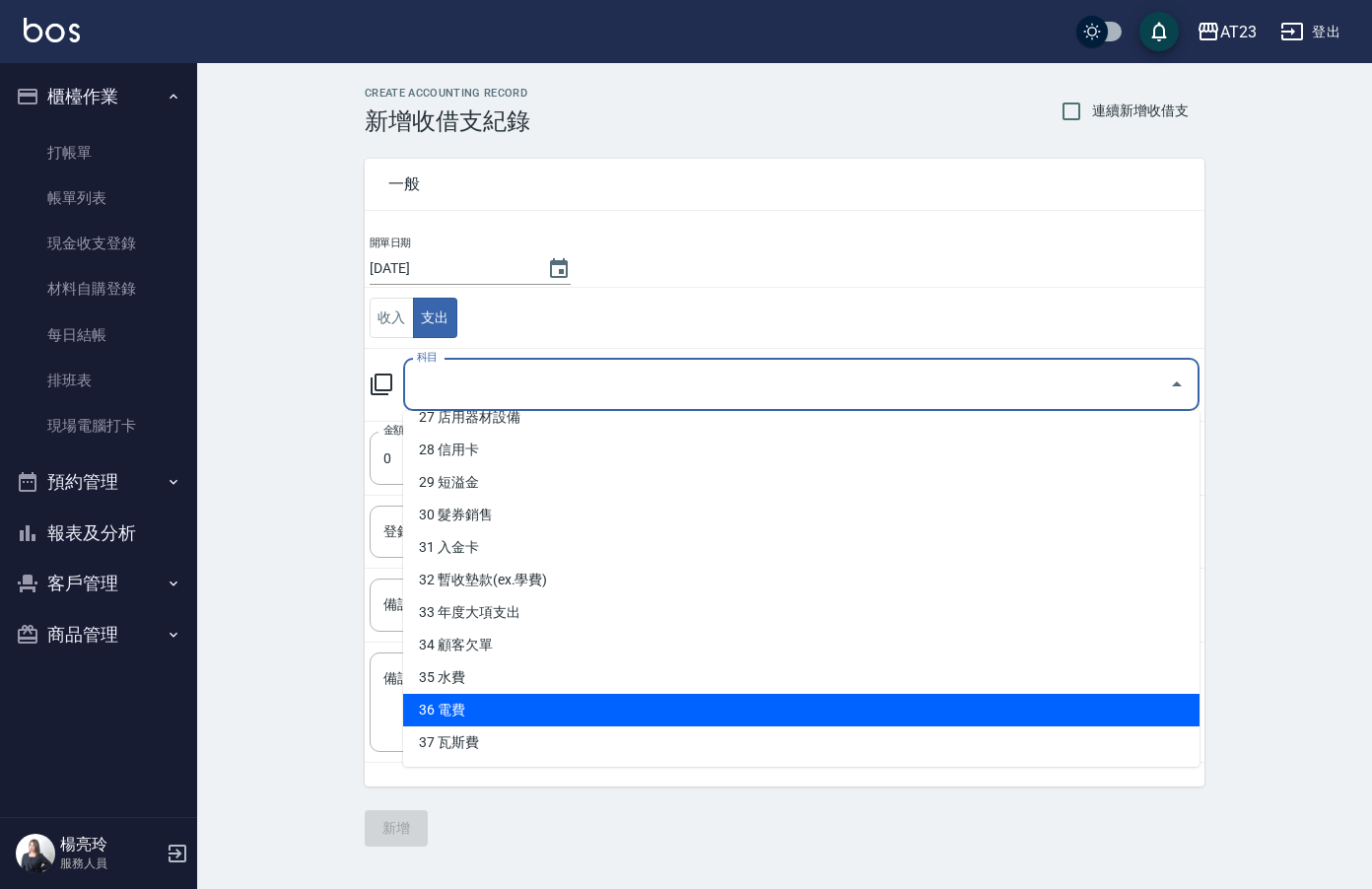
click at [585, 710] on li "36 電費" at bounding box center [801, 710] width 796 height 33
type input "36 電費"
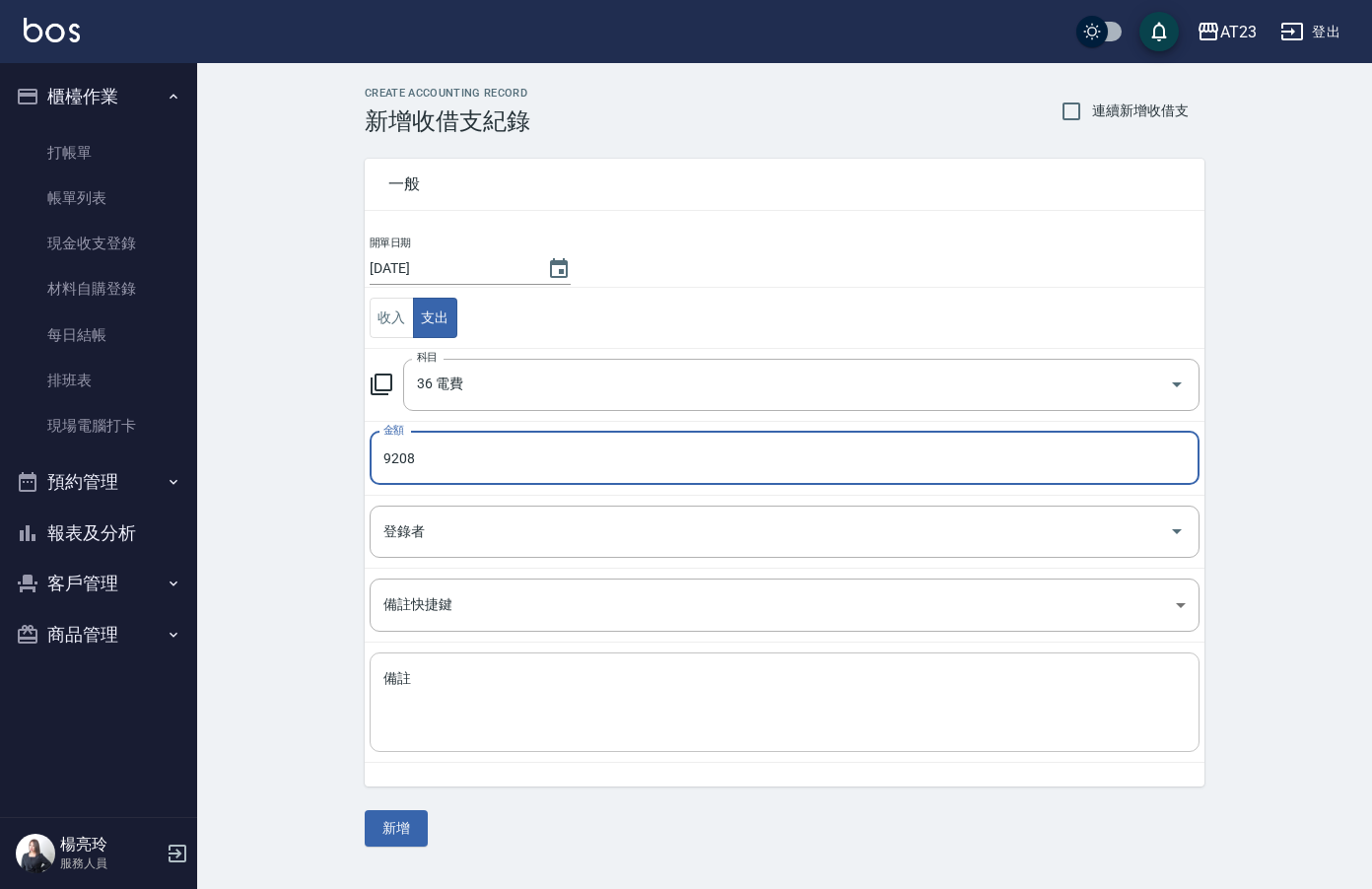
type input "9208"
click at [635, 707] on textarea "備註" at bounding box center [784, 702] width 802 height 67
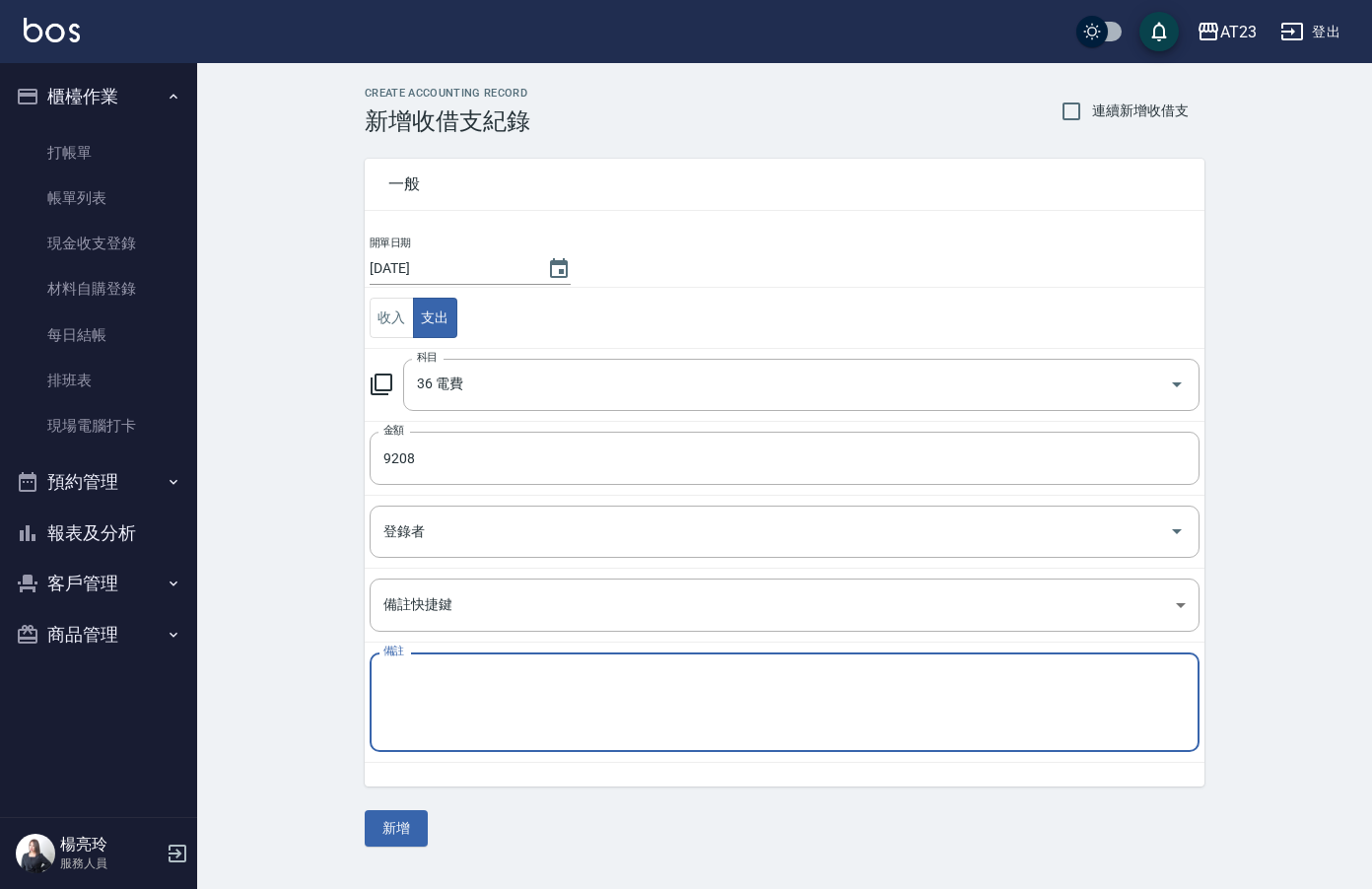
paste textarea "電費7月共69113元"
type textarea "電費7月共69113元"
click at [387, 824] on button "新增" at bounding box center [396, 828] width 63 height 36
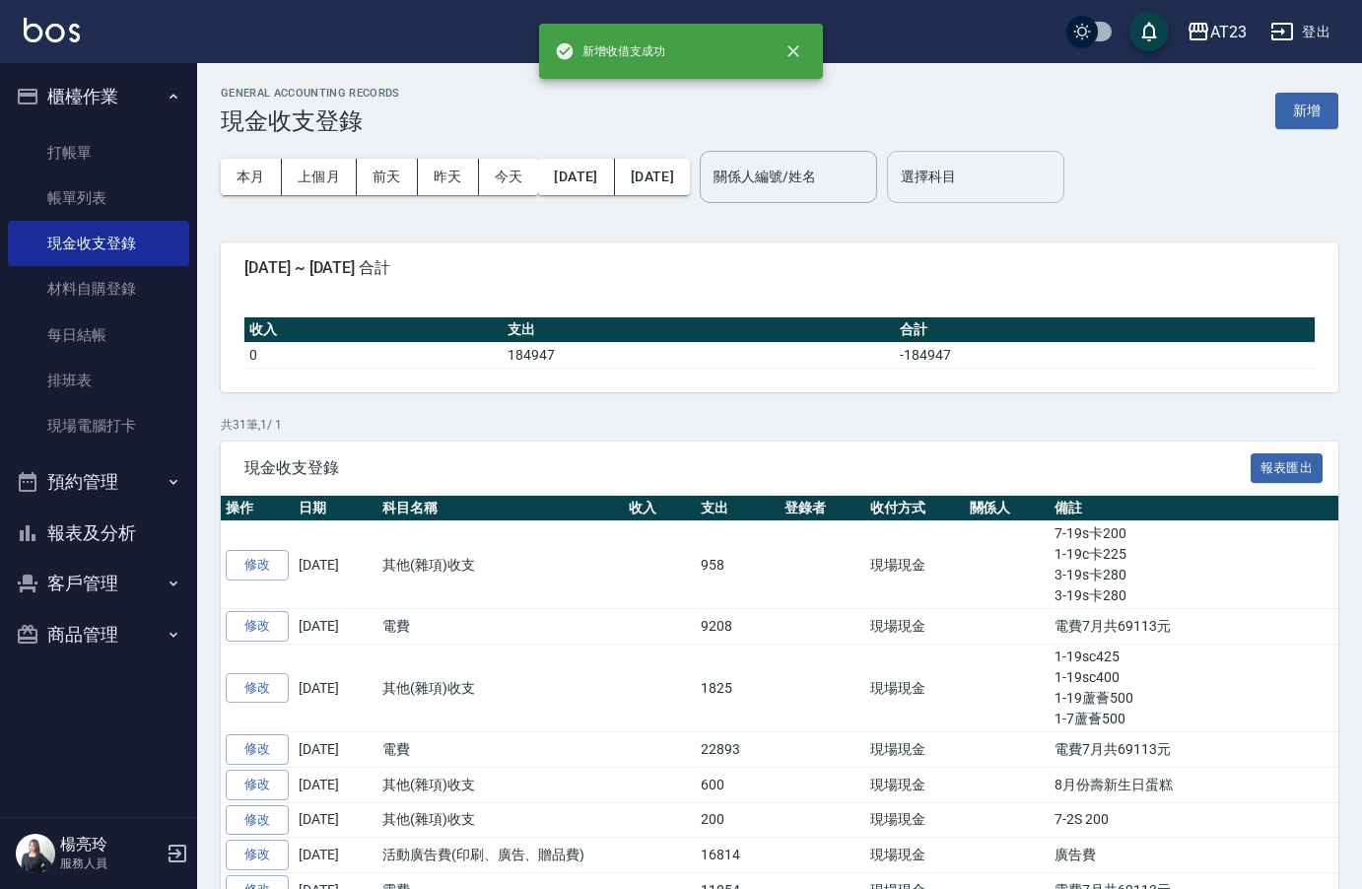
click at [1010, 180] on input "選擇科目" at bounding box center [976, 177] width 160 height 34
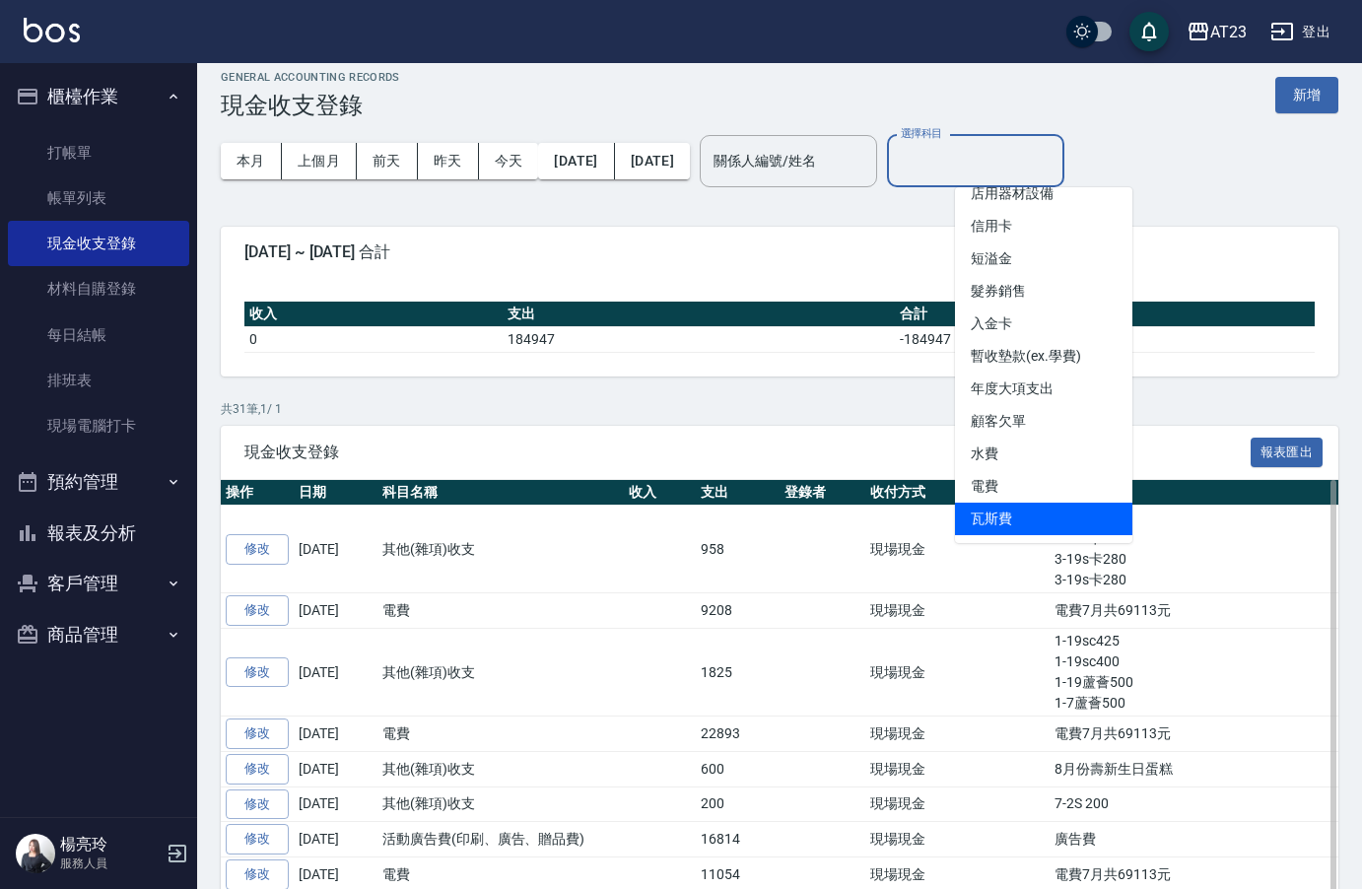
scroll to position [296, 0]
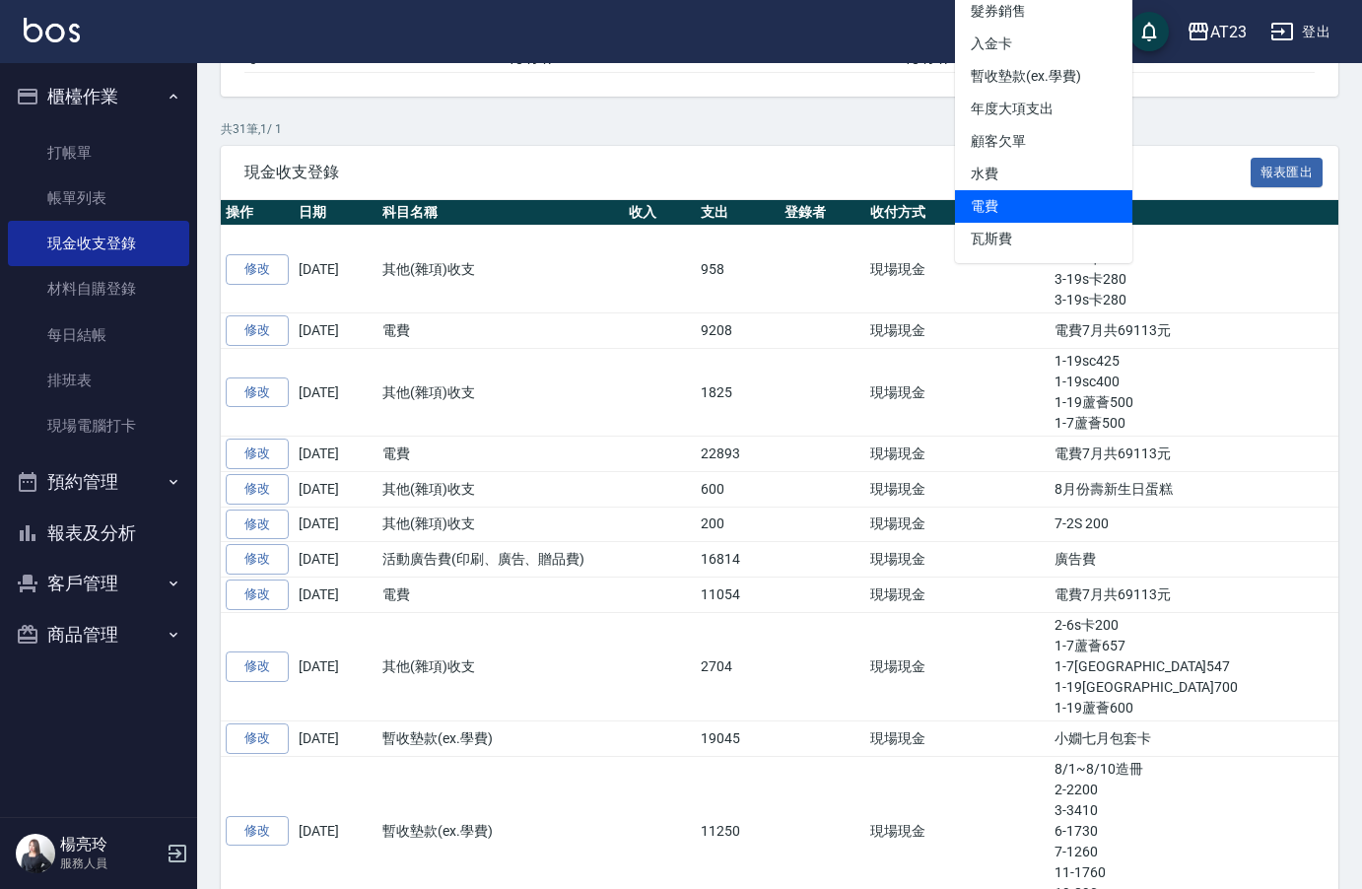
click at [1041, 207] on li "電費" at bounding box center [1043, 206] width 177 height 33
type input "電費"
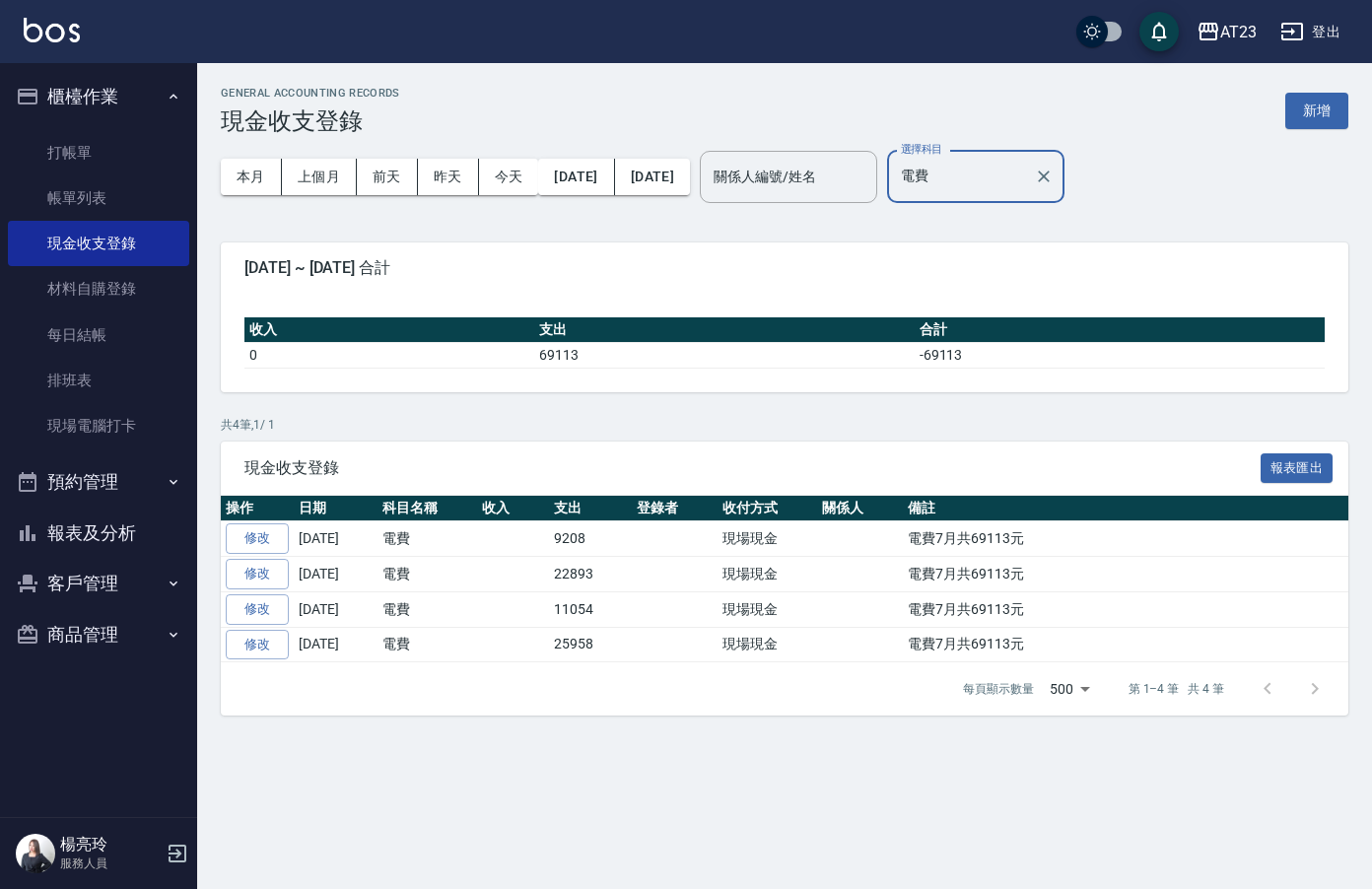
click at [105, 527] on button "報表及分析" at bounding box center [98, 532] width 181 height 51
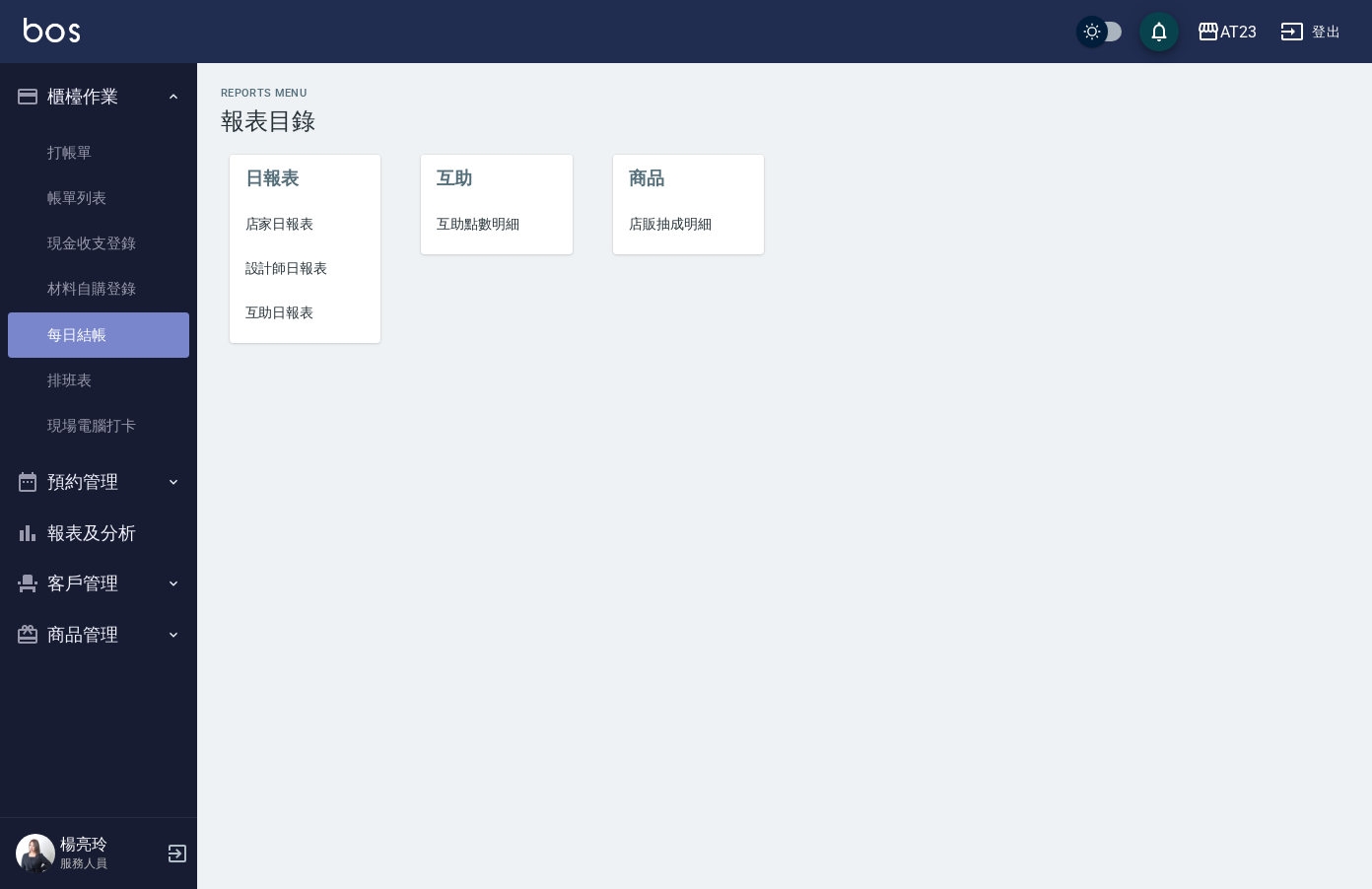
click at [102, 340] on link "每日結帳" at bounding box center [98, 334] width 181 height 45
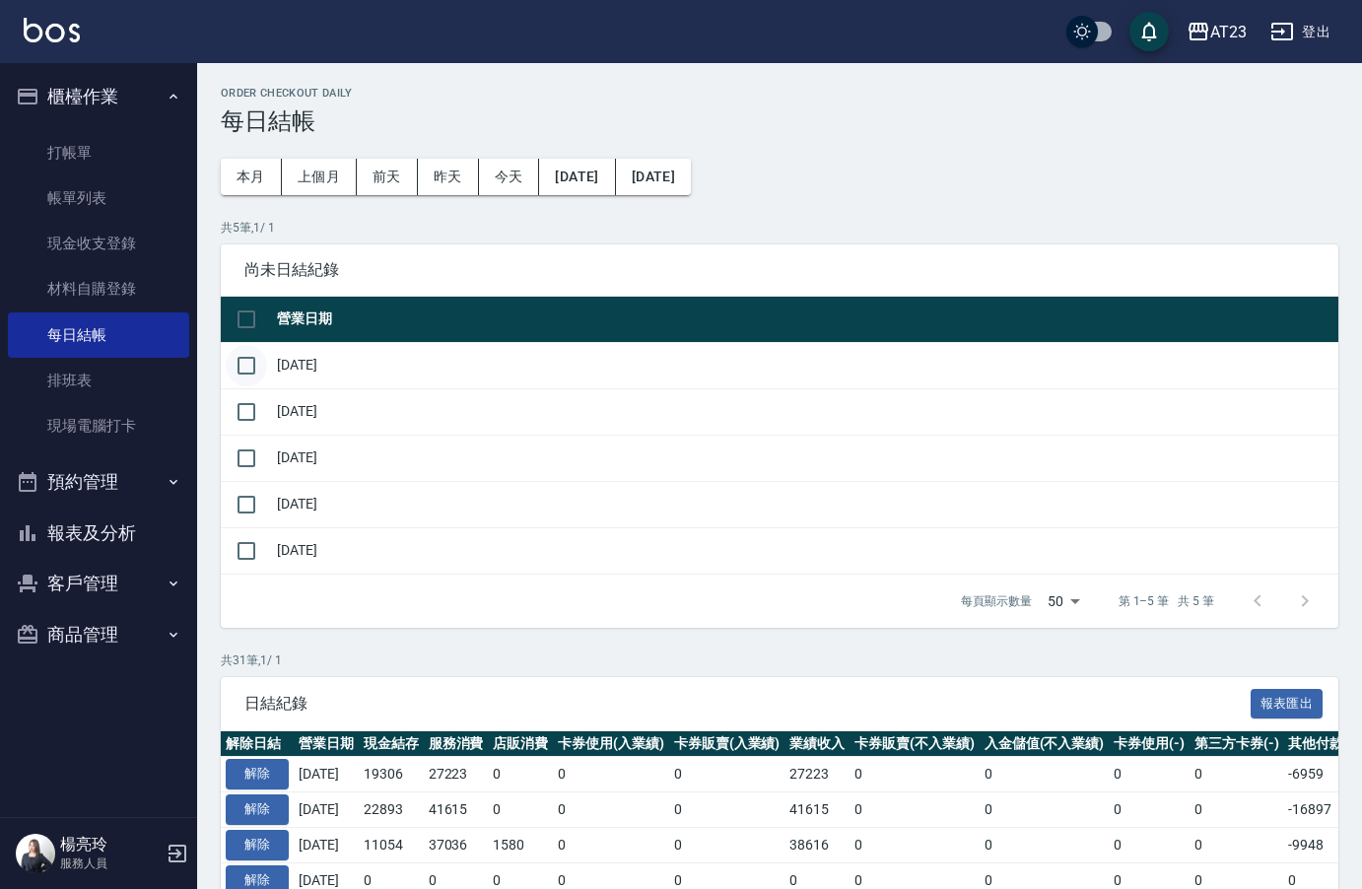
drag, startPoint x: 255, startPoint y: 370, endPoint x: 256, endPoint y: 379, distance: 9.9
click at [255, 372] on input "checkbox" at bounding box center [246, 365] width 41 height 41
checkbox input "true"
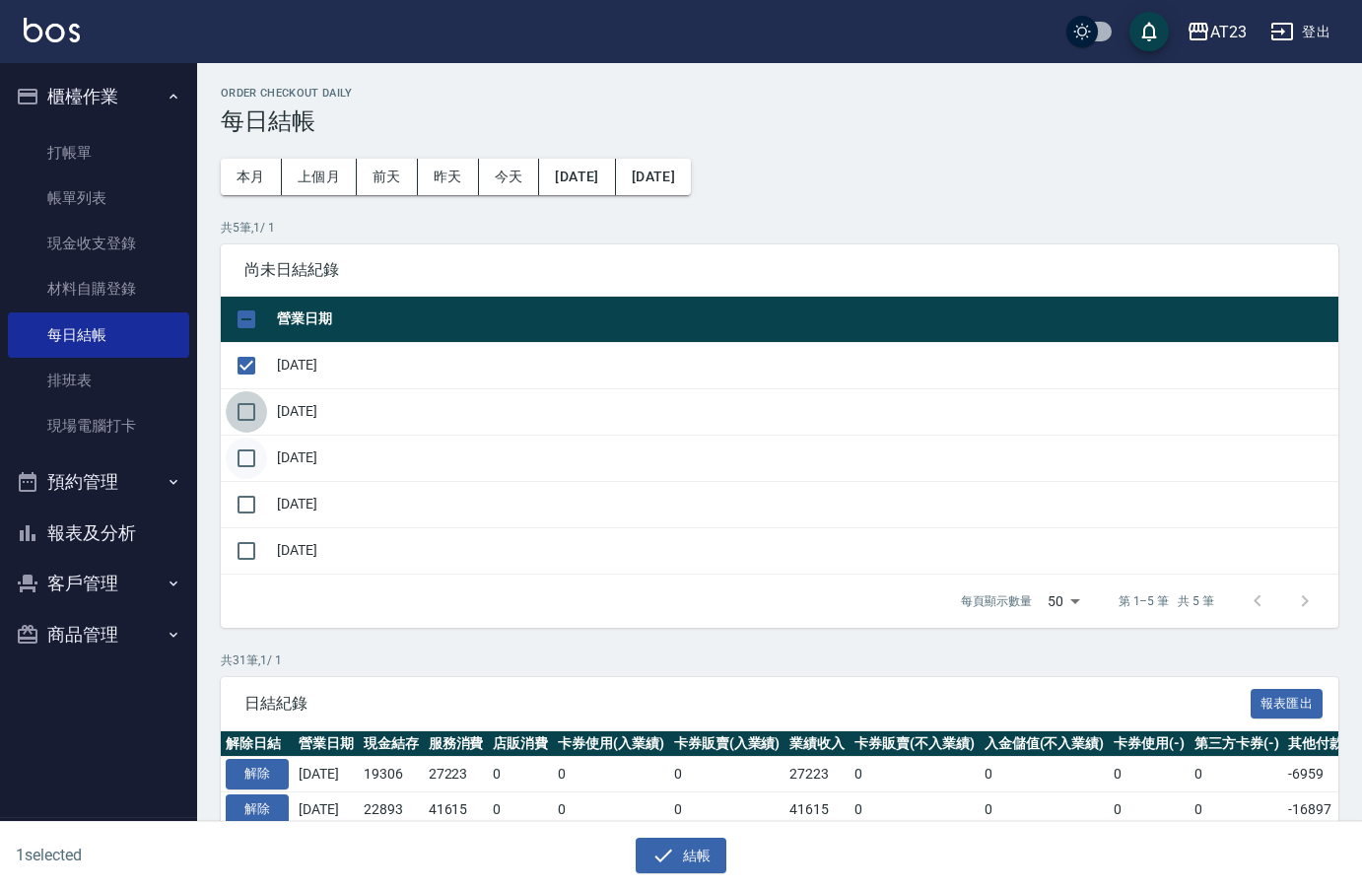
drag, startPoint x: 244, startPoint y: 407, endPoint x: 244, endPoint y: 440, distance: 32.5
click at [244, 412] on input "checkbox" at bounding box center [246, 411] width 41 height 41
checkbox input "true"
drag, startPoint x: 239, startPoint y: 453, endPoint x: 252, endPoint y: 475, distance: 25.2
click at [239, 457] on input "checkbox" at bounding box center [246, 458] width 41 height 41
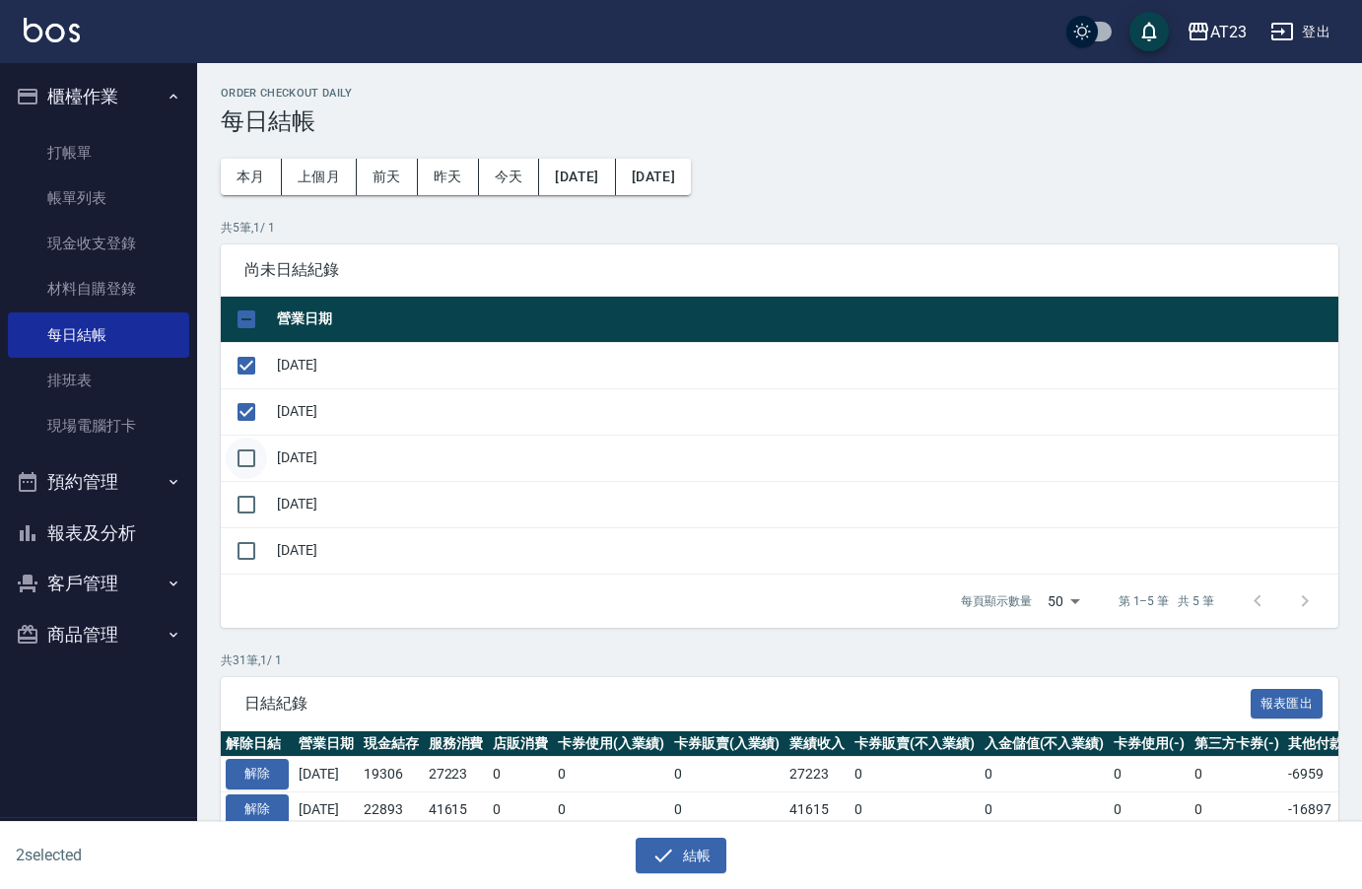
checkbox input "true"
click at [252, 507] on input "checkbox" at bounding box center [246, 504] width 41 height 41
checkbox input "true"
drag, startPoint x: 689, startPoint y: 848, endPoint x: 688, endPoint y: 839, distance: 9.9
click at [688, 844] on button "結帳" at bounding box center [682, 856] width 92 height 36
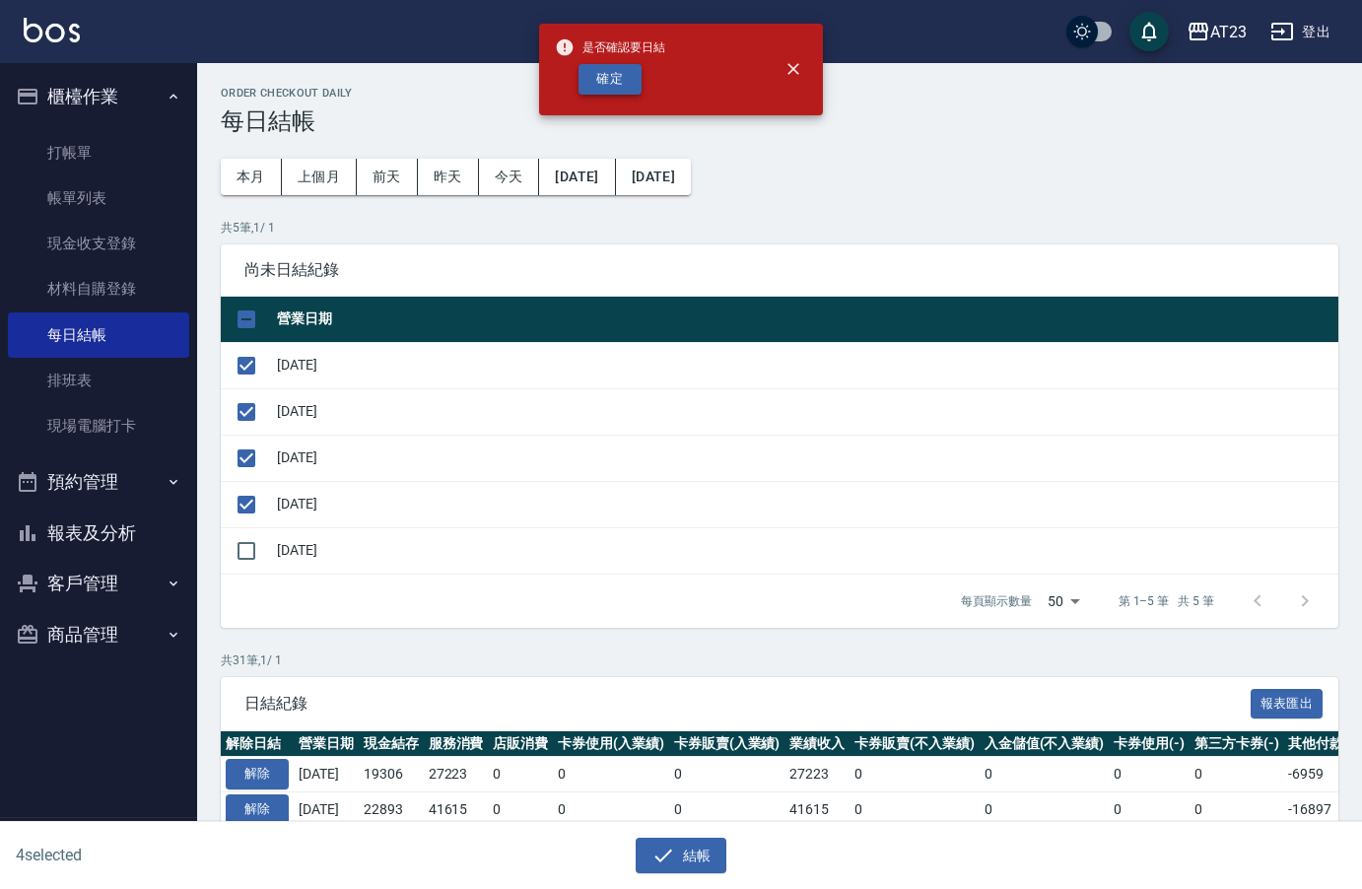
click at [617, 88] on button "確定" at bounding box center [609, 79] width 63 height 31
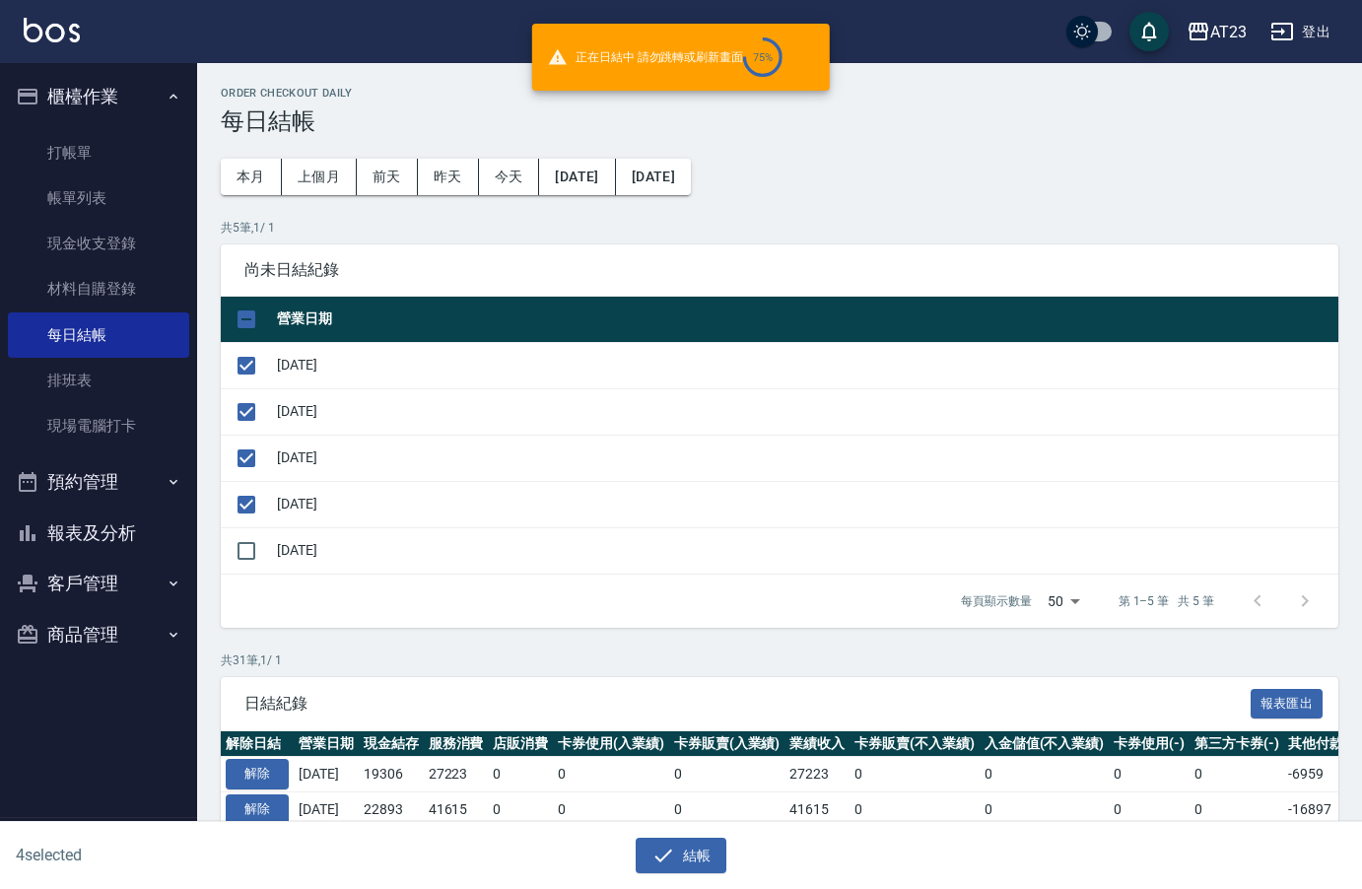
checkbox input "false"
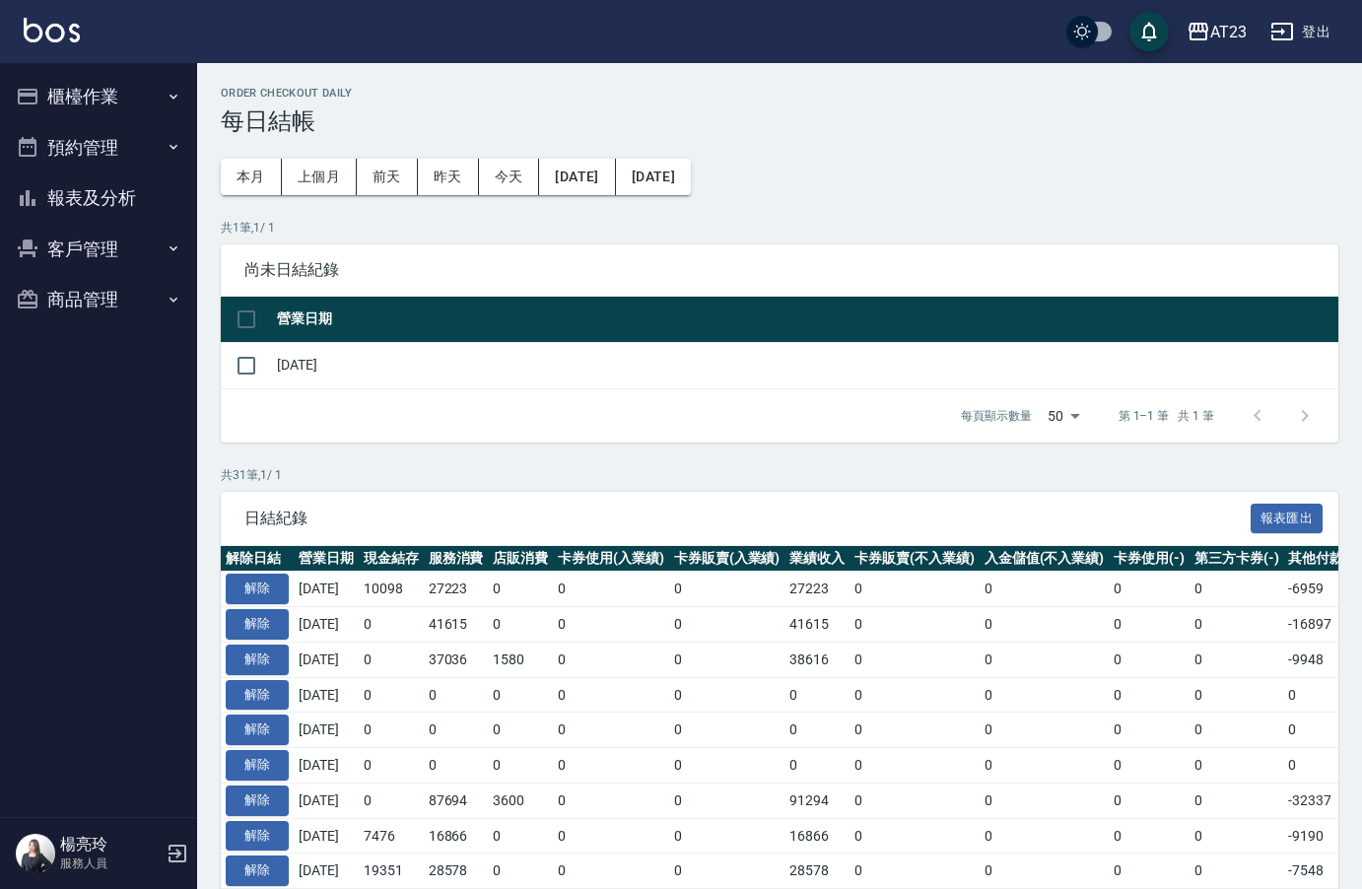
click at [81, 202] on button "報表及分析" at bounding box center [98, 197] width 181 height 51
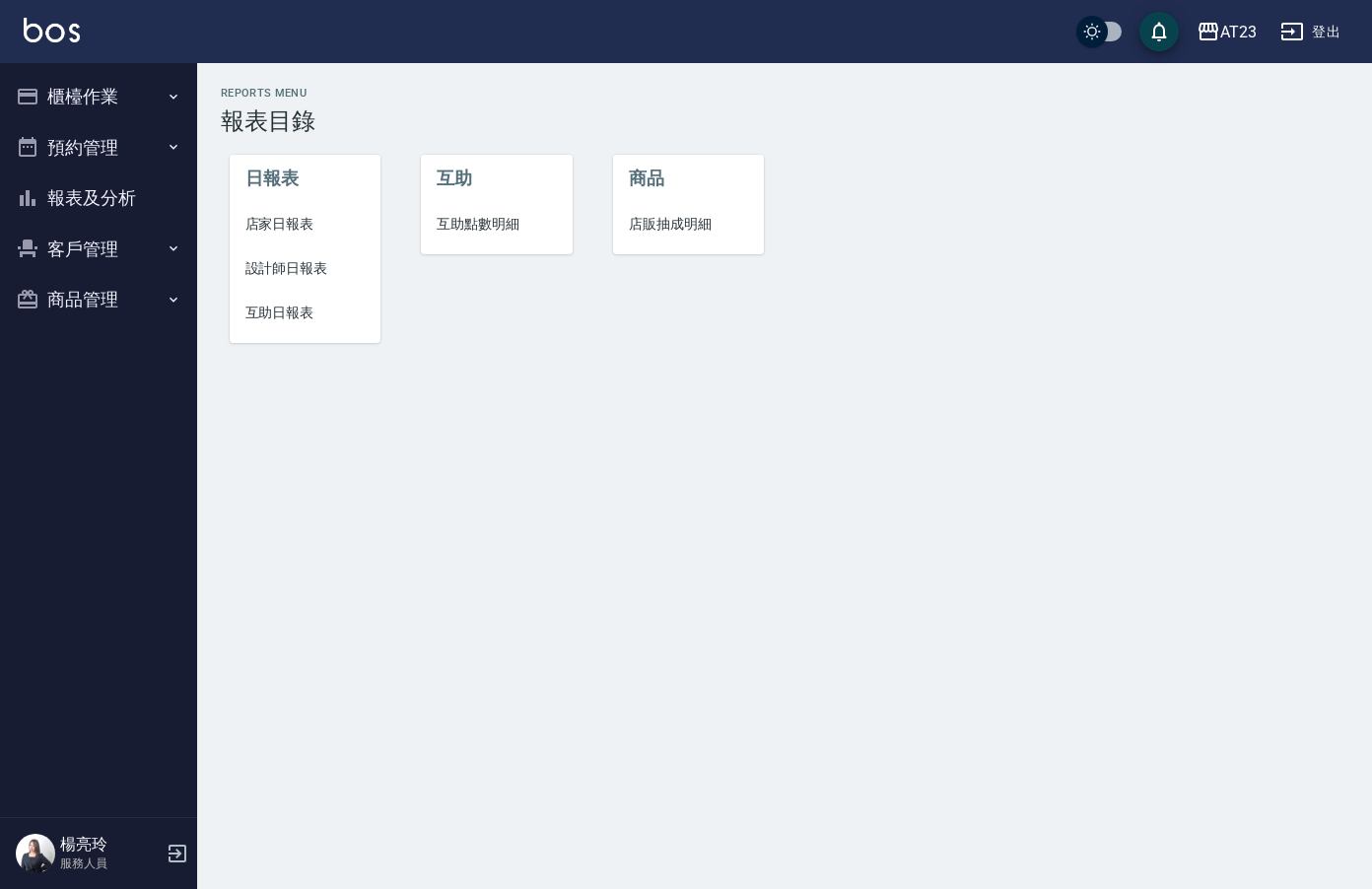
click at [120, 88] on button "櫃檯作業" at bounding box center [98, 96] width 181 height 51
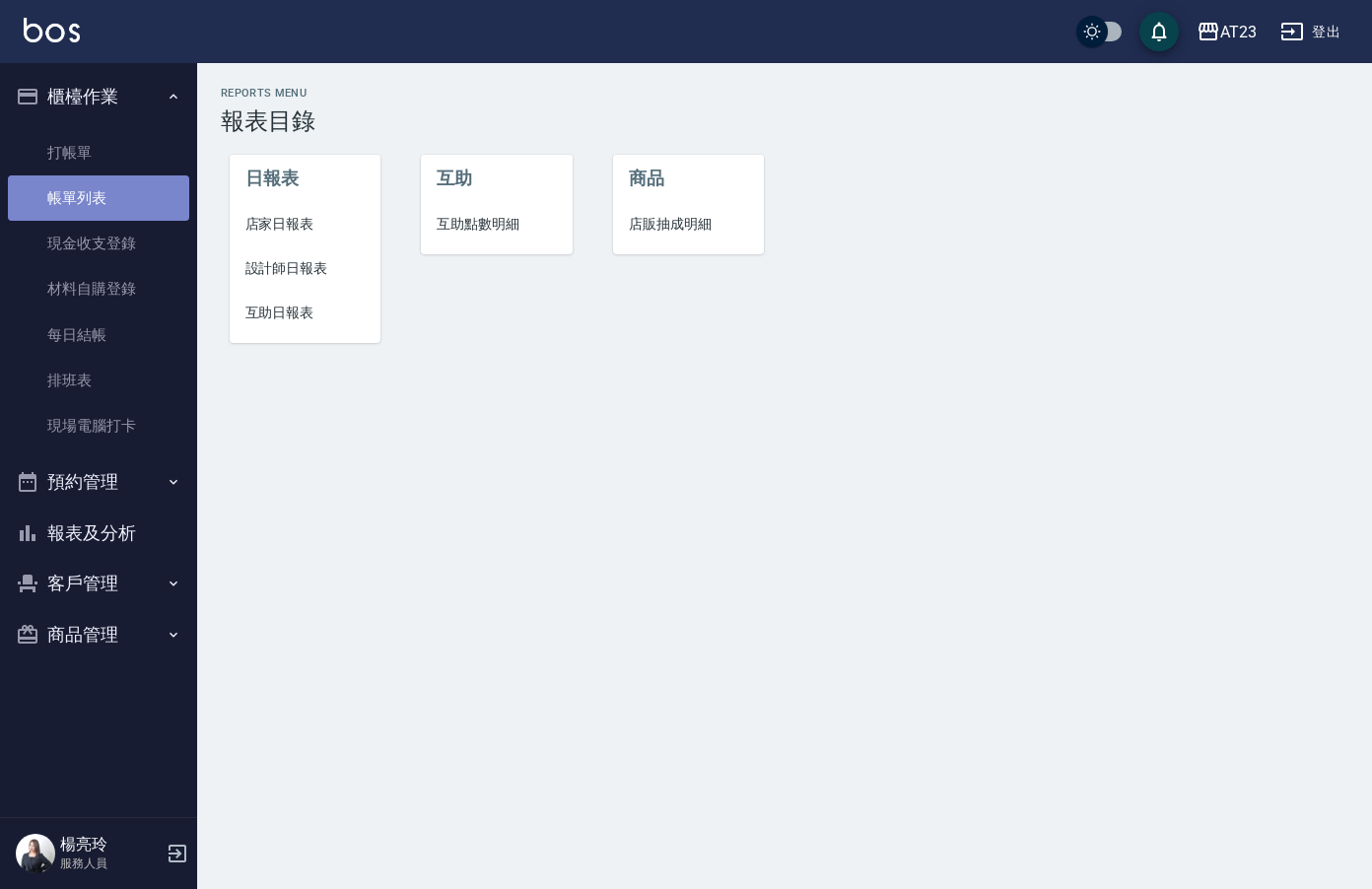
click at [104, 210] on link "帳單列表" at bounding box center [98, 197] width 181 height 45
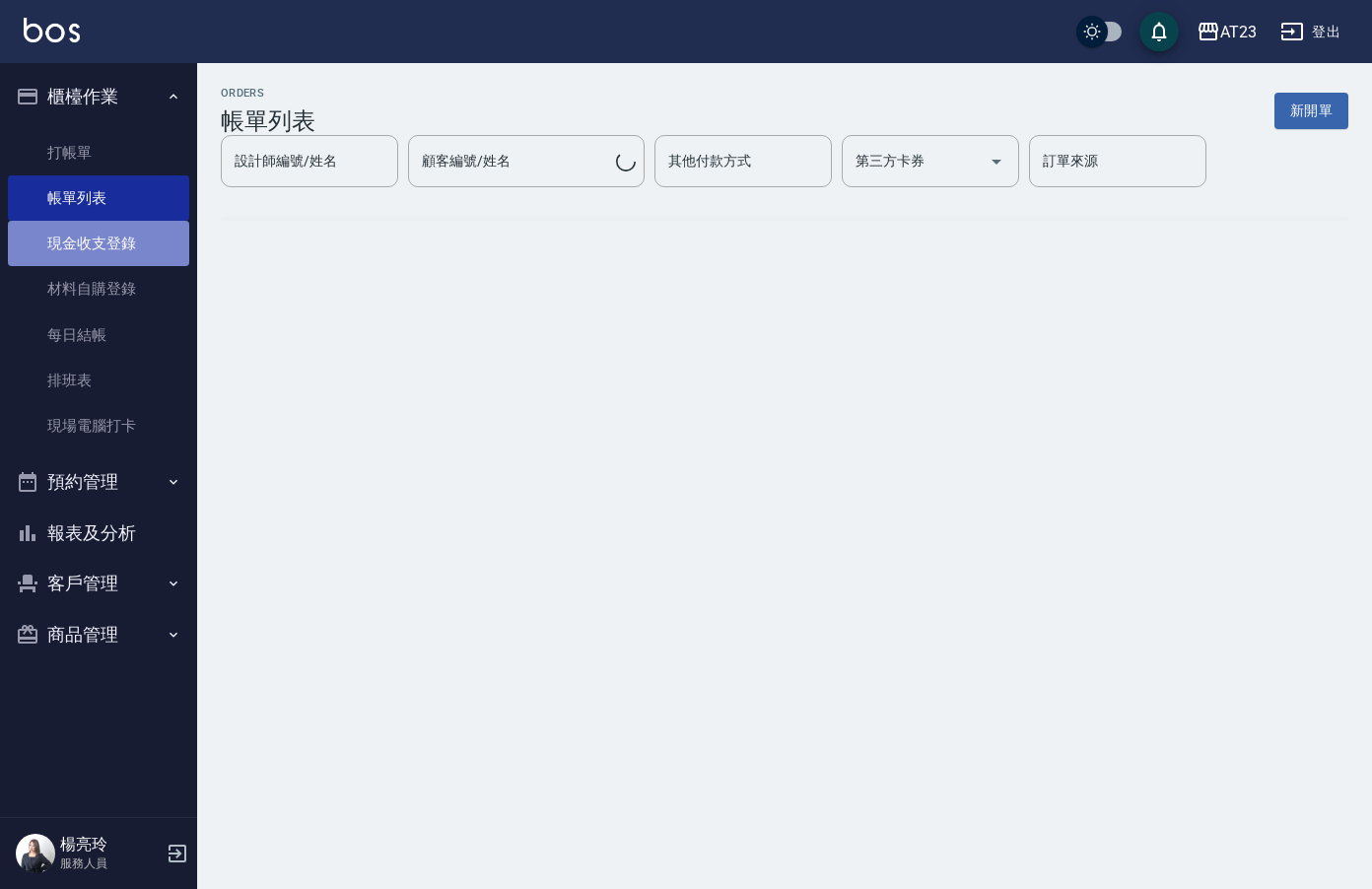
click at [108, 243] on link "現金收支登錄" at bounding box center [98, 243] width 181 height 45
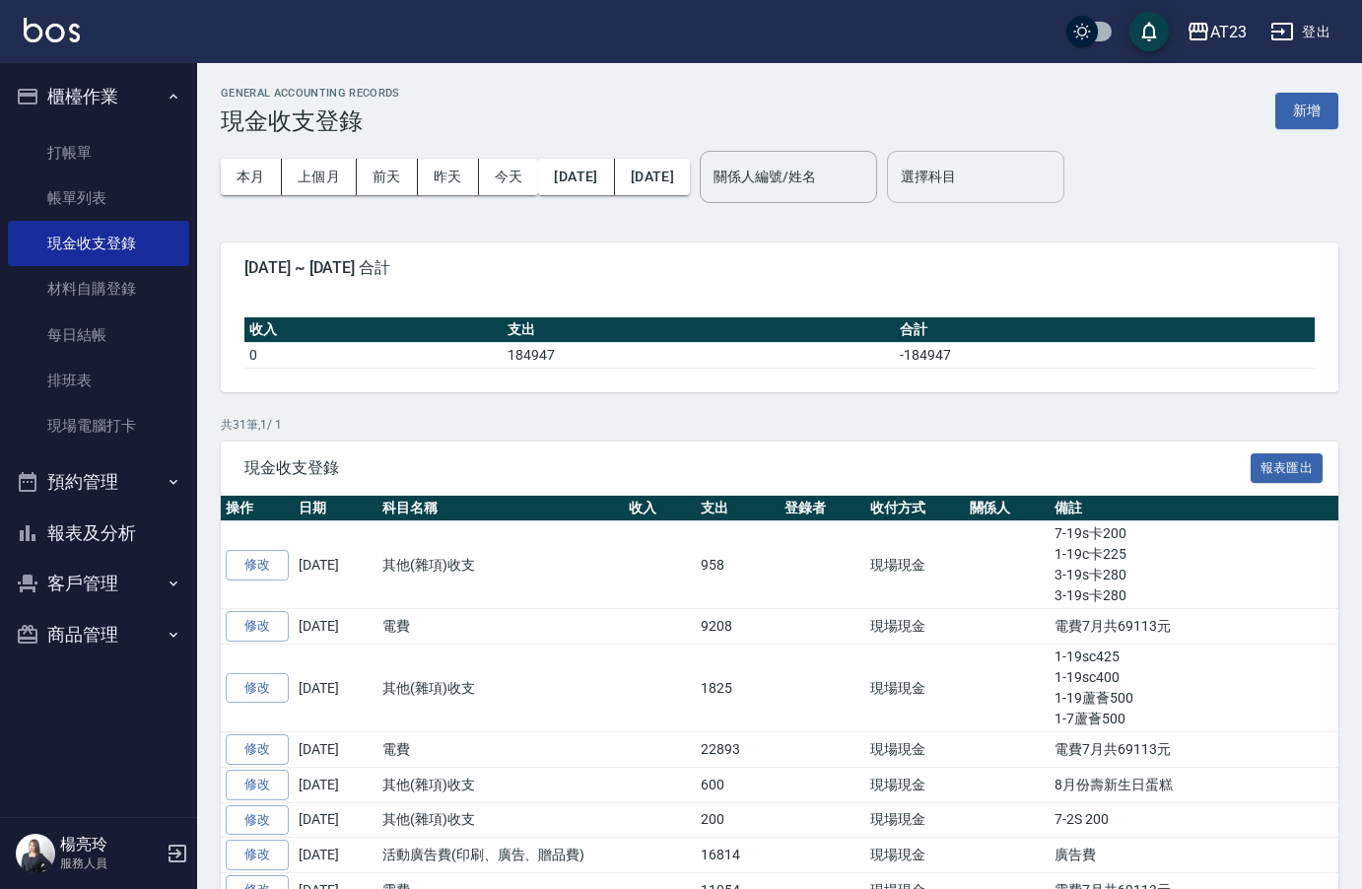
click at [1012, 173] on div "選擇科目 選擇科目" at bounding box center [975, 177] width 177 height 52
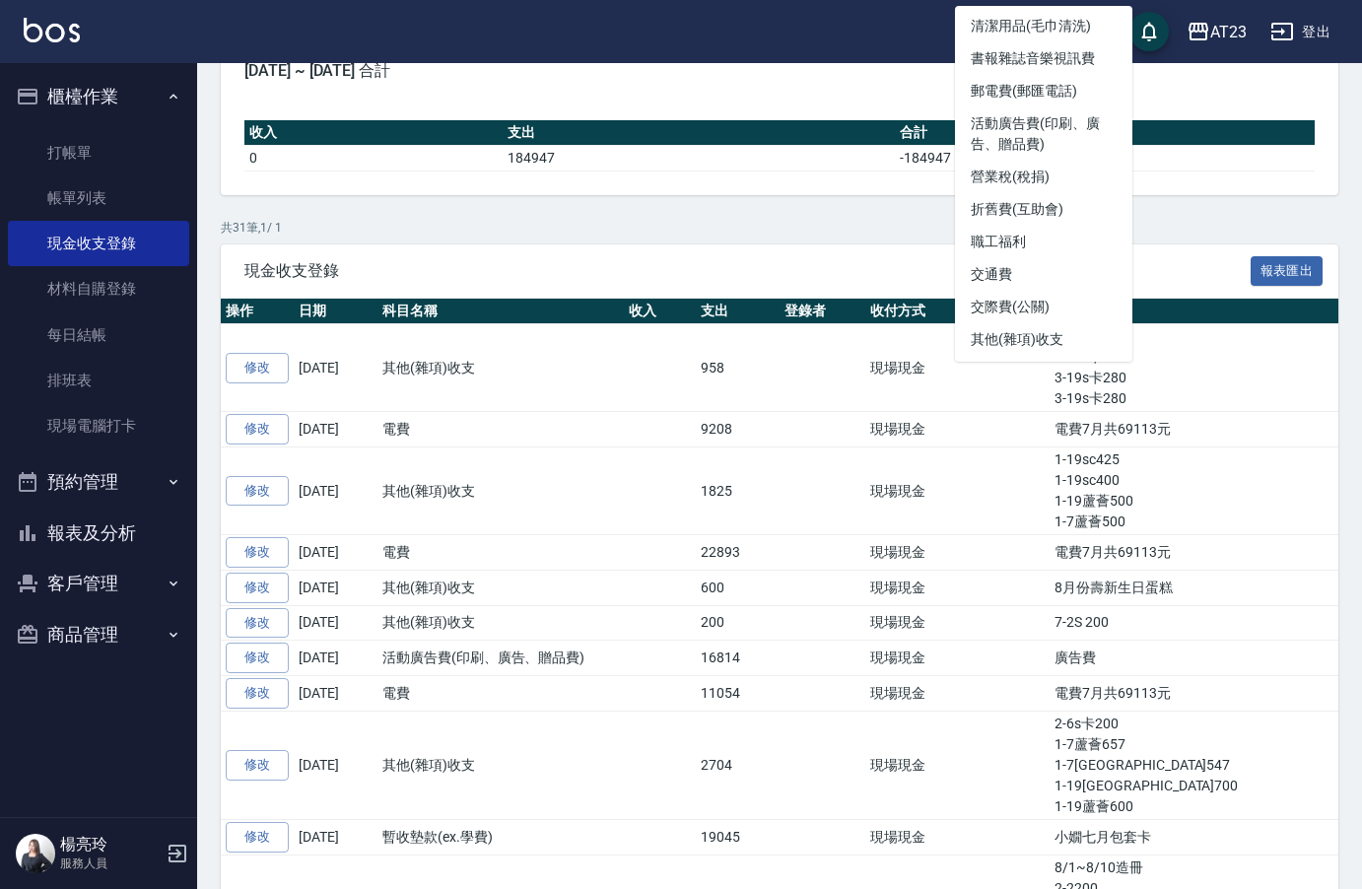
scroll to position [522, 0]
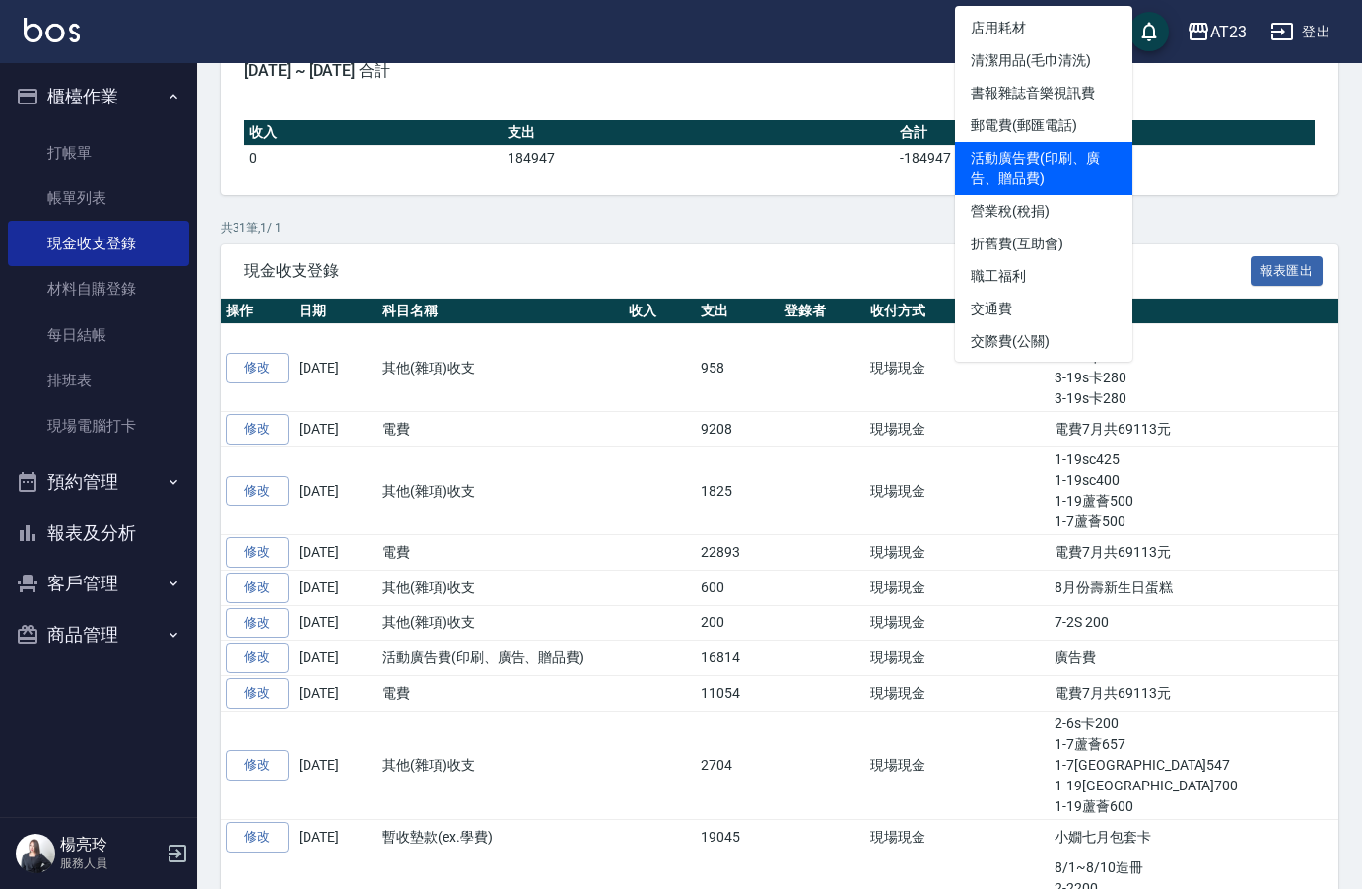
click at [1076, 157] on li "活動廣告費(印刷、廣告、贈品費)" at bounding box center [1043, 168] width 177 height 53
type input "活動廣告費(印刷、廣告、贈品費)"
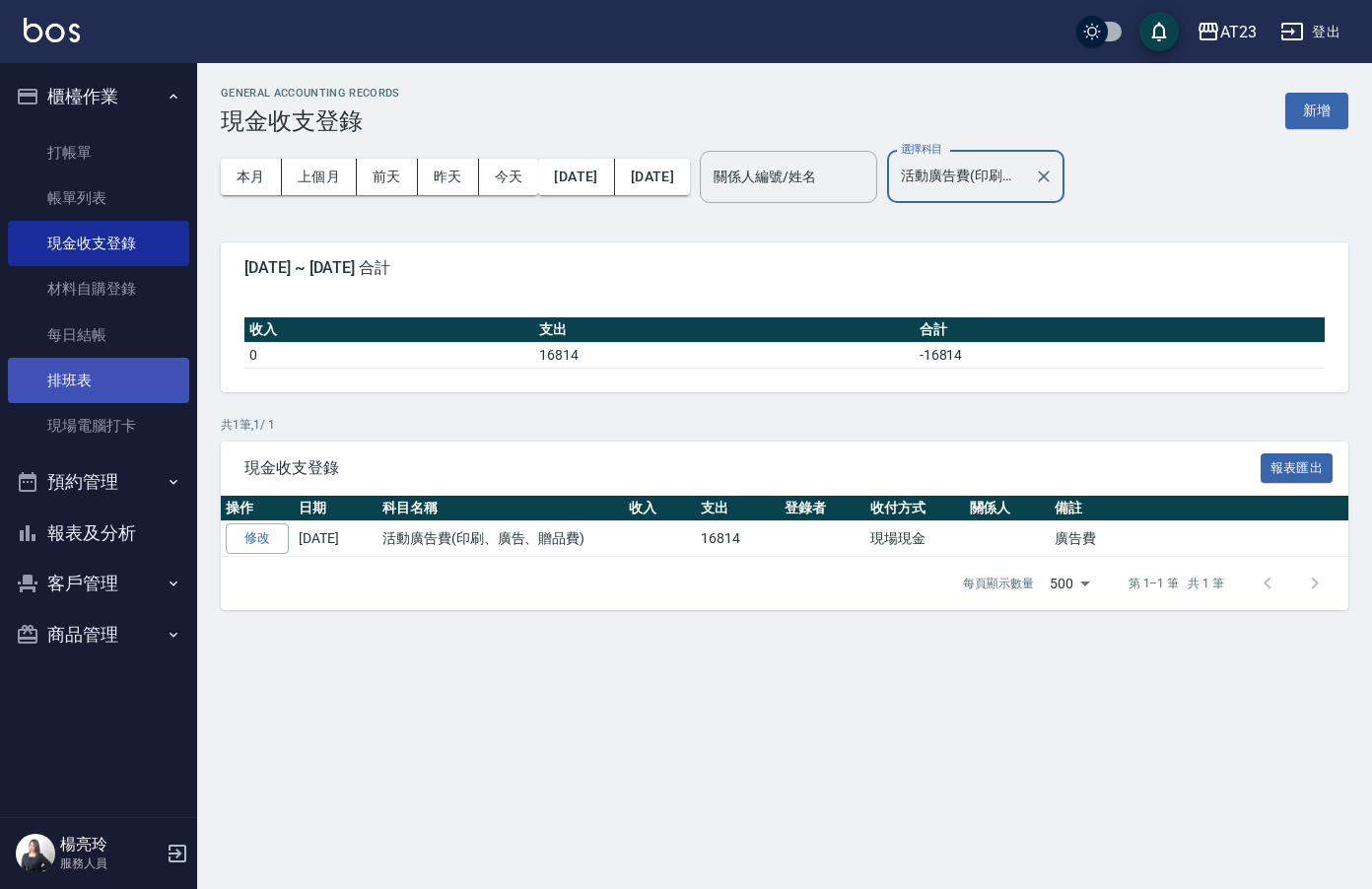
click at [63, 366] on link "排班表" at bounding box center [98, 380] width 181 height 45
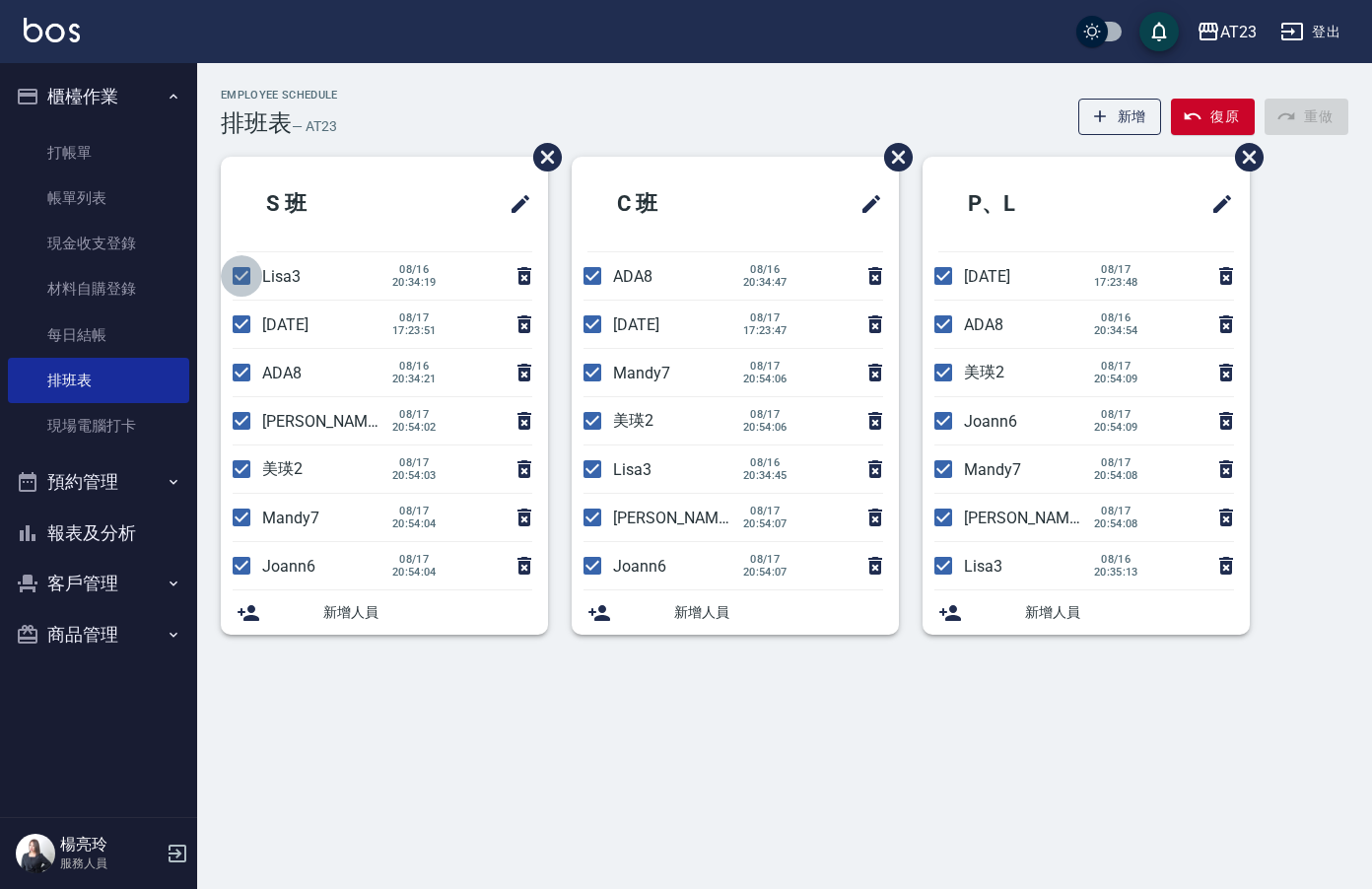
click at [236, 285] on input "checkbox" at bounding box center [241, 275] width 41 height 41
checkbox input "false"
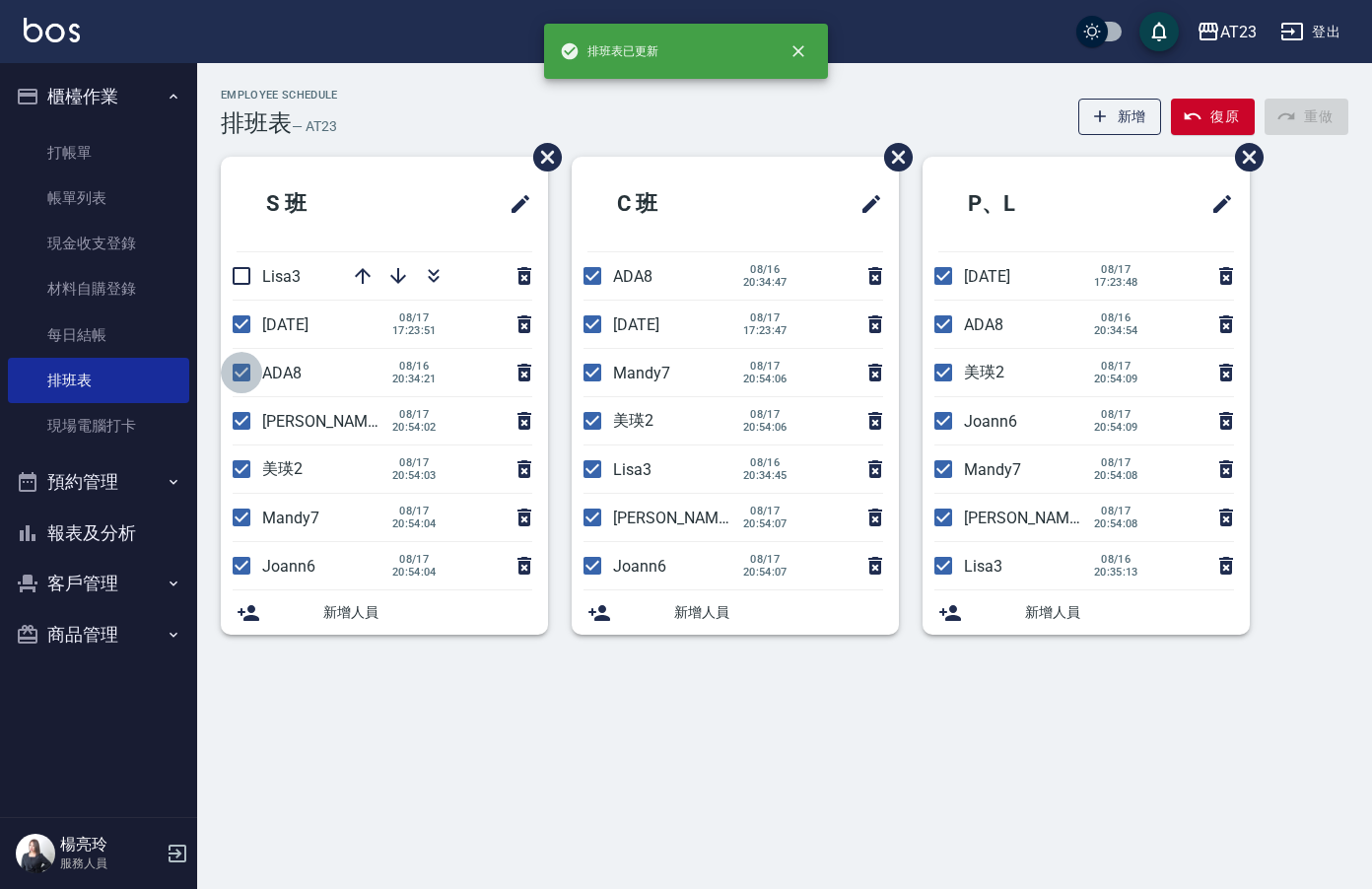
click at [242, 376] on input "checkbox" at bounding box center [241, 372] width 41 height 41
checkbox input "false"
click at [238, 430] on input "checkbox" at bounding box center [241, 420] width 41 height 41
checkbox input "false"
click at [248, 527] on input "checkbox" at bounding box center [241, 517] width 41 height 41
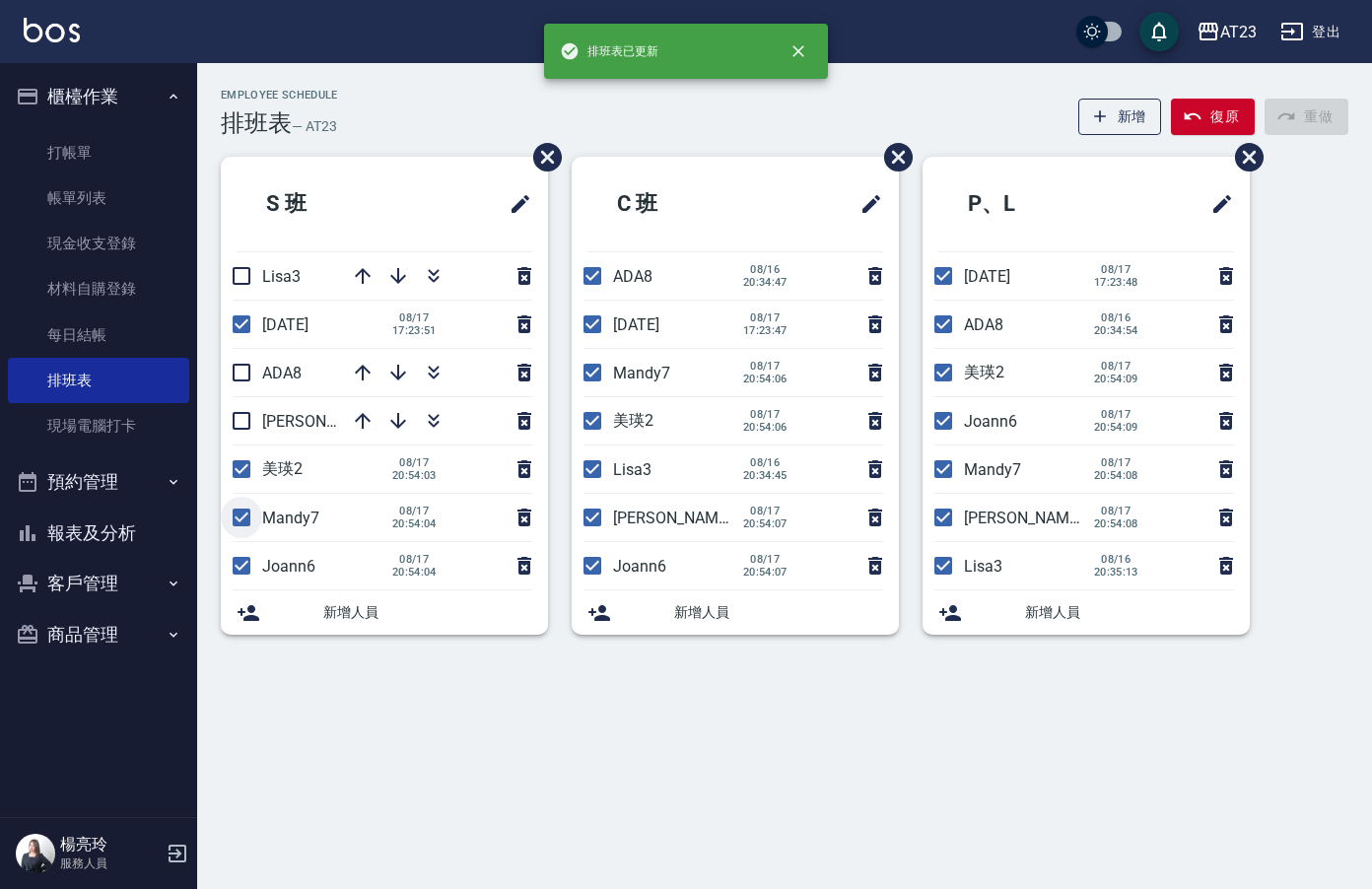
checkbox input "false"
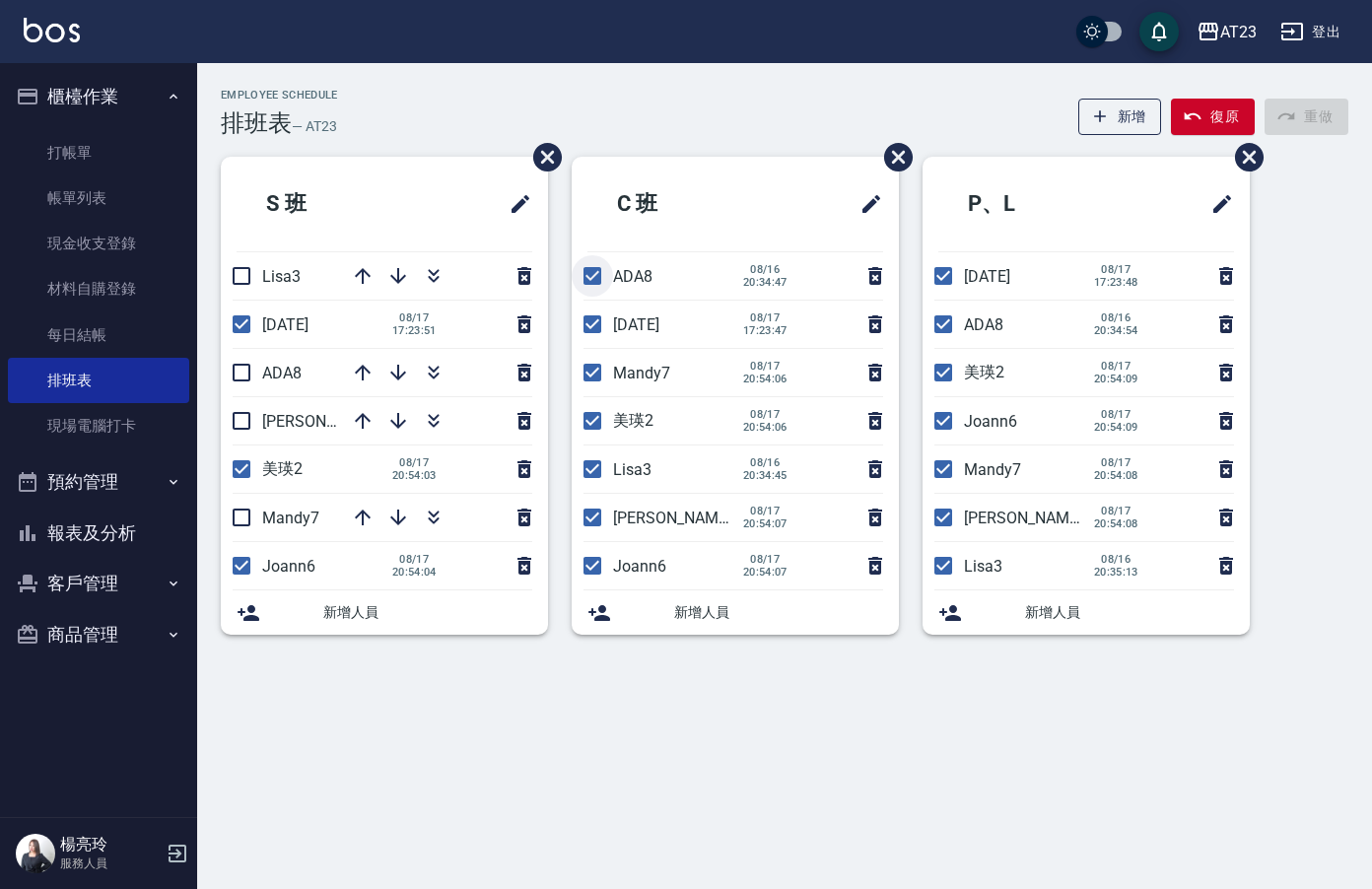
click at [592, 281] on input "checkbox" at bounding box center [592, 275] width 41 height 41
checkbox input "false"
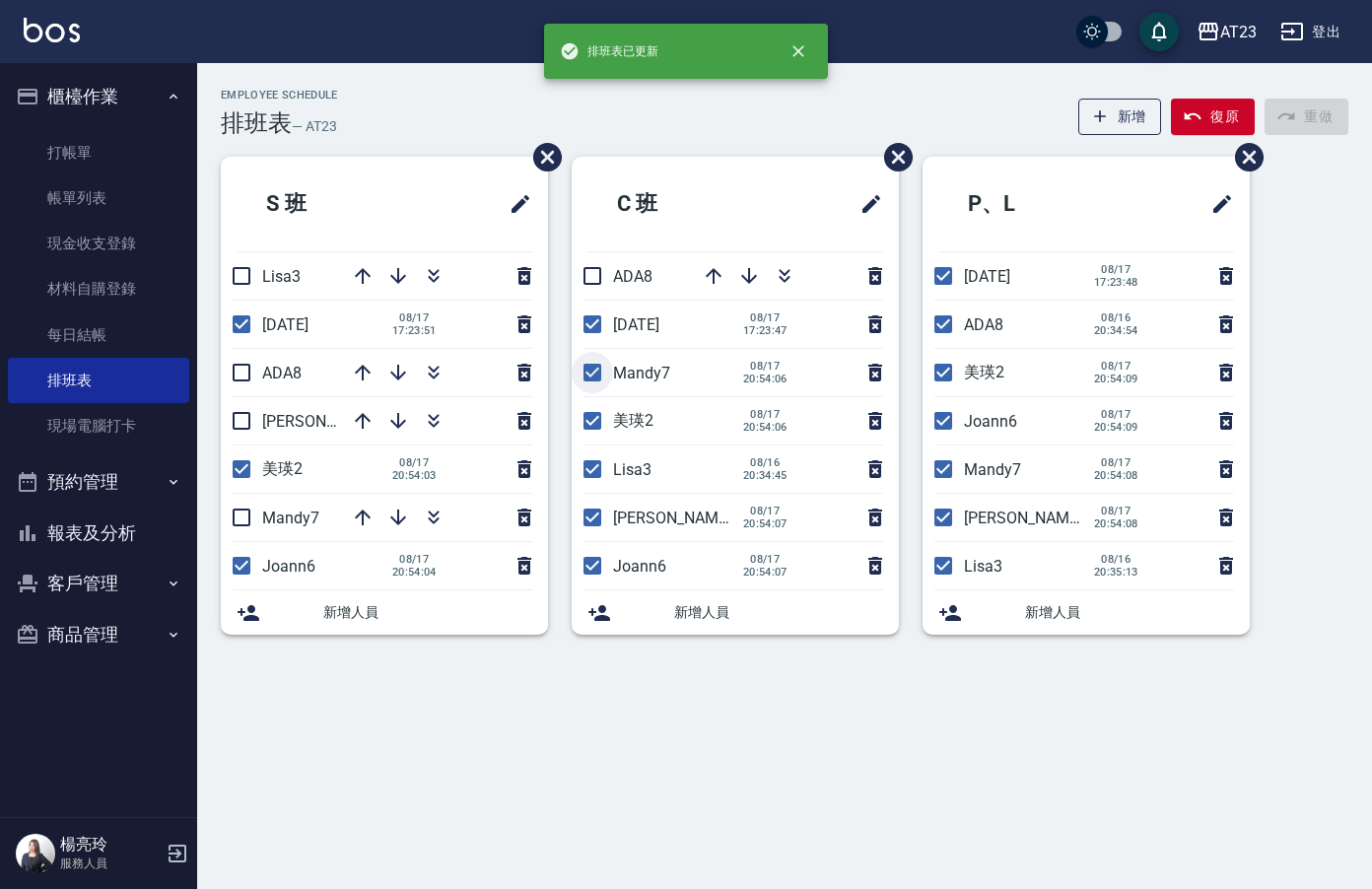
click at [594, 365] on input "checkbox" at bounding box center [592, 372] width 41 height 41
checkbox input "false"
click at [597, 471] on input "checkbox" at bounding box center [592, 468] width 41 height 41
checkbox input "false"
click at [590, 510] on input "checkbox" at bounding box center [592, 517] width 41 height 41
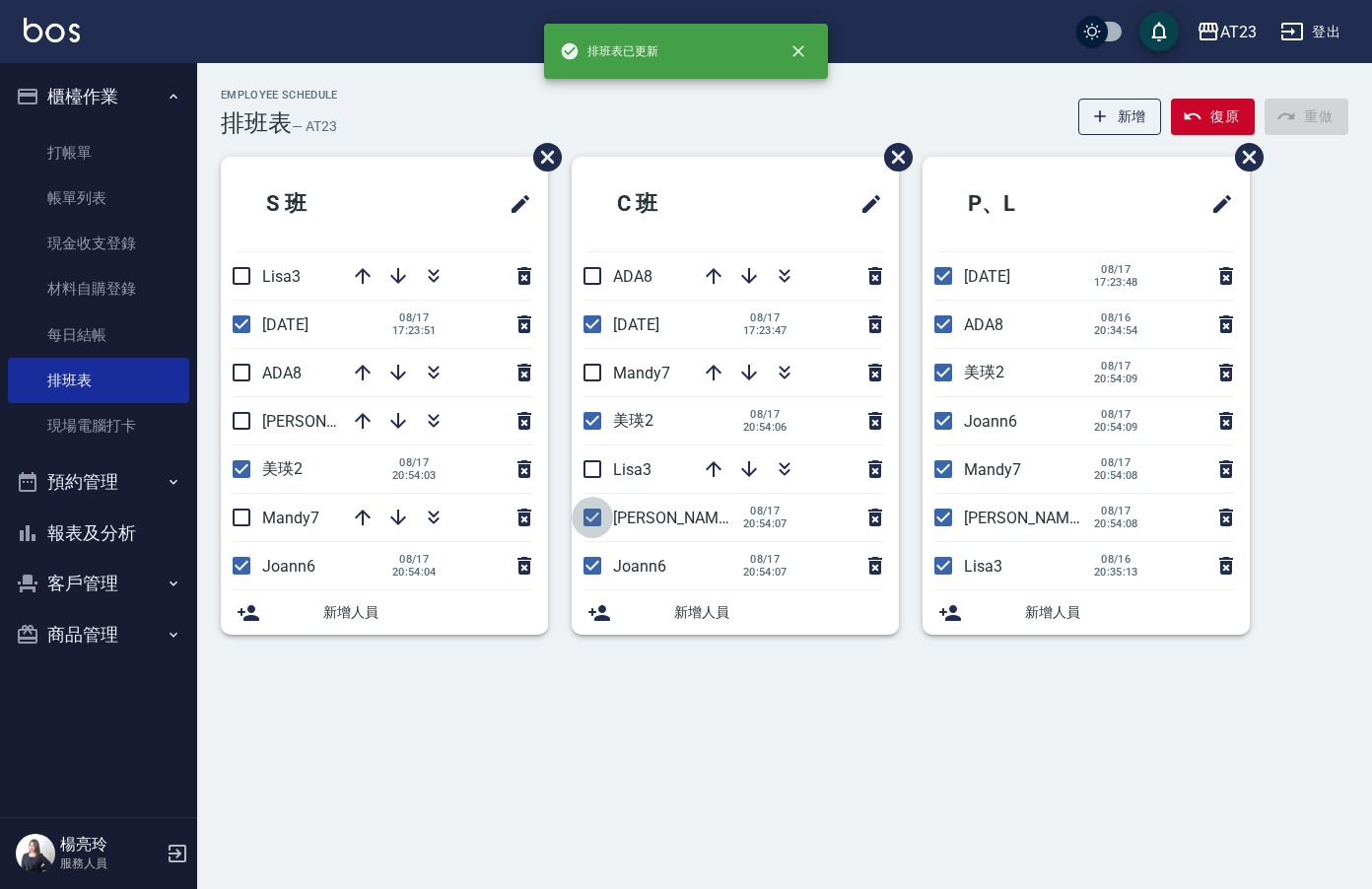
checkbox input "false"
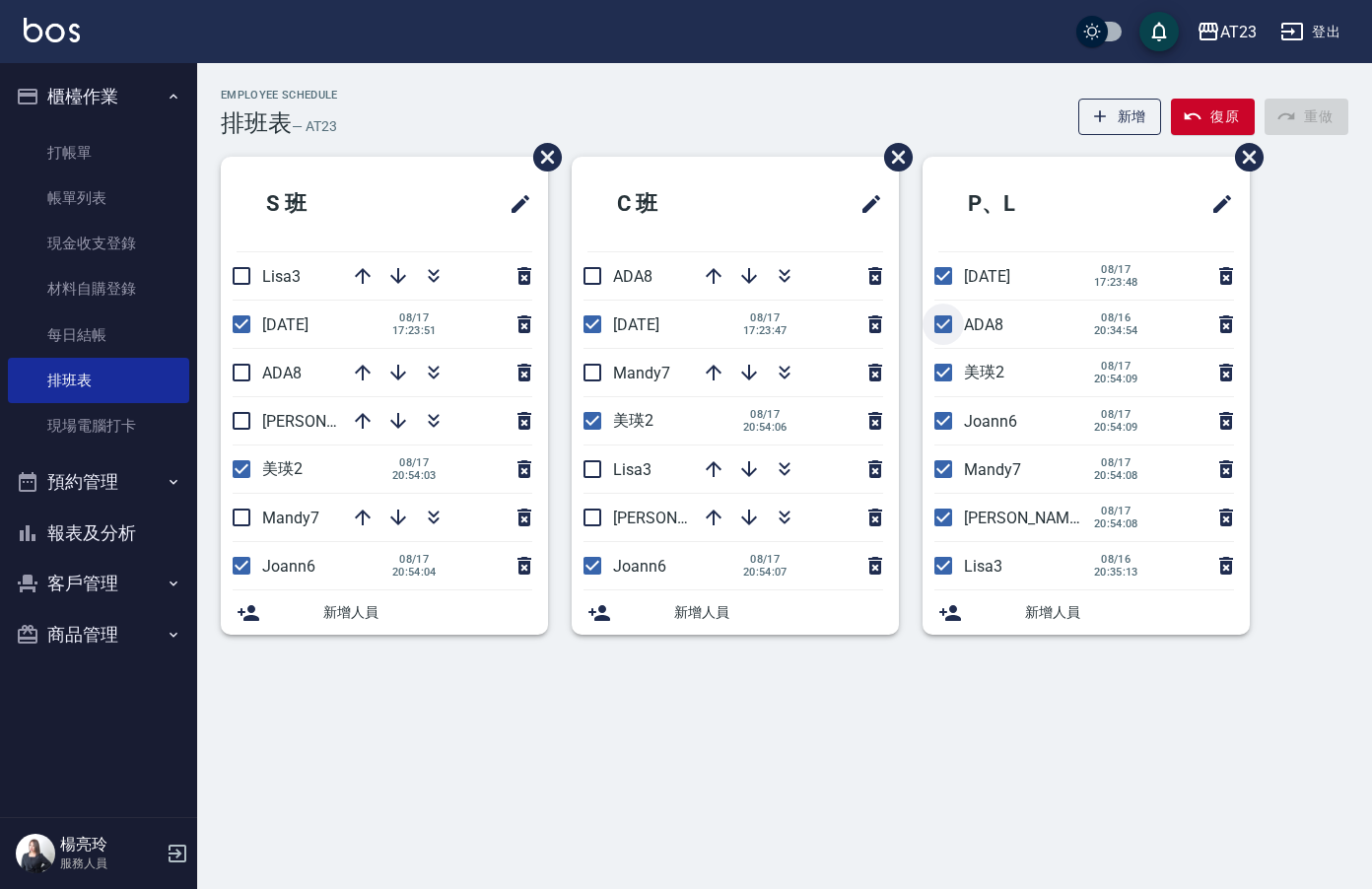
click at [927, 322] on input "checkbox" at bounding box center [942, 324] width 41 height 41
checkbox input "false"
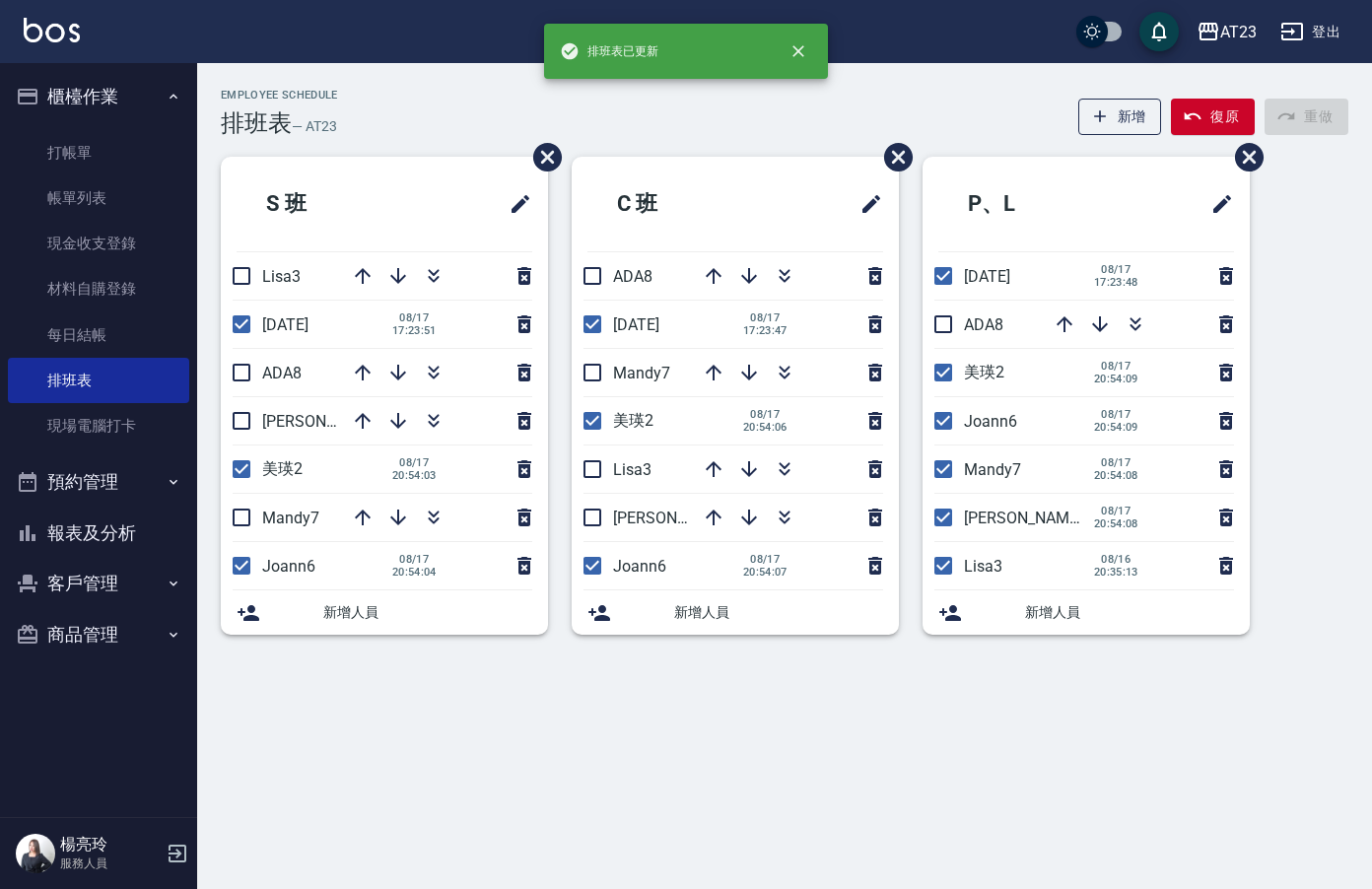
drag, startPoint x: 948, startPoint y: 428, endPoint x: 998, endPoint y: 454, distance: 56.9
click at [998, 454] on ul "P、L JUN11 08/17 17:23:48 ADA8 美瑛2 08/17 20:54:09 Joann6 08/17 20:54:09 Mandy7 0…" at bounding box center [1085, 396] width 327 height 478
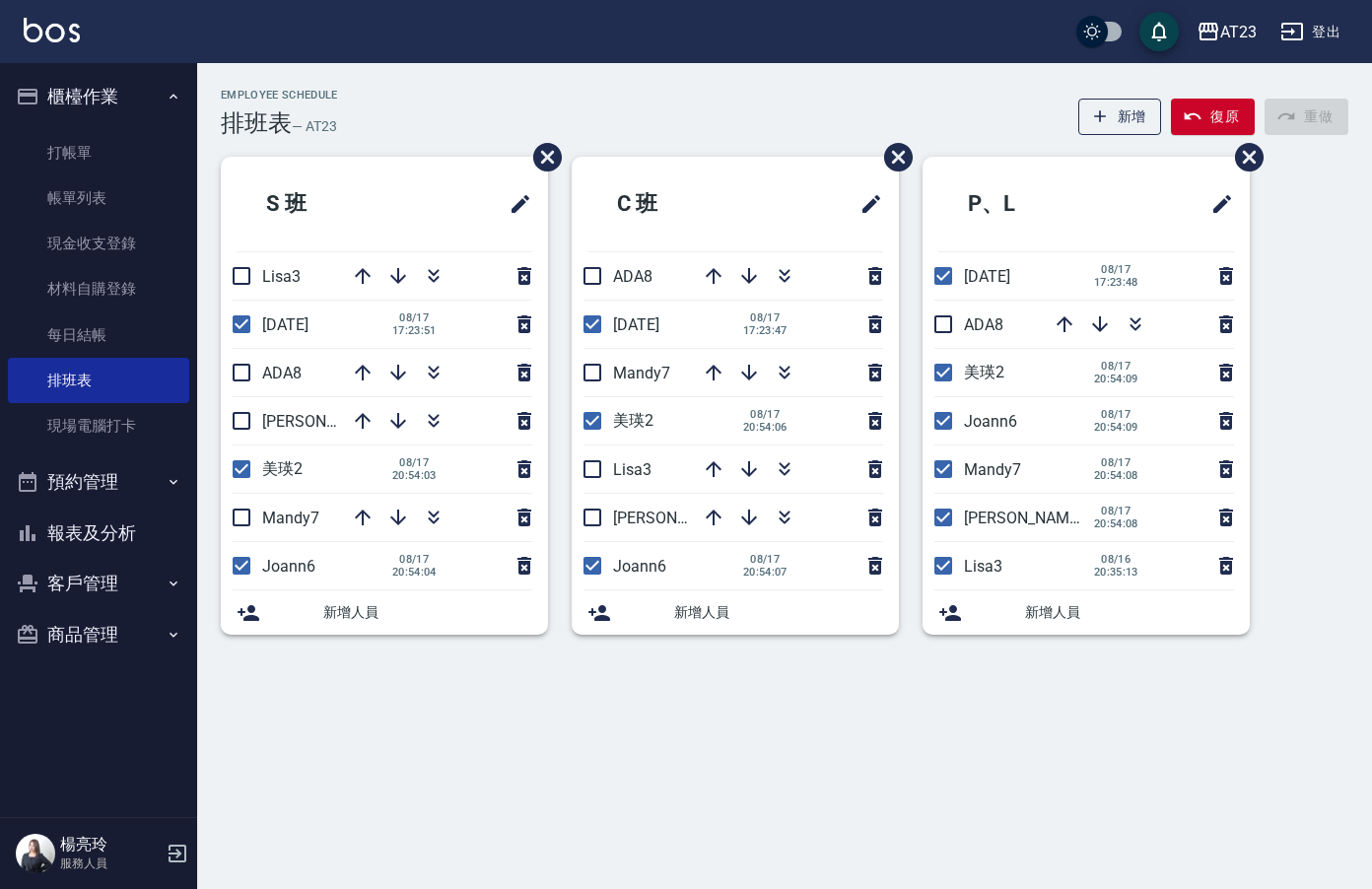
click at [916, 463] on div "P、L JUN11 08/17 17:23:48 ADA8 美瑛2 08/17 20:54:09 Joann6 08/17 20:54:09 Mandy7 0…" at bounding box center [1074, 408] width 351 height 502
click at [941, 459] on input "checkbox" at bounding box center [942, 468] width 41 height 41
checkbox input "false"
drag, startPoint x: 944, startPoint y: 513, endPoint x: 952, endPoint y: 565, distance: 51.8
click at [945, 516] on input "checkbox" at bounding box center [942, 517] width 41 height 41
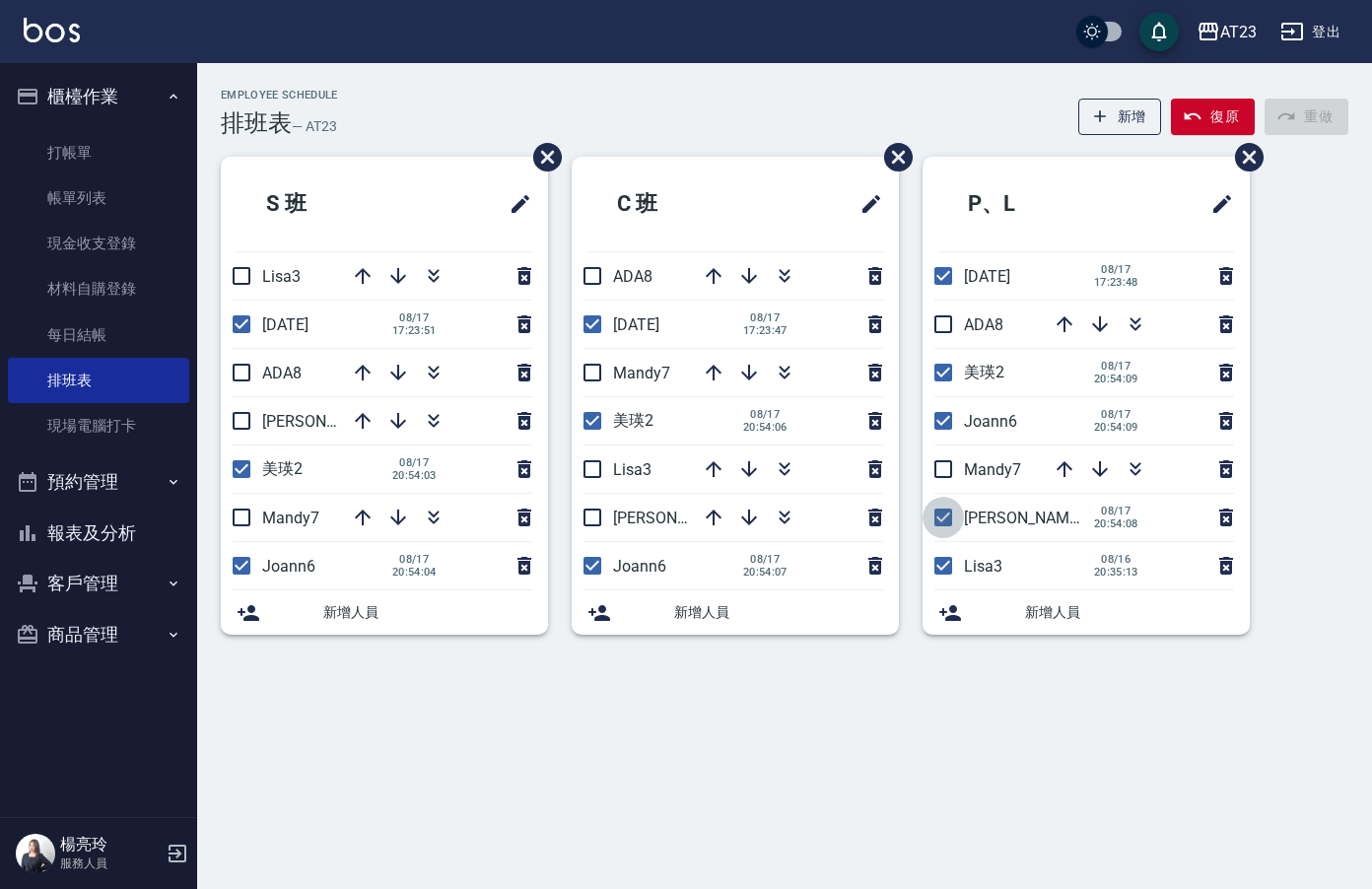
checkbox input "false"
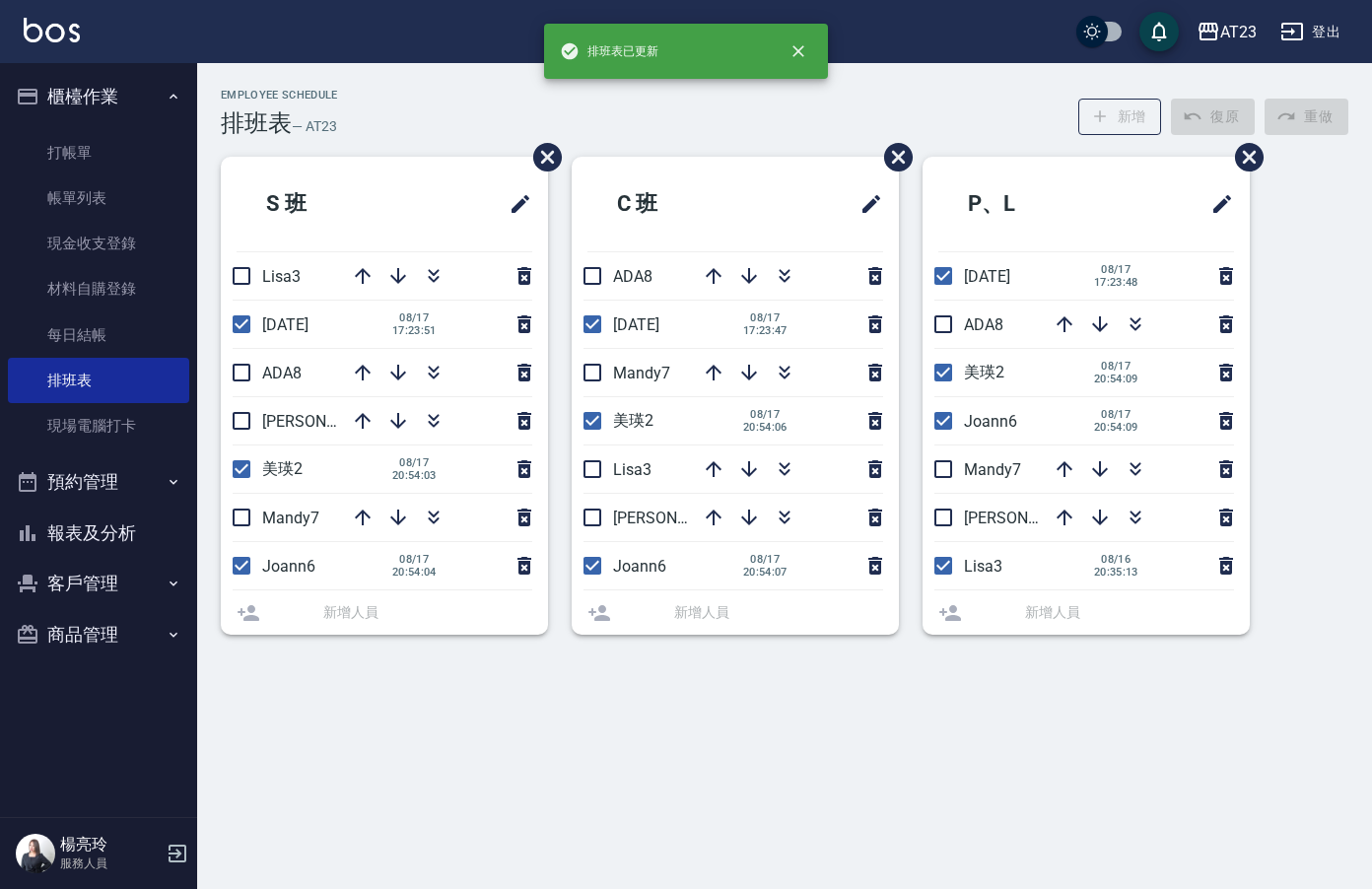
click at [952, 565] on li "Lisa3 08/16 20:35:13" at bounding box center [1085, 565] width 327 height 47
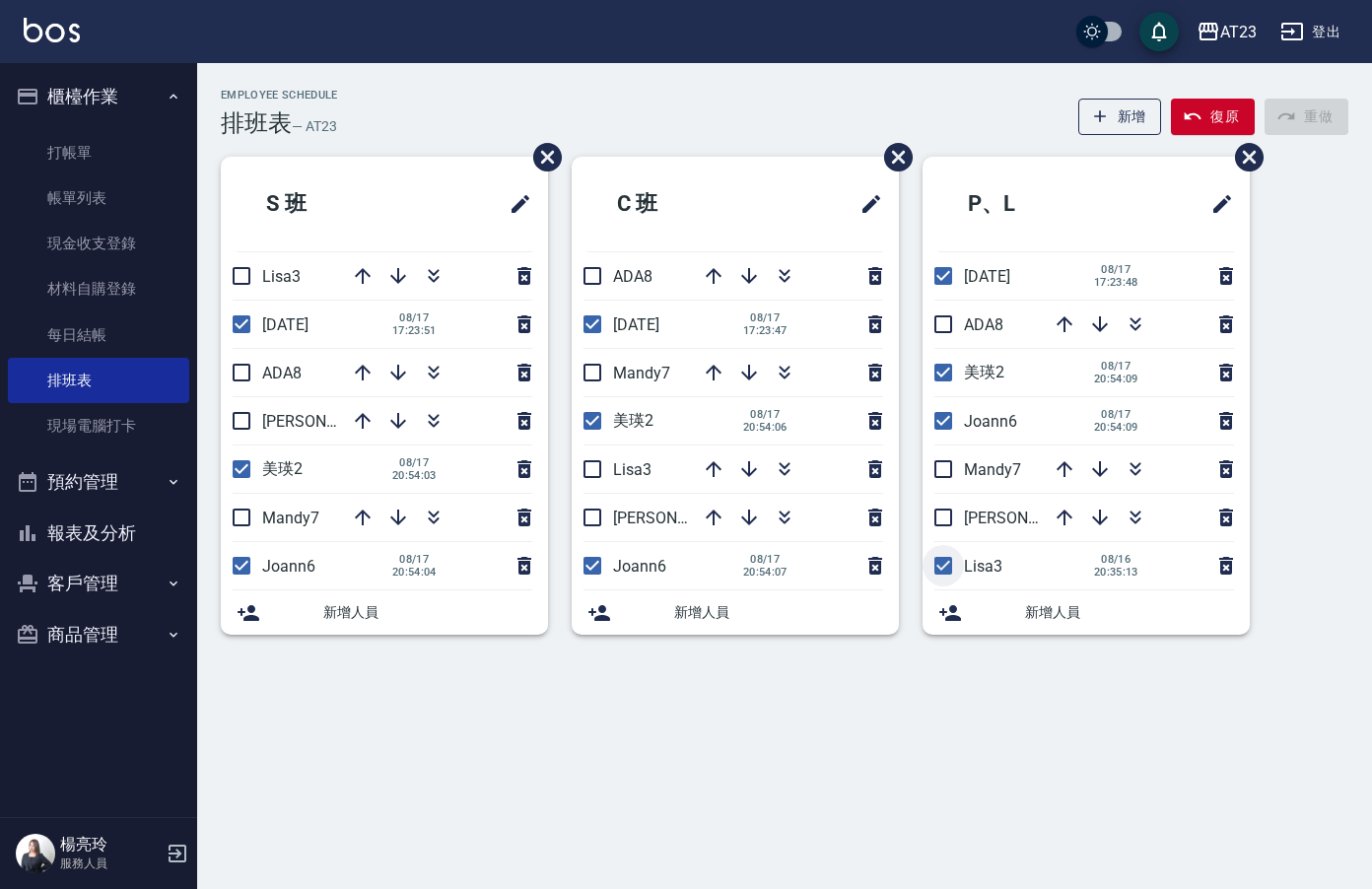
click at [949, 568] on input "checkbox" at bounding box center [942, 565] width 41 height 41
checkbox input "false"
click at [697, 270] on button "button" at bounding box center [713, 275] width 47 height 47
